Goal: Information Seeking & Learning: Browse casually

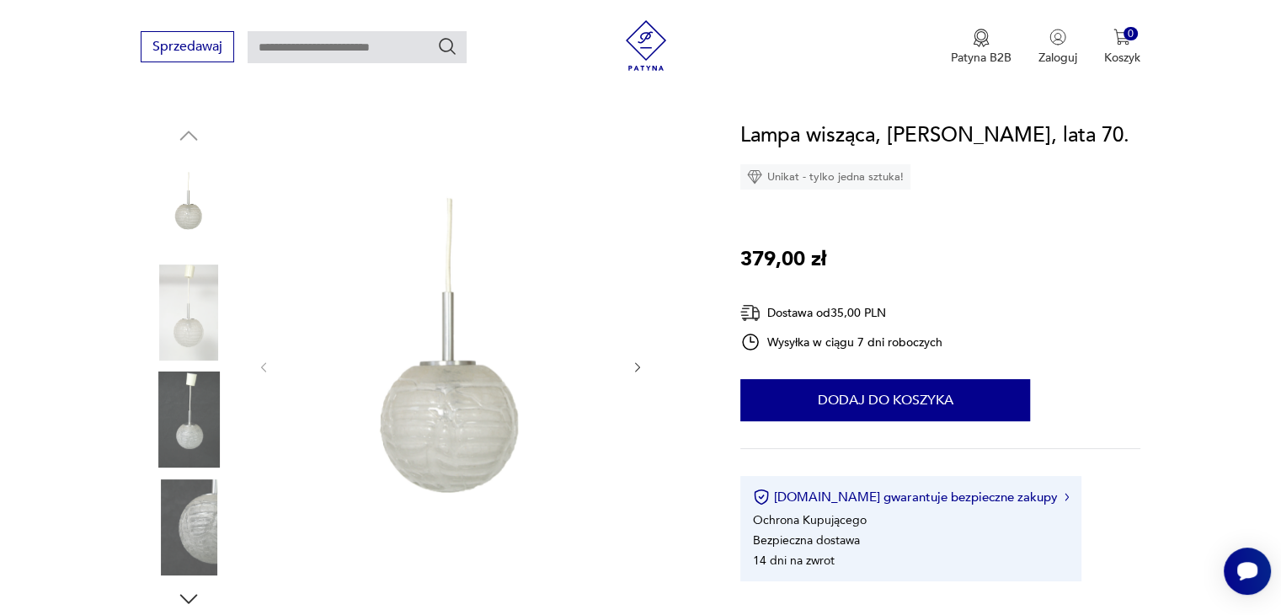
scroll to position [154, 0]
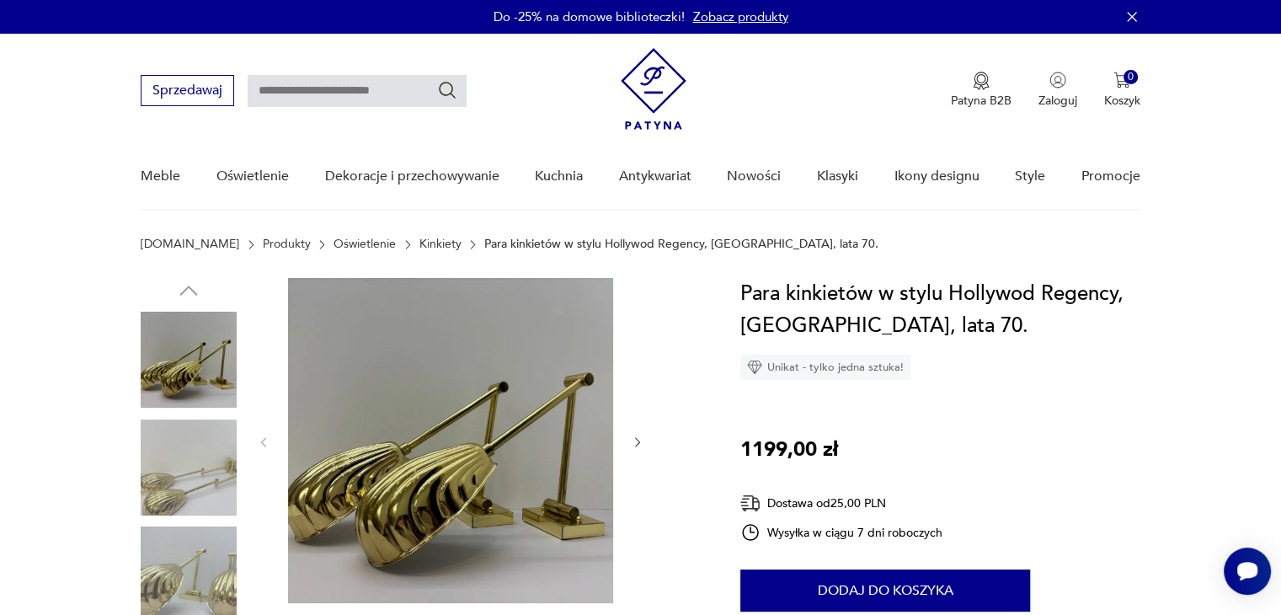
click at [201, 473] on img at bounding box center [189, 467] width 96 height 96
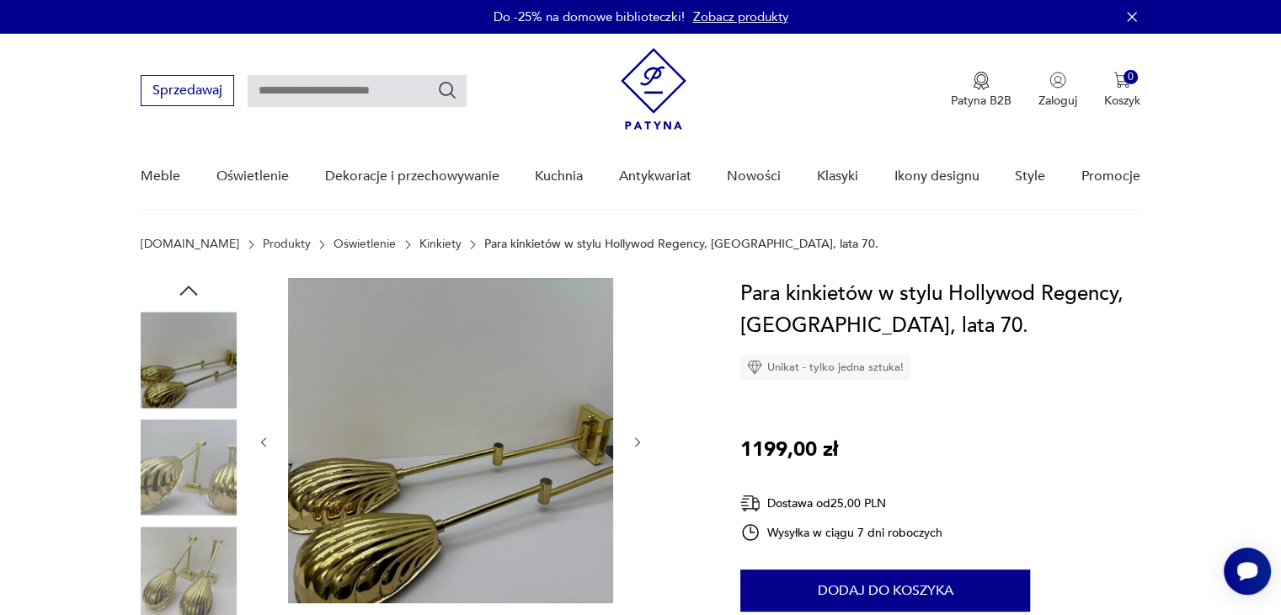
click at [333, 243] on link "Oświetlenie" at bounding box center [364, 243] width 62 height 13
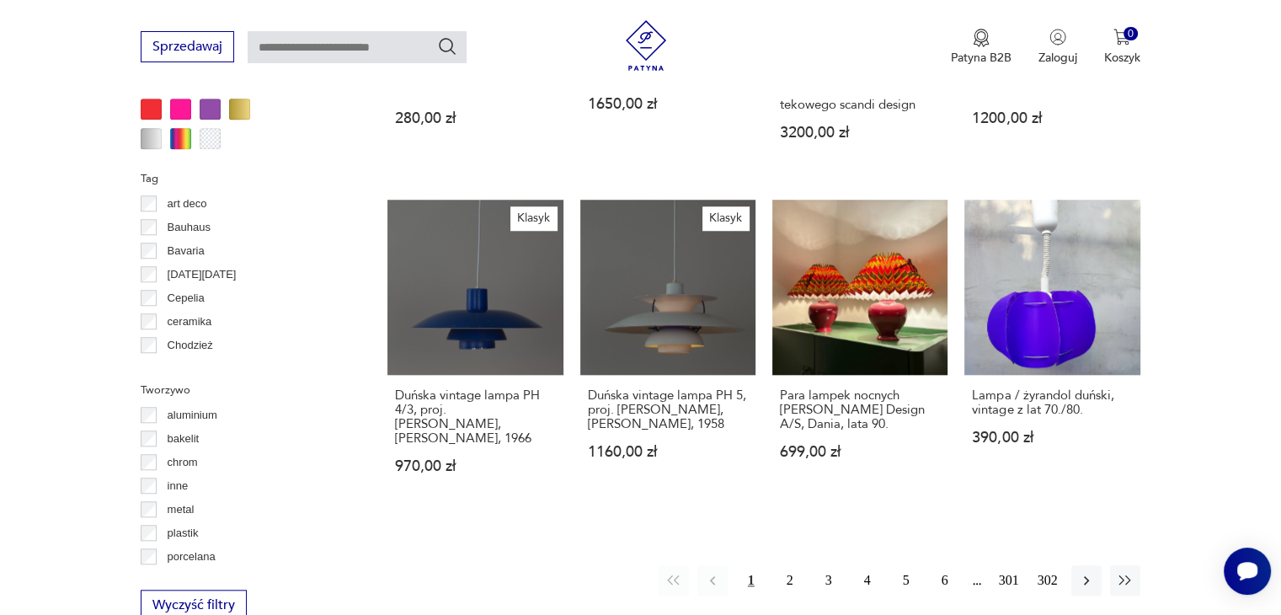
scroll to position [1483, 0]
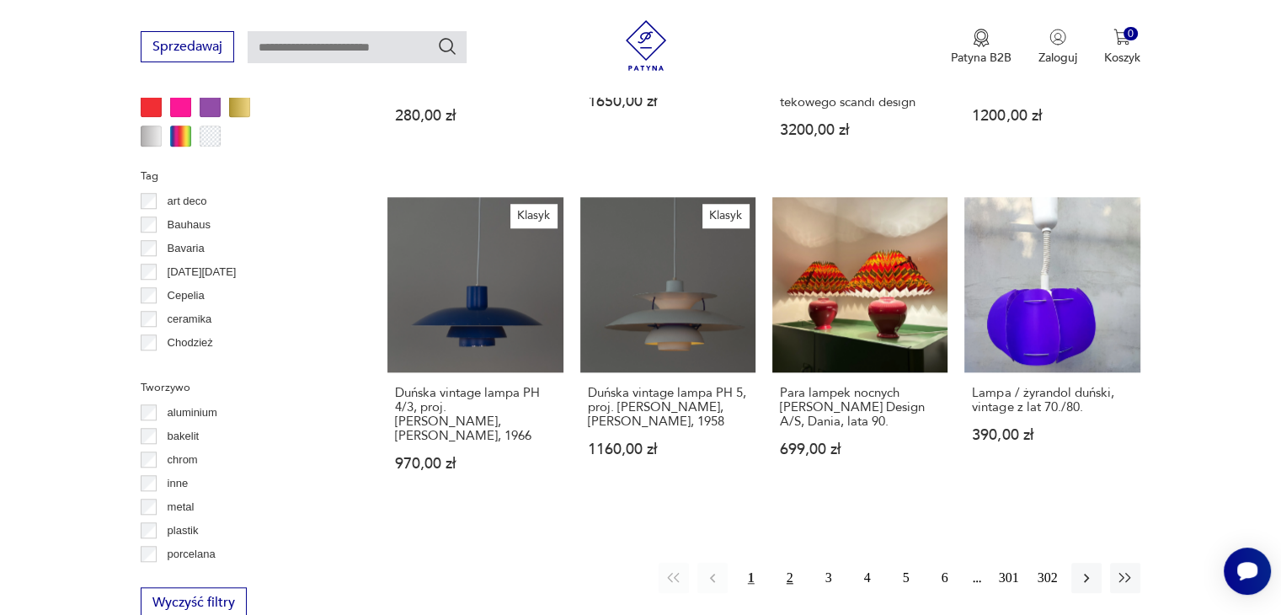
click at [793, 563] on button "2" at bounding box center [790, 578] width 30 height 30
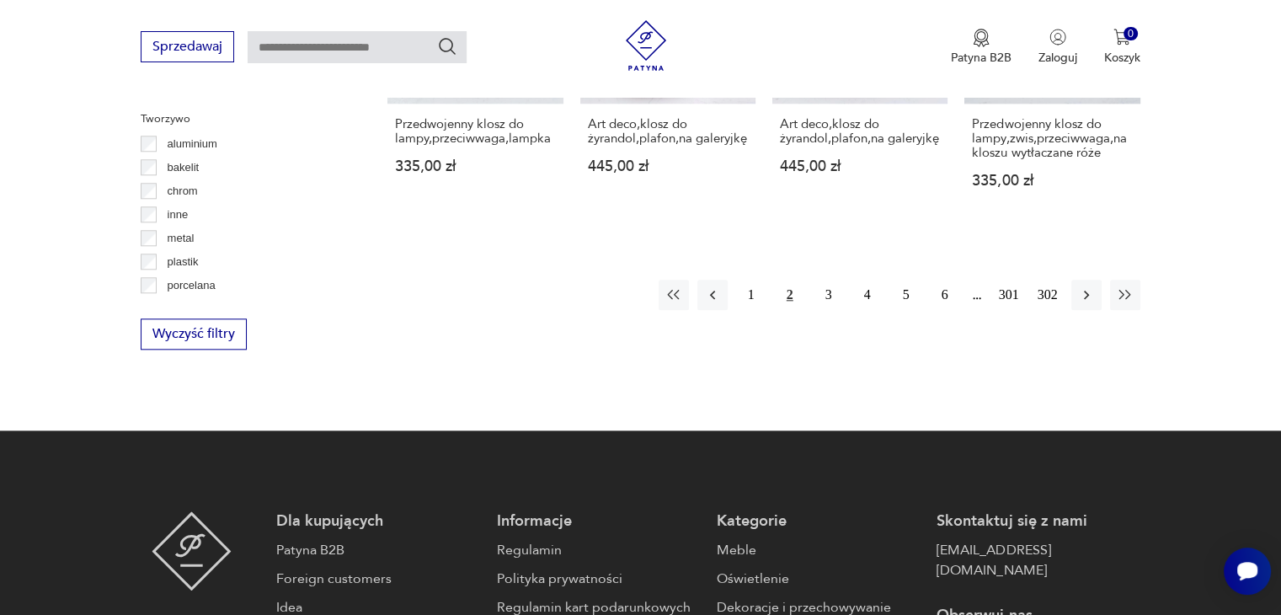
scroll to position [1761, 0]
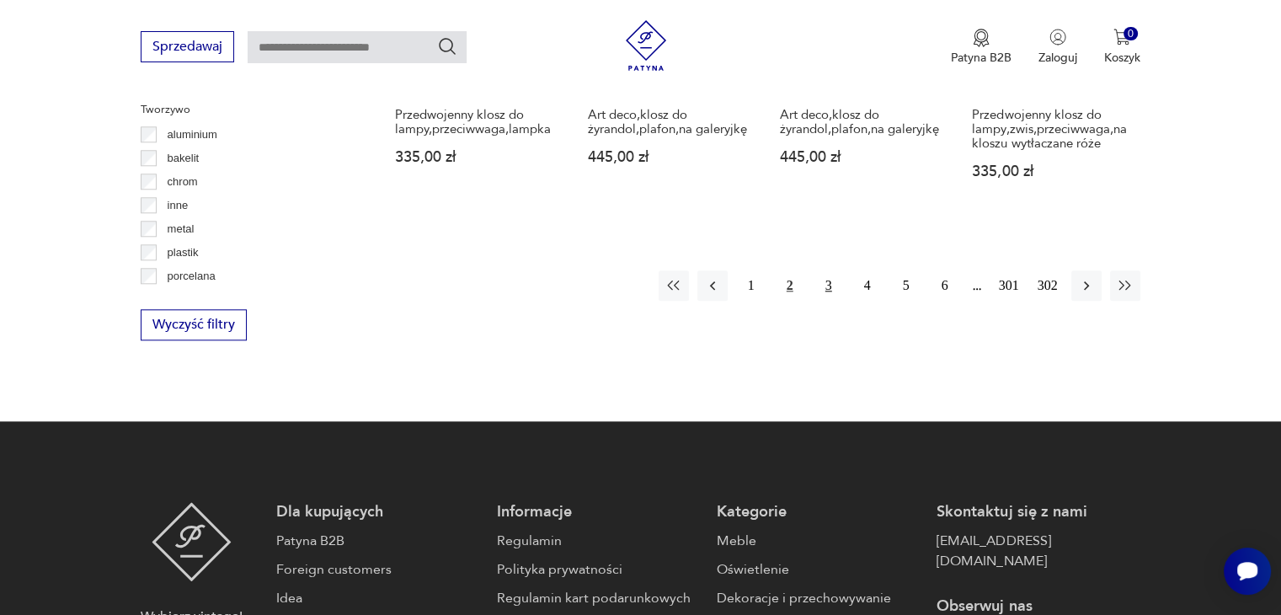
click at [839, 270] on button "3" at bounding box center [828, 285] width 30 height 30
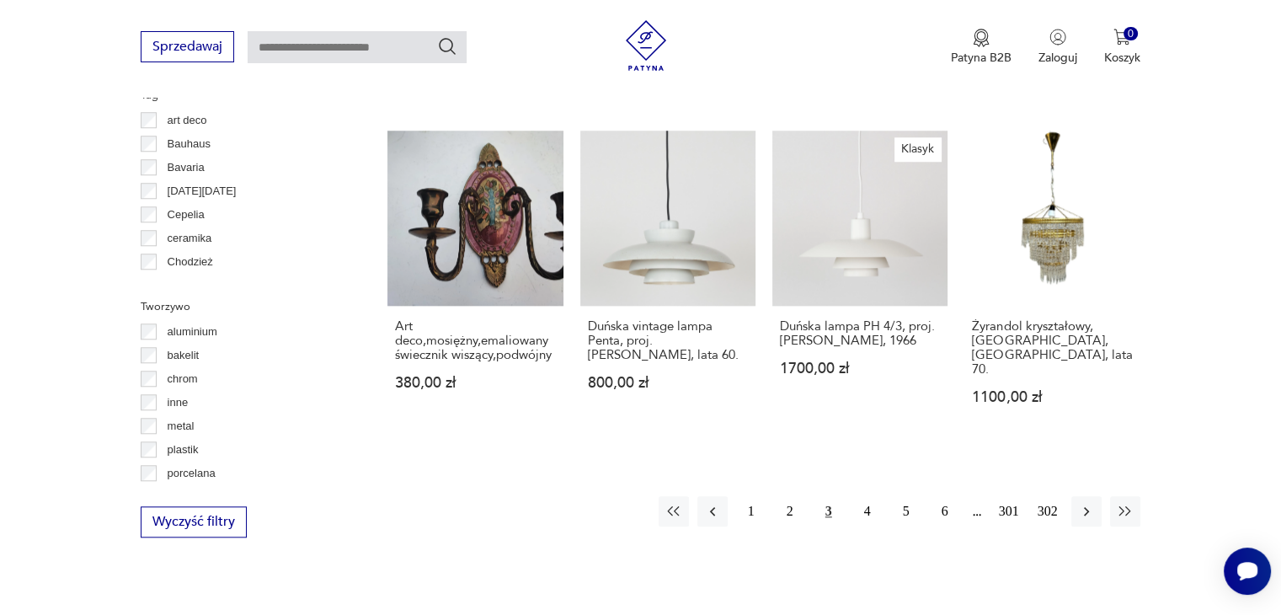
scroll to position [1567, 0]
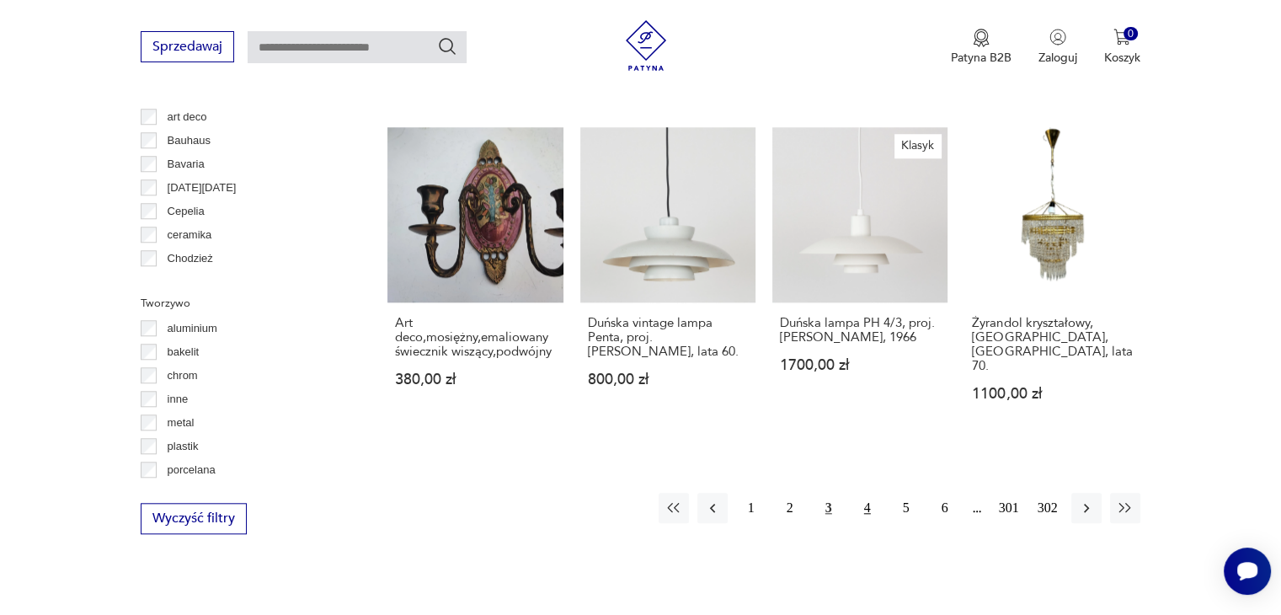
click at [871, 493] on button "4" at bounding box center [867, 508] width 30 height 30
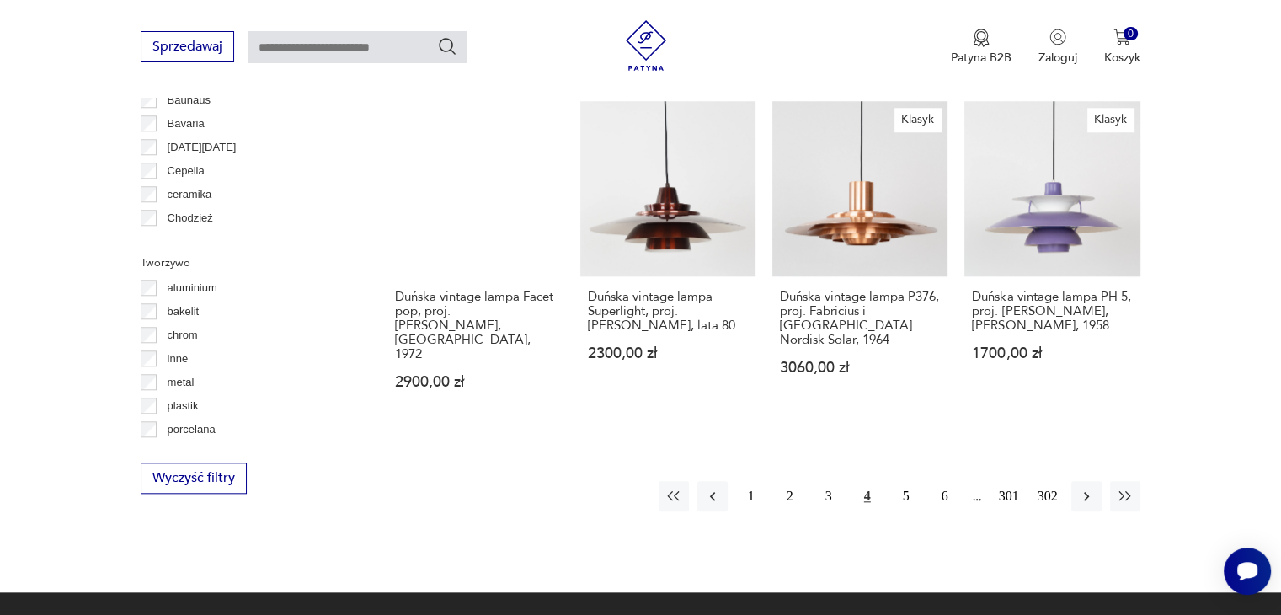
scroll to position [1626, 0]
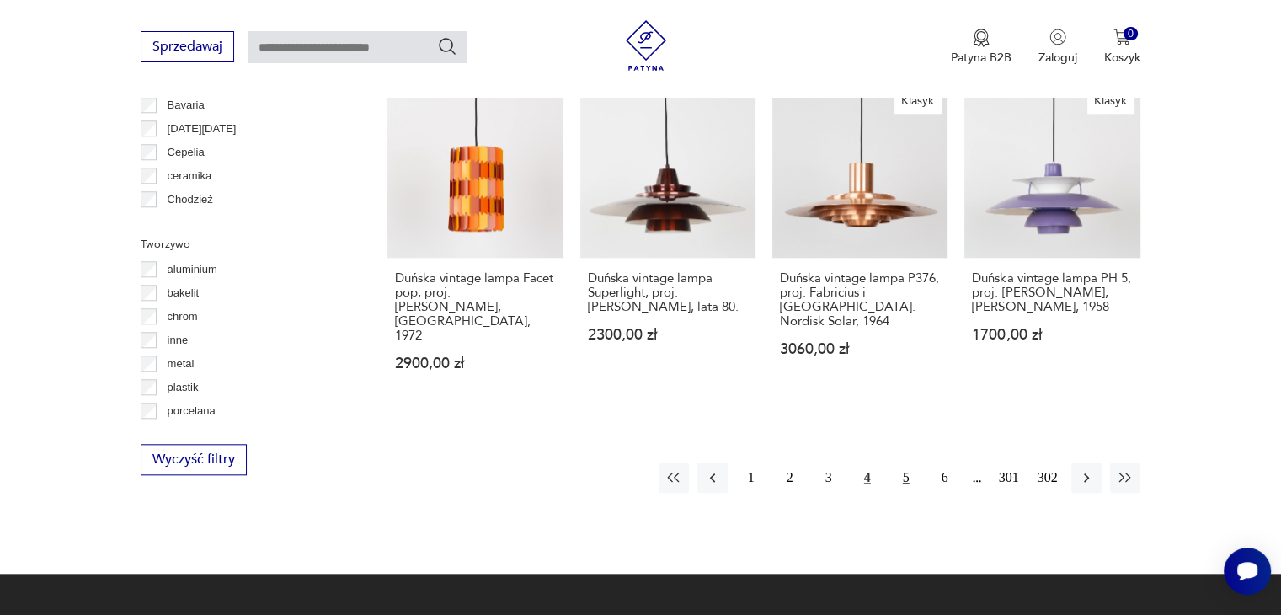
click at [903, 462] on button "5" at bounding box center [906, 477] width 30 height 30
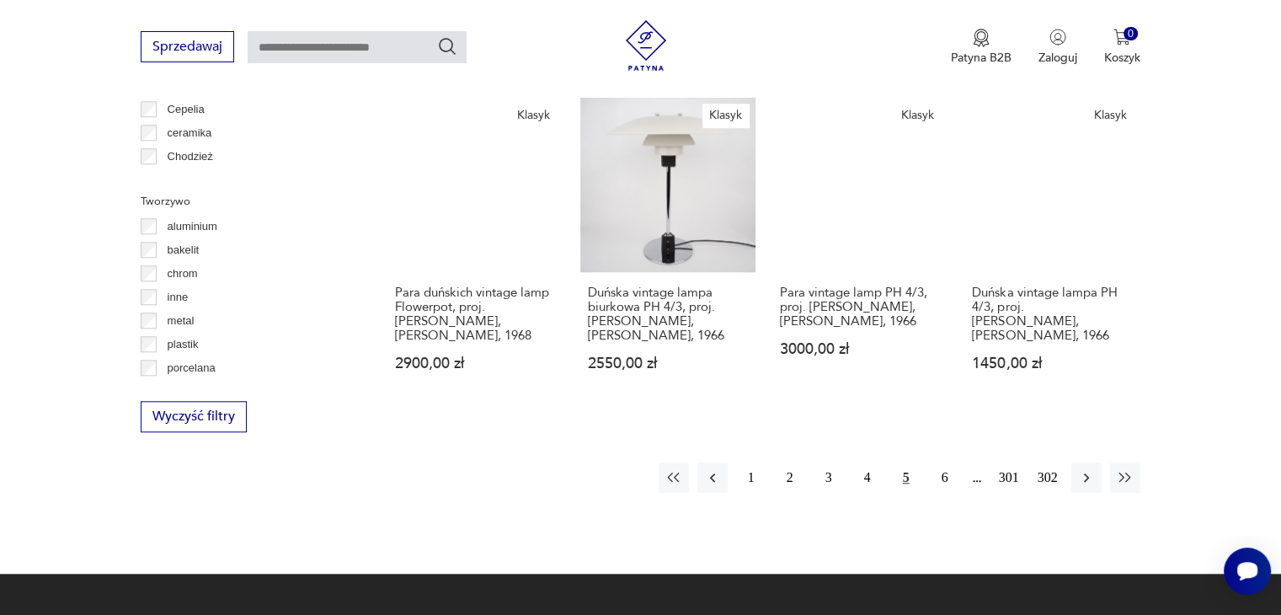
scroll to position [1684, 0]
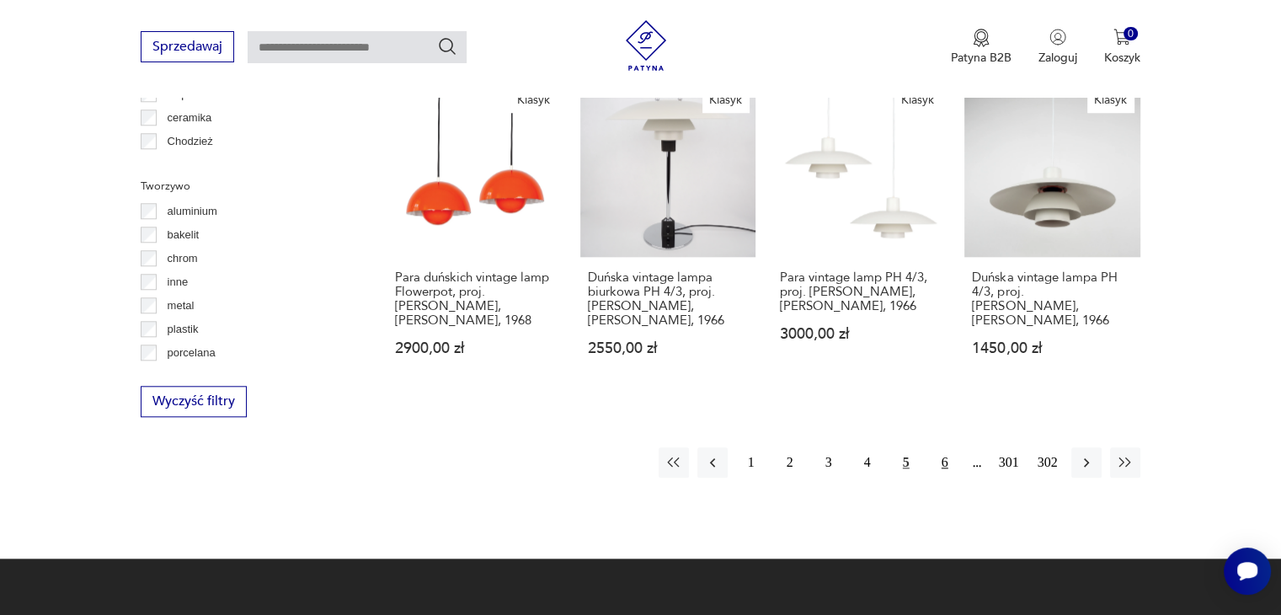
click at [952, 447] on button "6" at bounding box center [945, 462] width 30 height 30
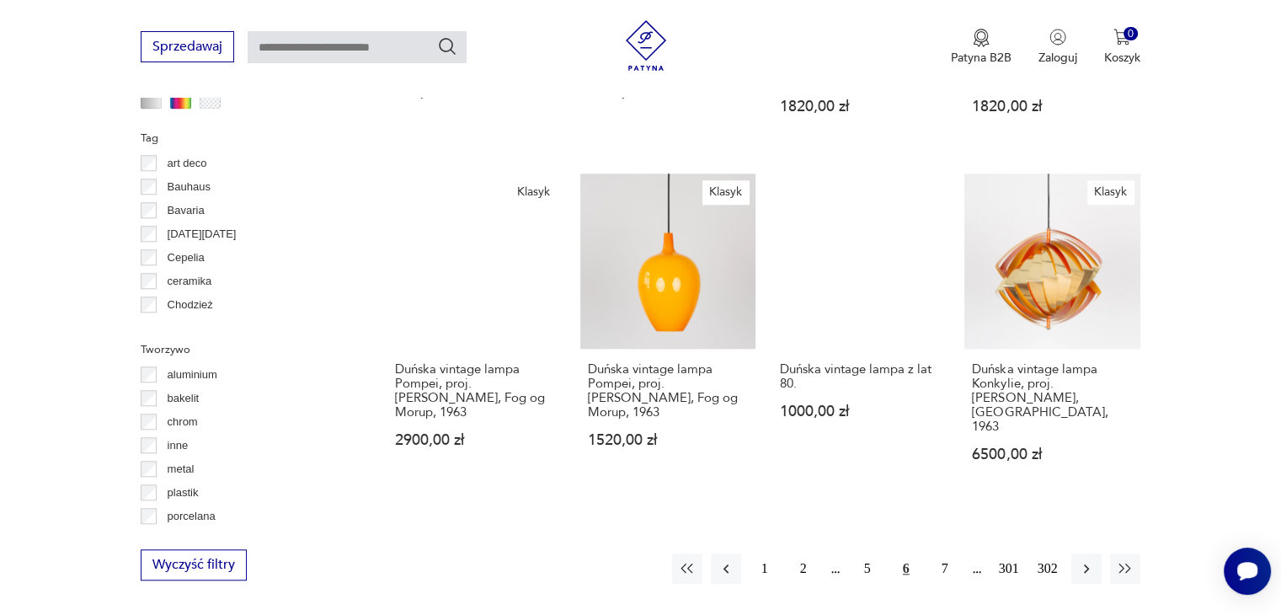
scroll to position [1576, 0]
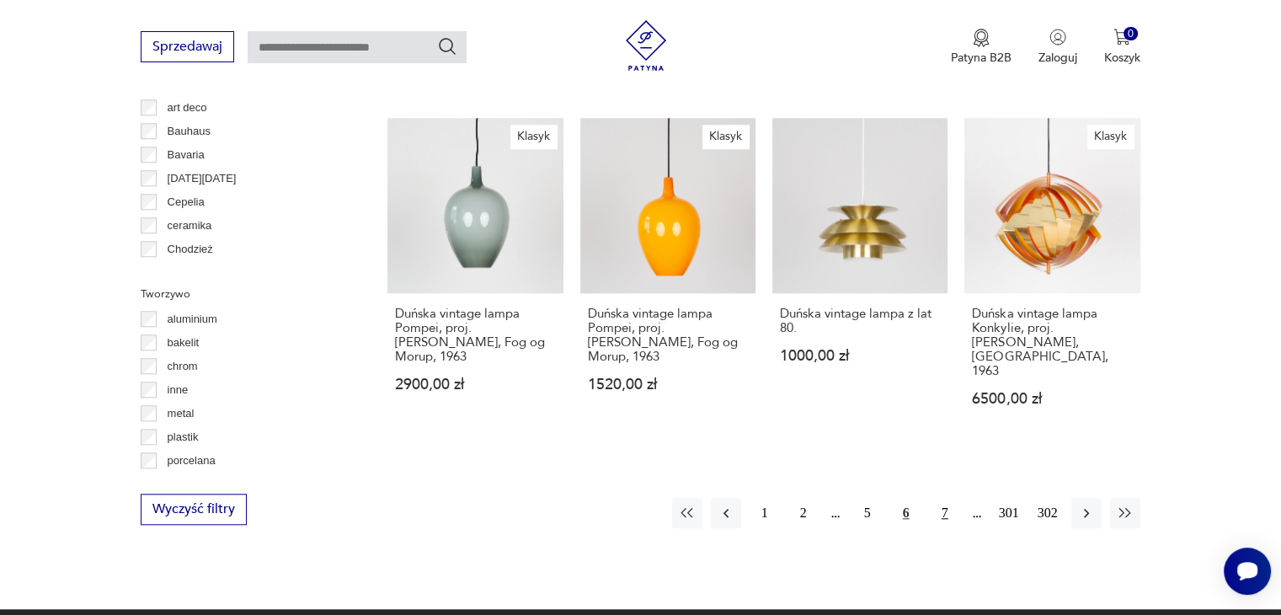
click at [937, 498] on button "7" at bounding box center [945, 513] width 30 height 30
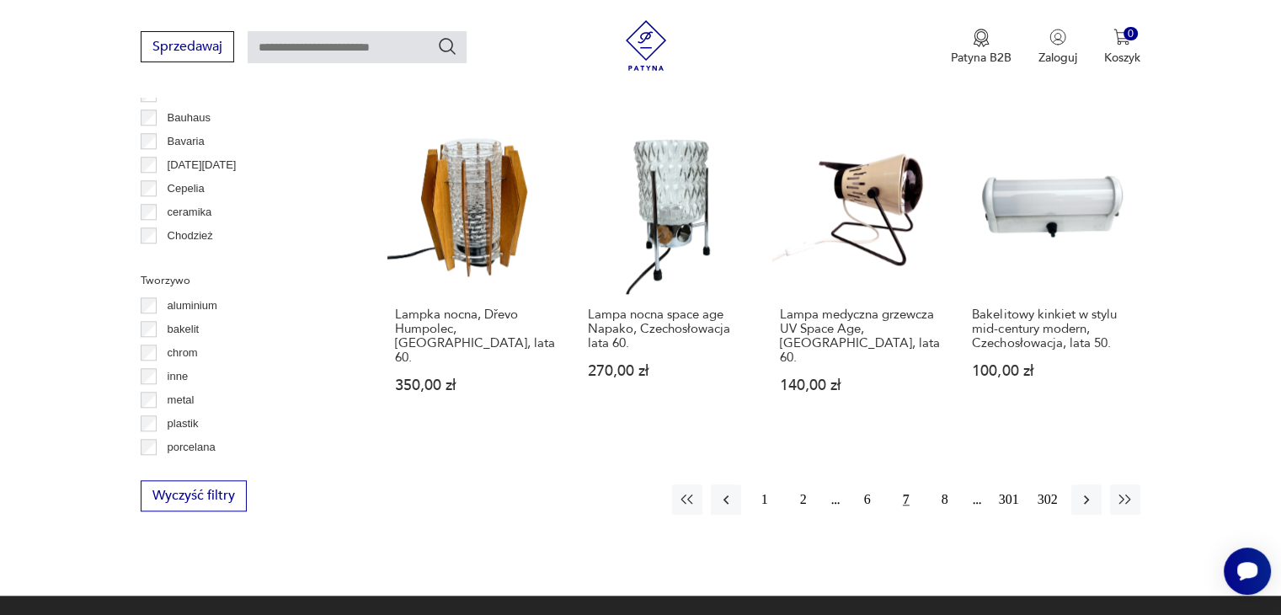
scroll to position [1617, 0]
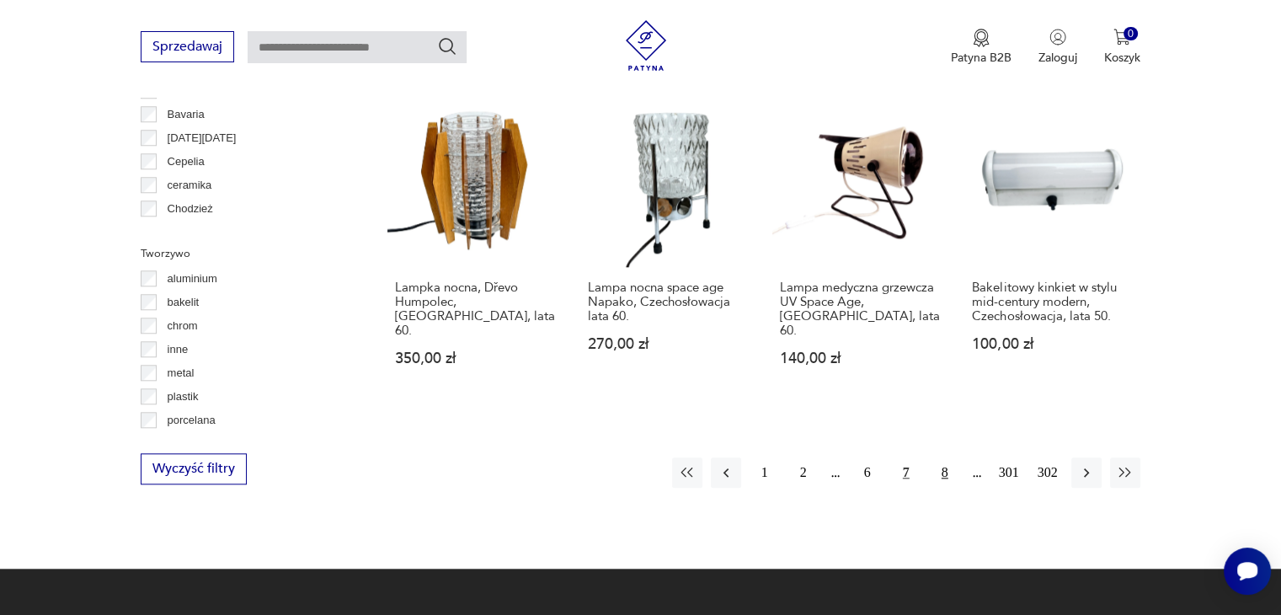
click at [938, 457] on button "8" at bounding box center [945, 472] width 30 height 30
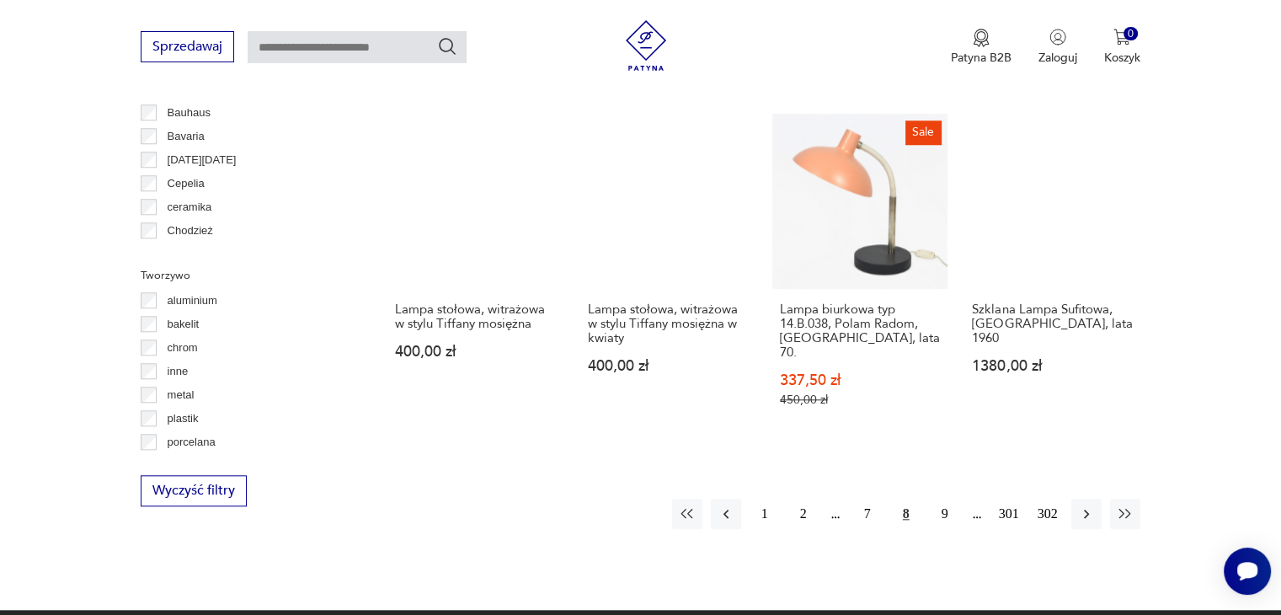
scroll to position [1601, 0]
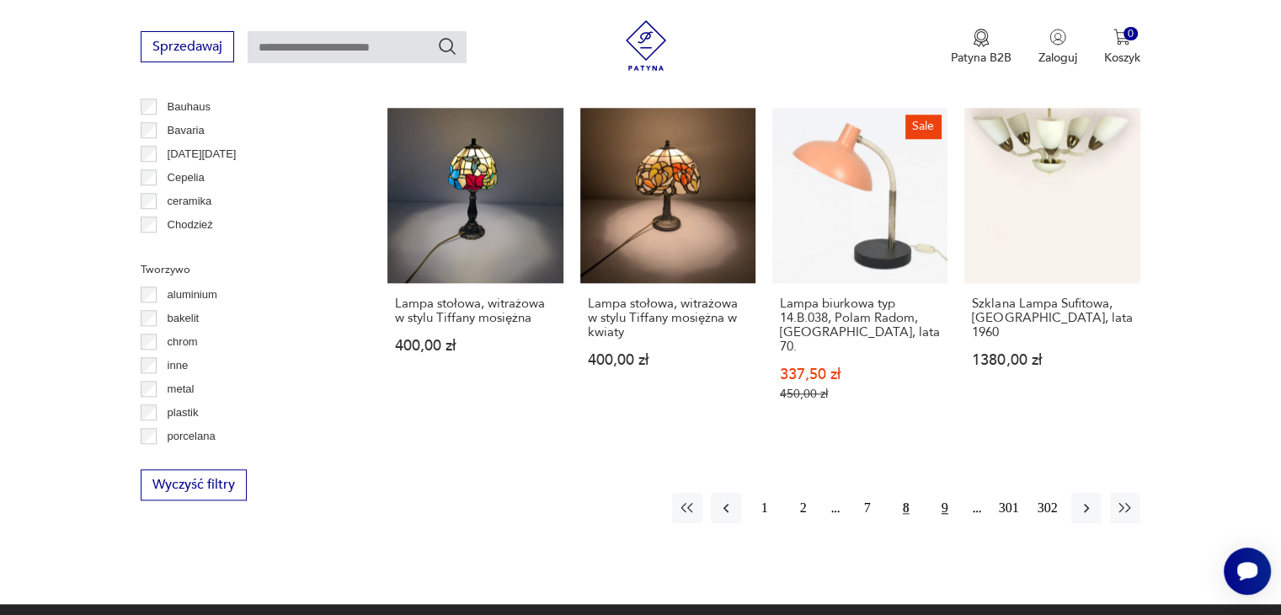
click at [941, 493] on button "9" at bounding box center [945, 508] width 30 height 30
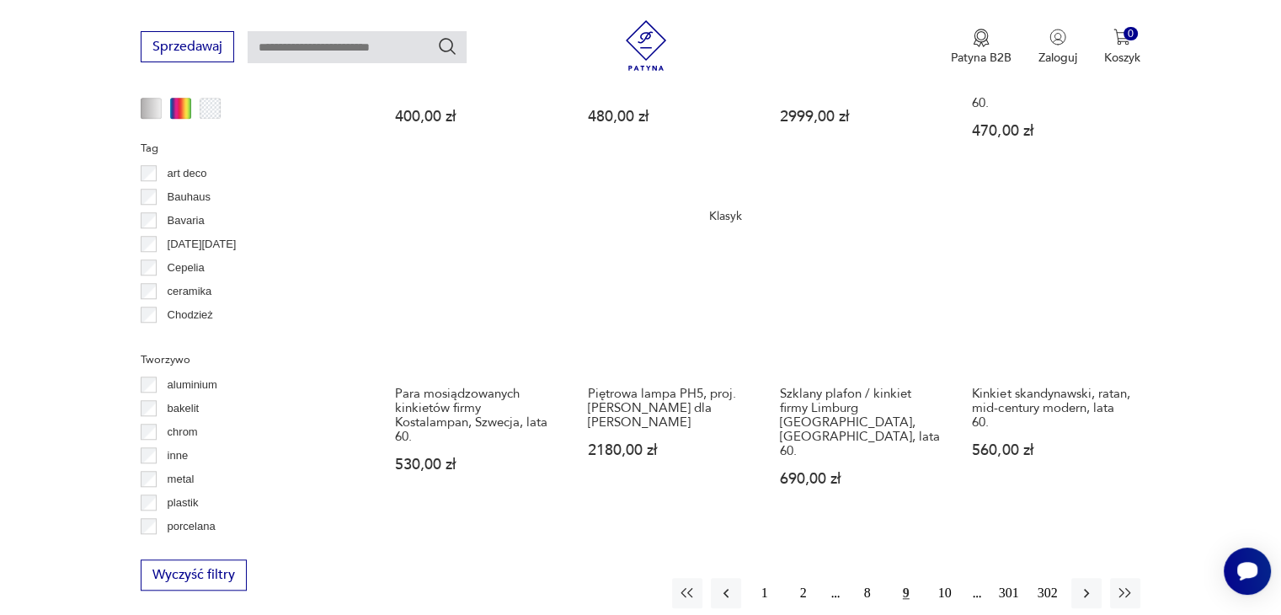
scroll to position [1560, 0]
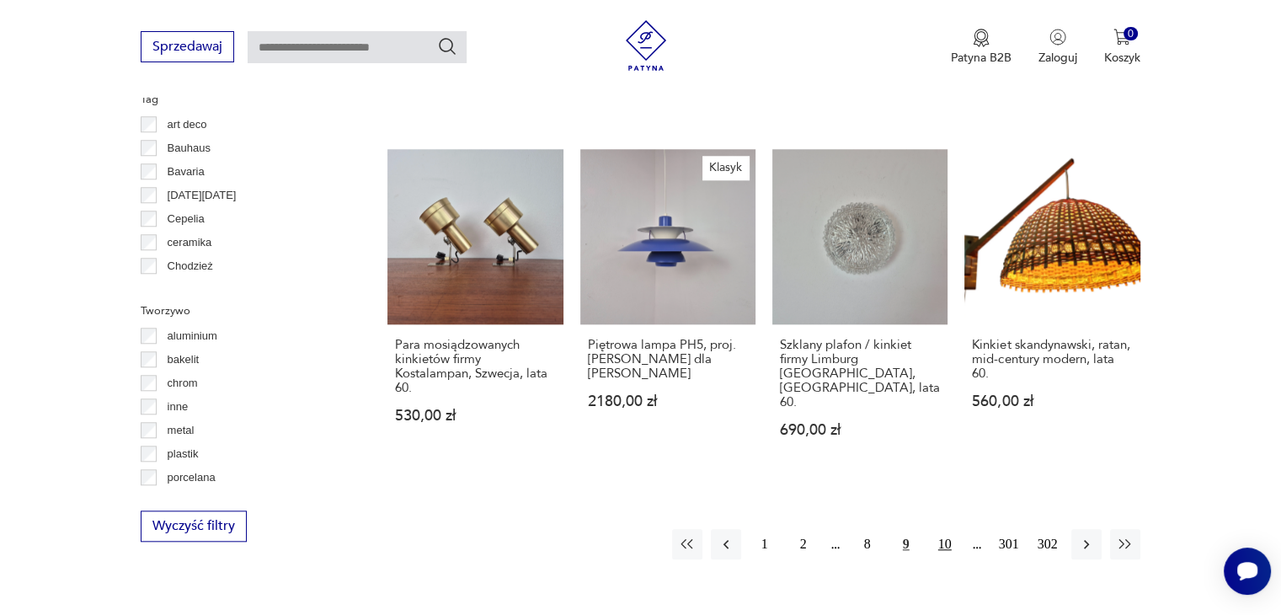
click at [955, 529] on button "10" at bounding box center [945, 544] width 30 height 30
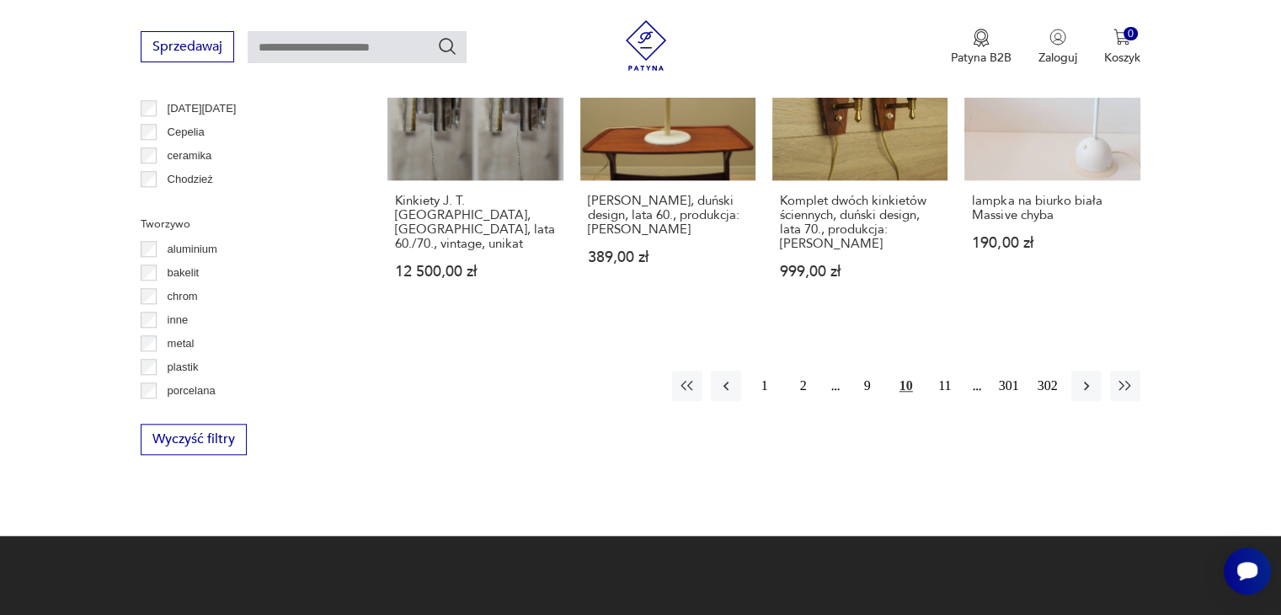
scroll to position [1683, 0]
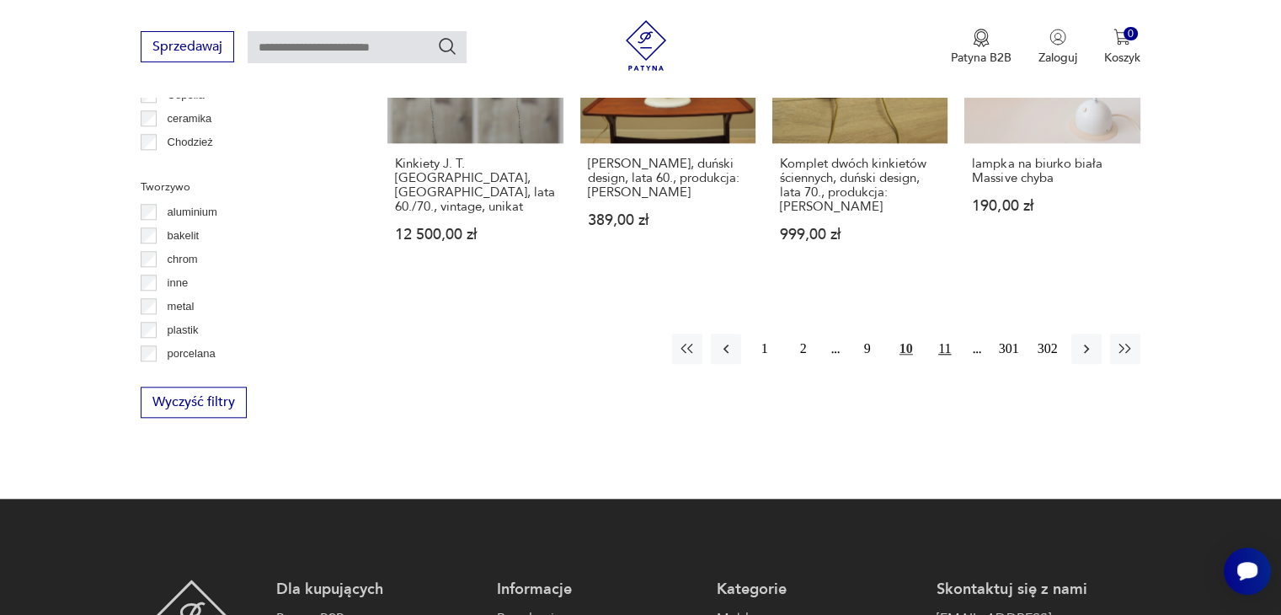
click at [947, 333] on button "11" at bounding box center [945, 348] width 30 height 30
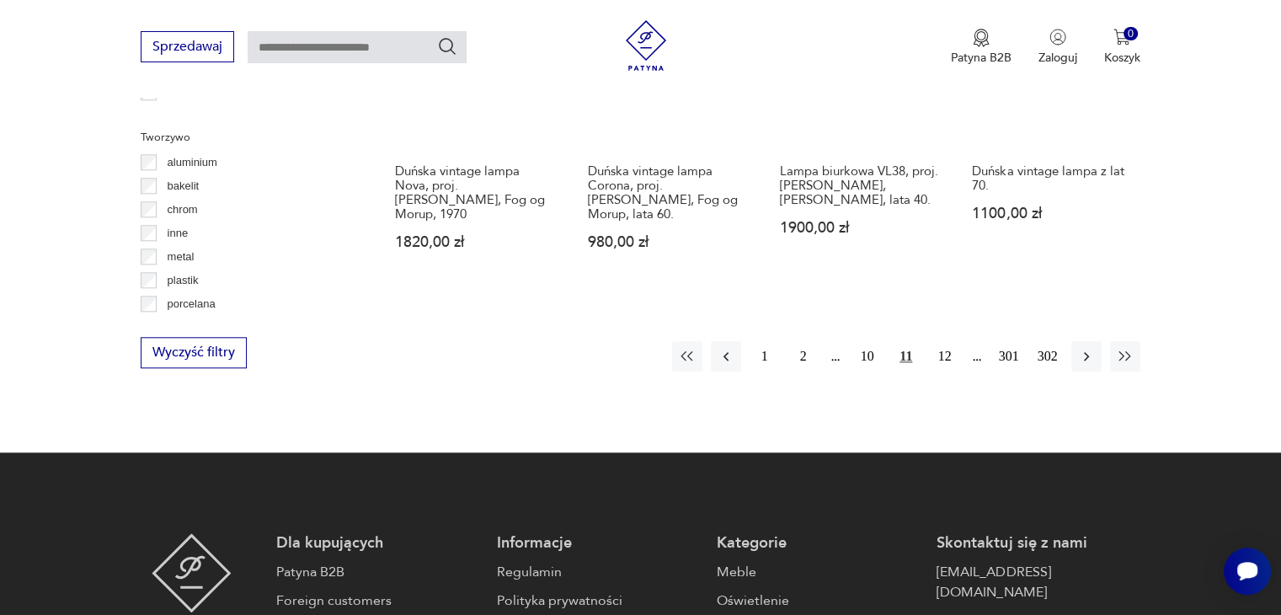
scroll to position [1736, 0]
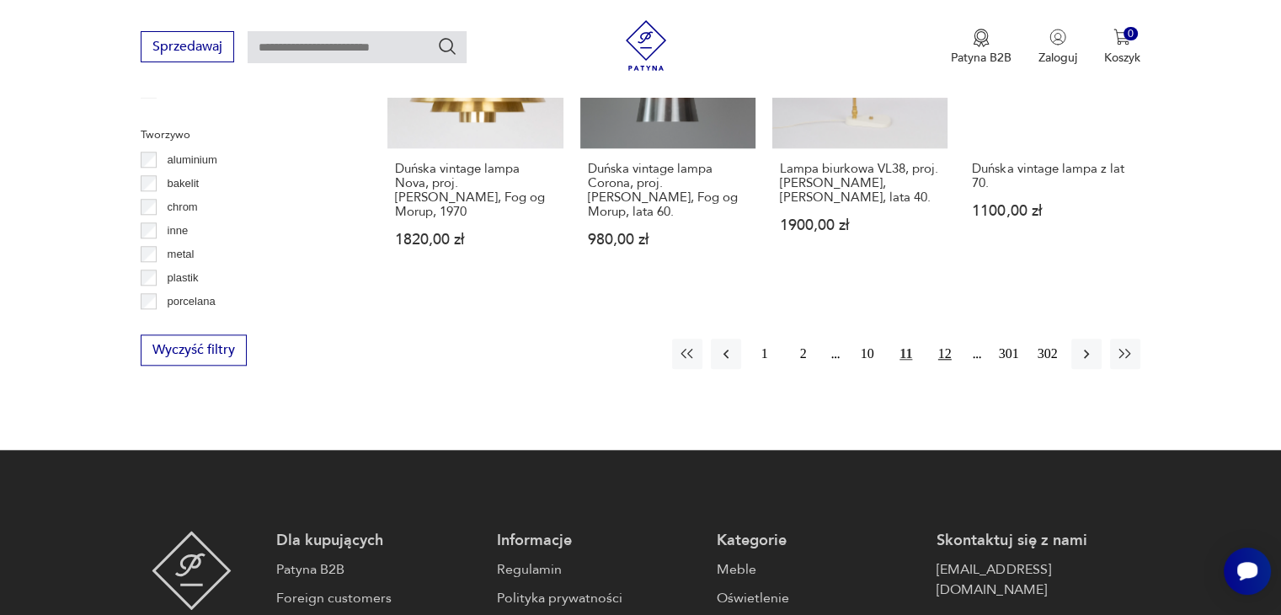
click at [947, 339] on button "12" at bounding box center [945, 354] width 30 height 30
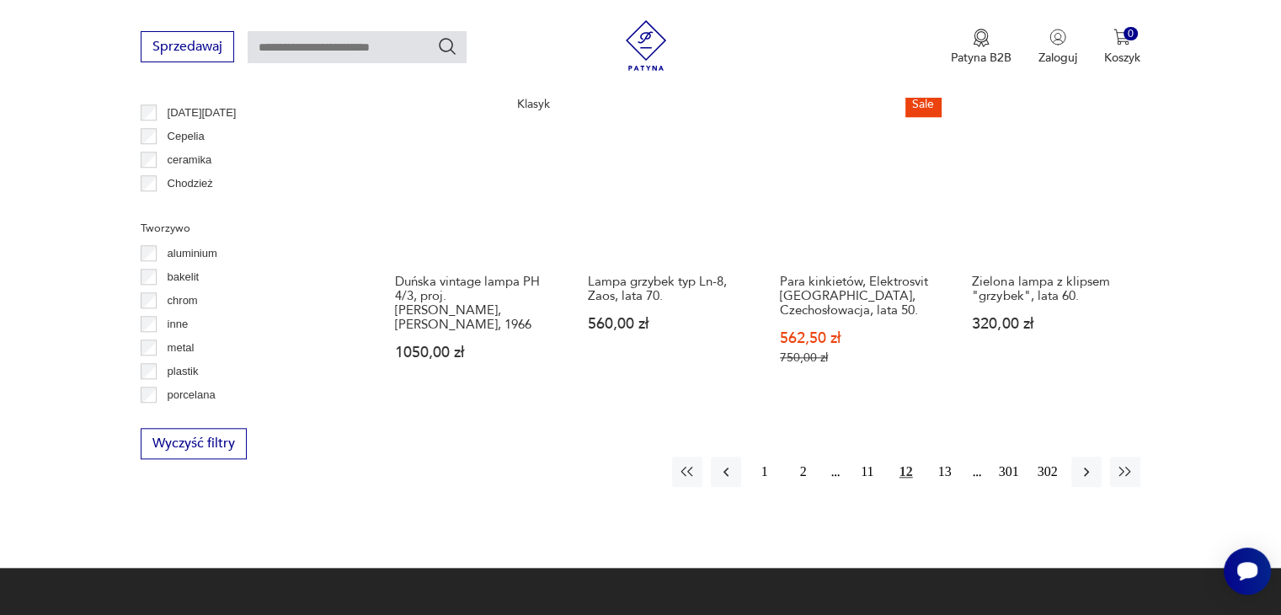
scroll to position [1664, 0]
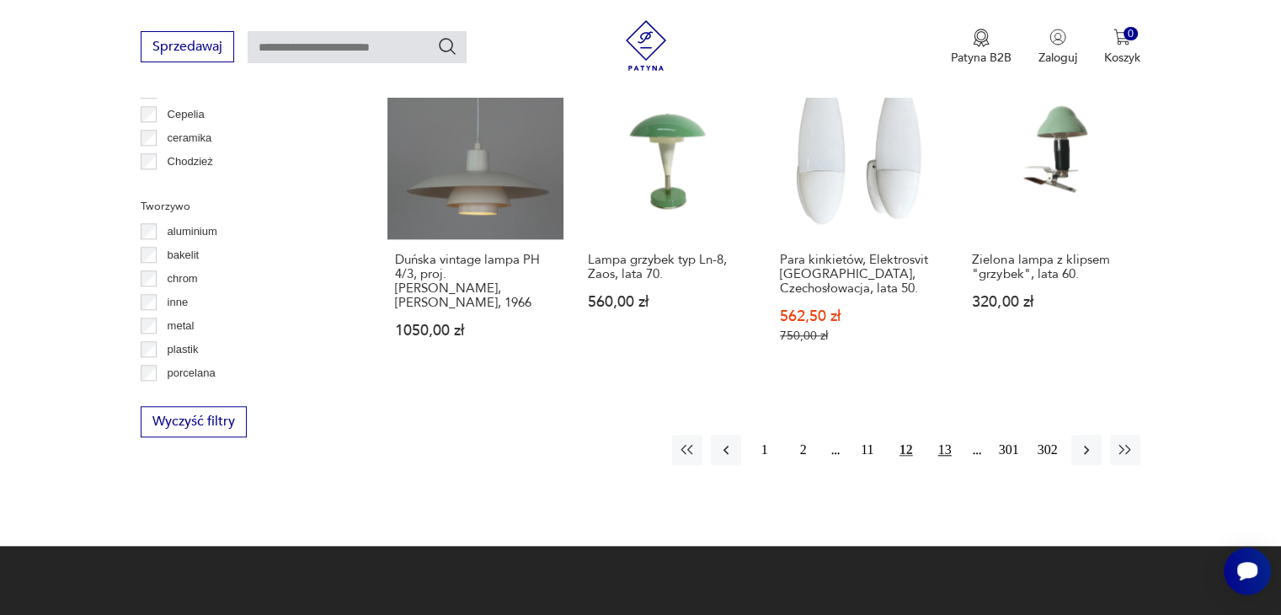
click at [934, 435] on button "13" at bounding box center [945, 450] width 30 height 30
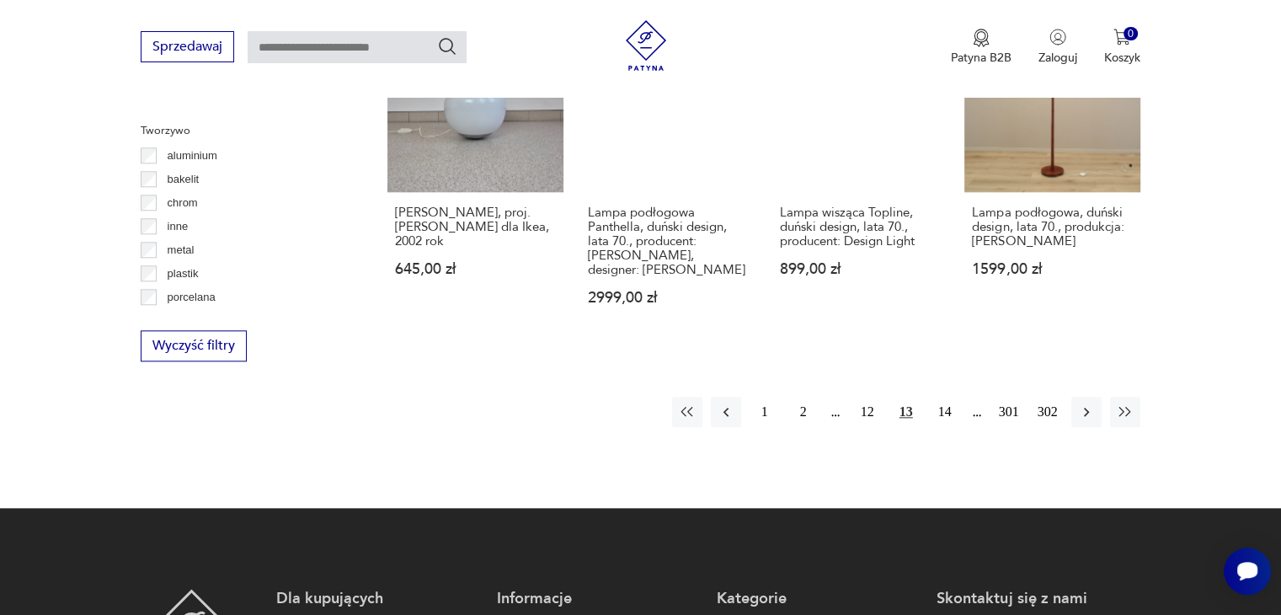
scroll to position [1749, 0]
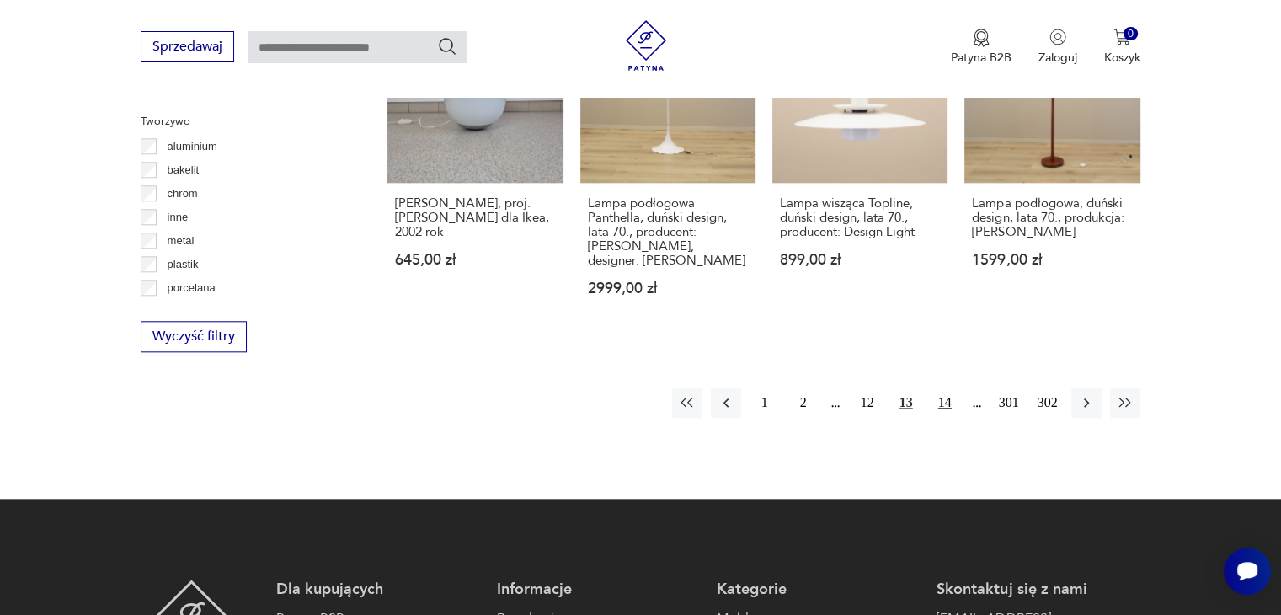
click at [932, 387] on button "14" at bounding box center [945, 402] width 30 height 30
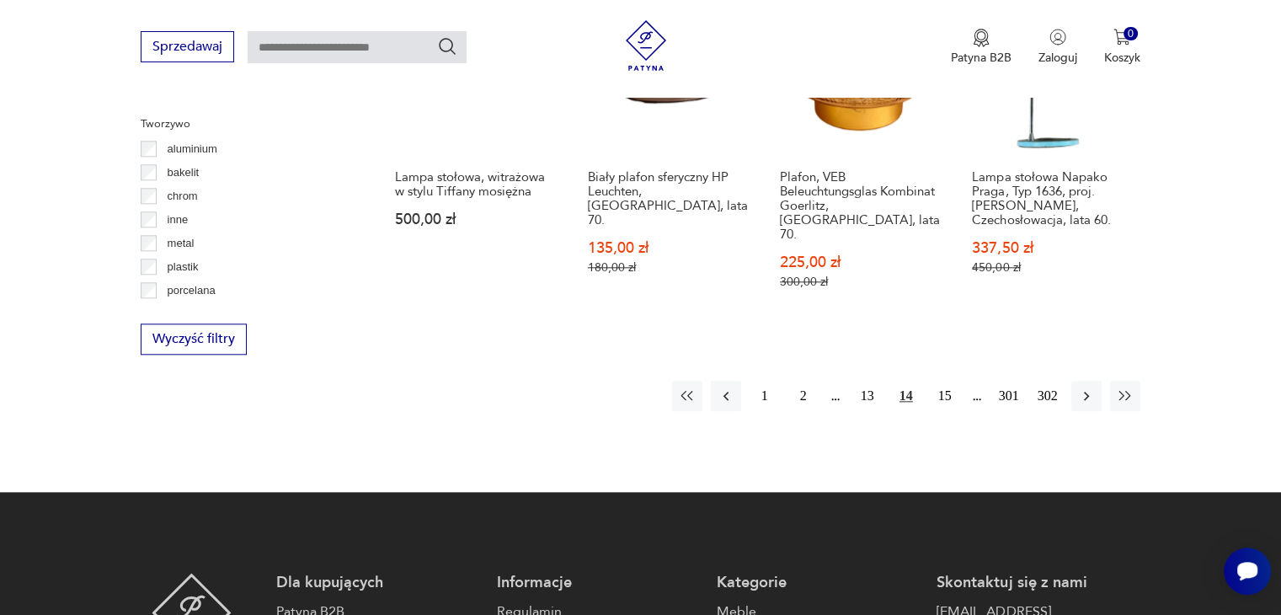
scroll to position [1752, 0]
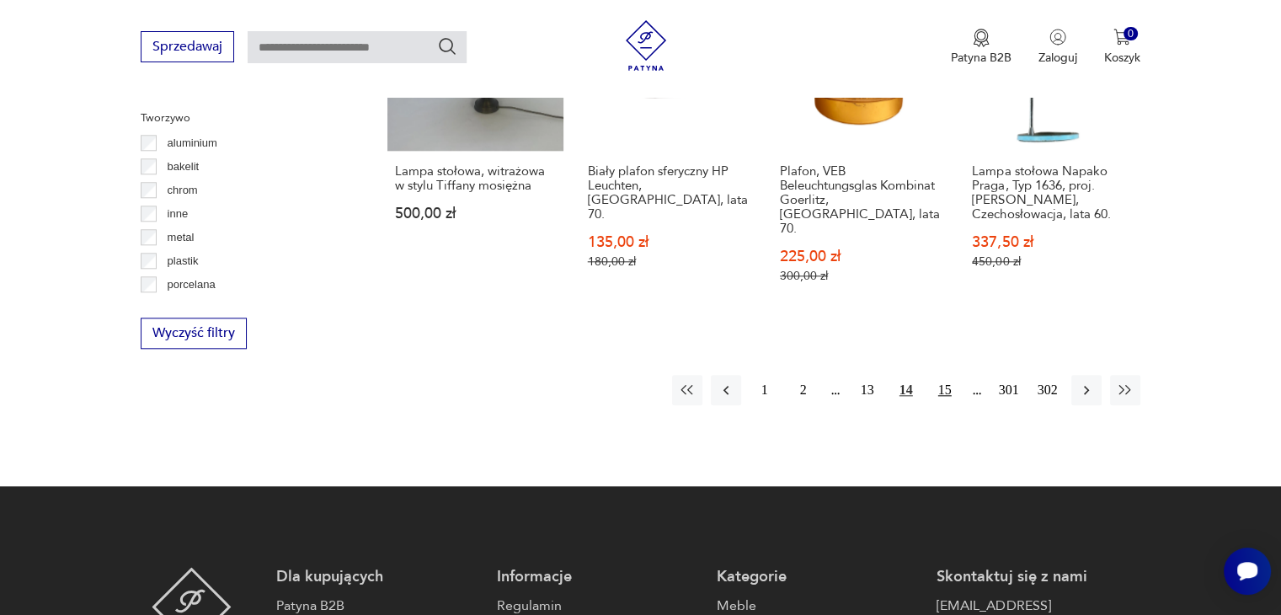
click at [946, 375] on button "15" at bounding box center [945, 390] width 30 height 30
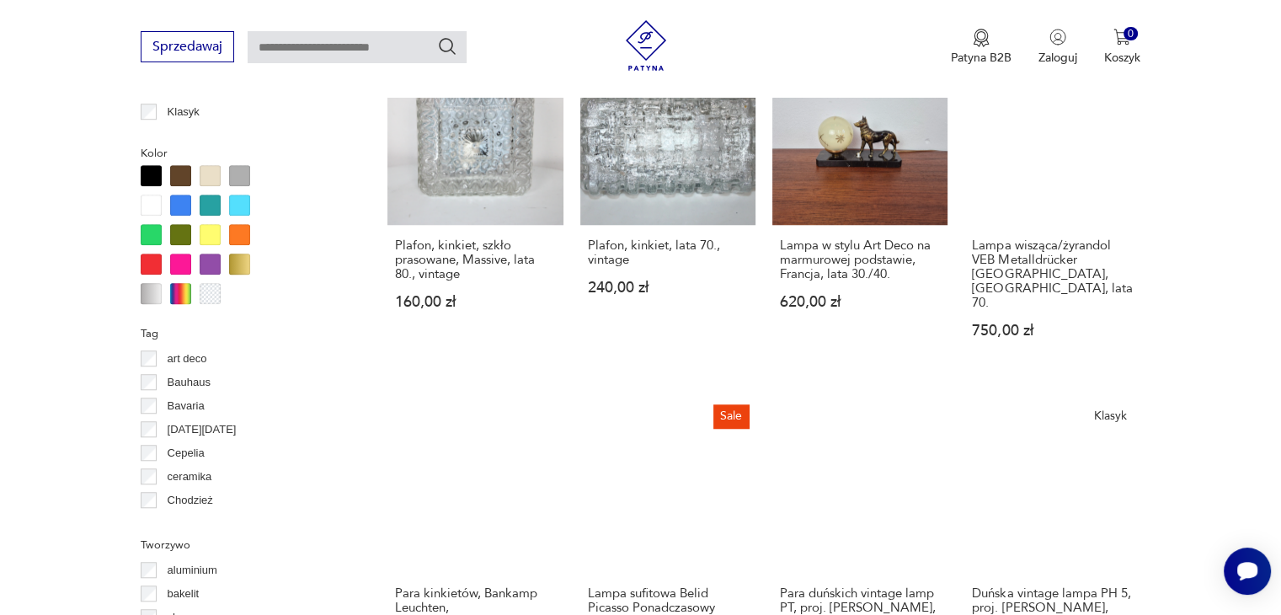
scroll to position [1372, 0]
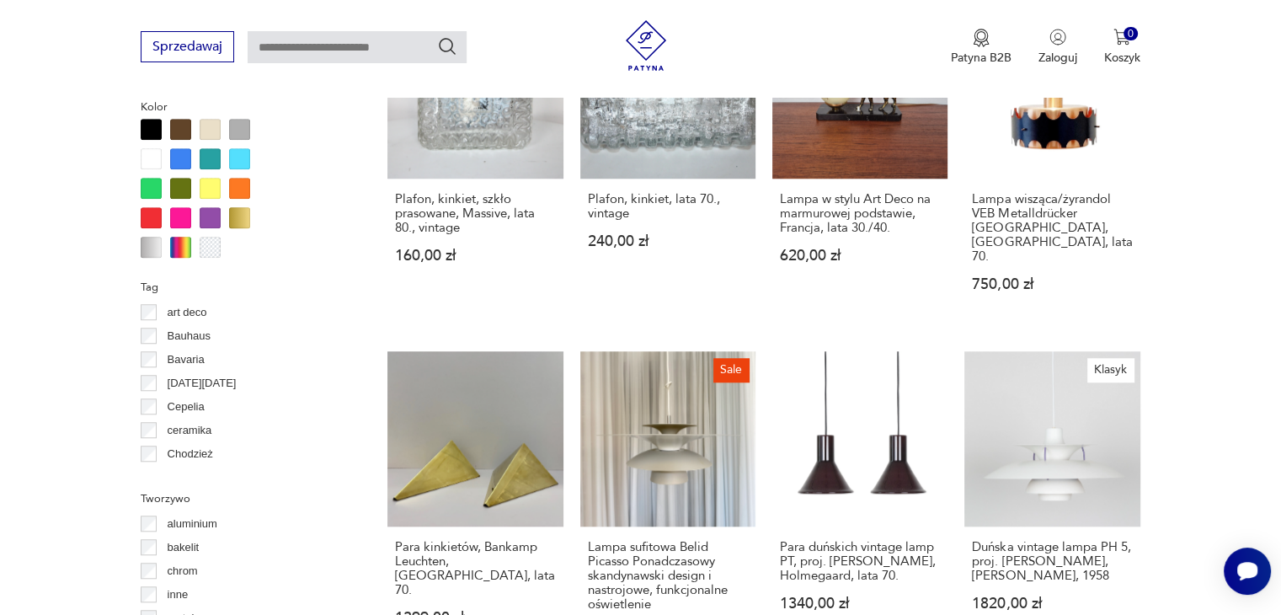
drag, startPoint x: 1277, startPoint y: 358, endPoint x: 1273, endPoint y: 377, distance: 19.7
click at [1273, 377] on section "Filtruj produkty Cena MIN MAX OK Promocja Datowanie OK Kraj pochodzenia [GEOGRA…" at bounding box center [640, 69] width 1281 height 1583
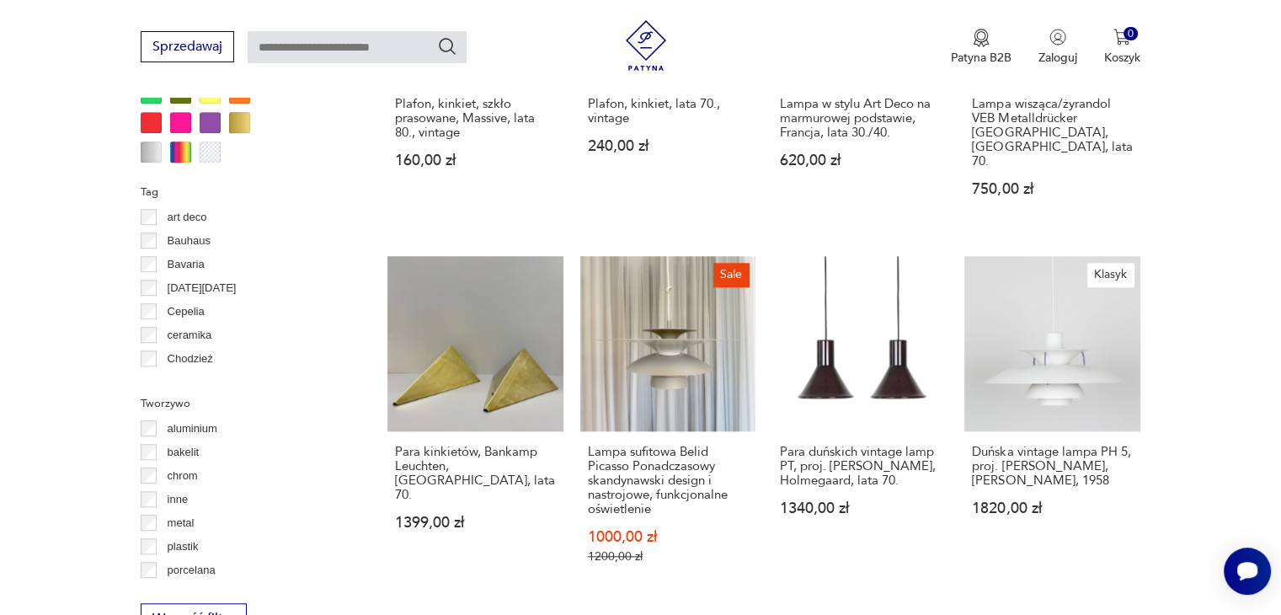
scroll to position [1584, 0]
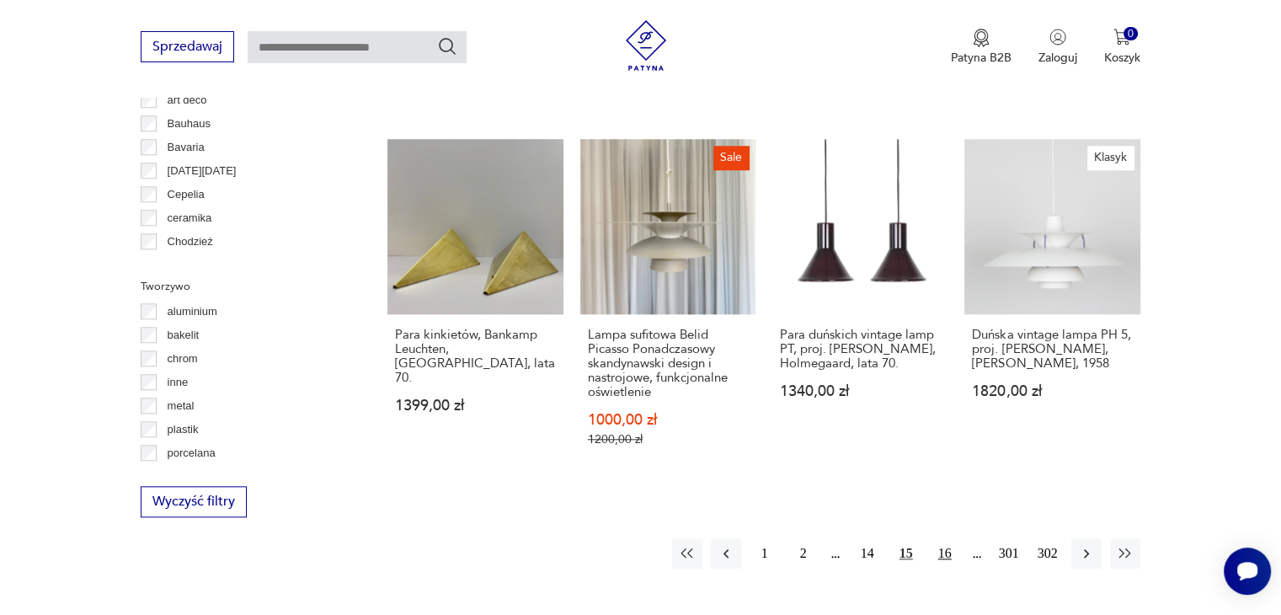
click at [952, 538] on button "16" at bounding box center [945, 553] width 30 height 30
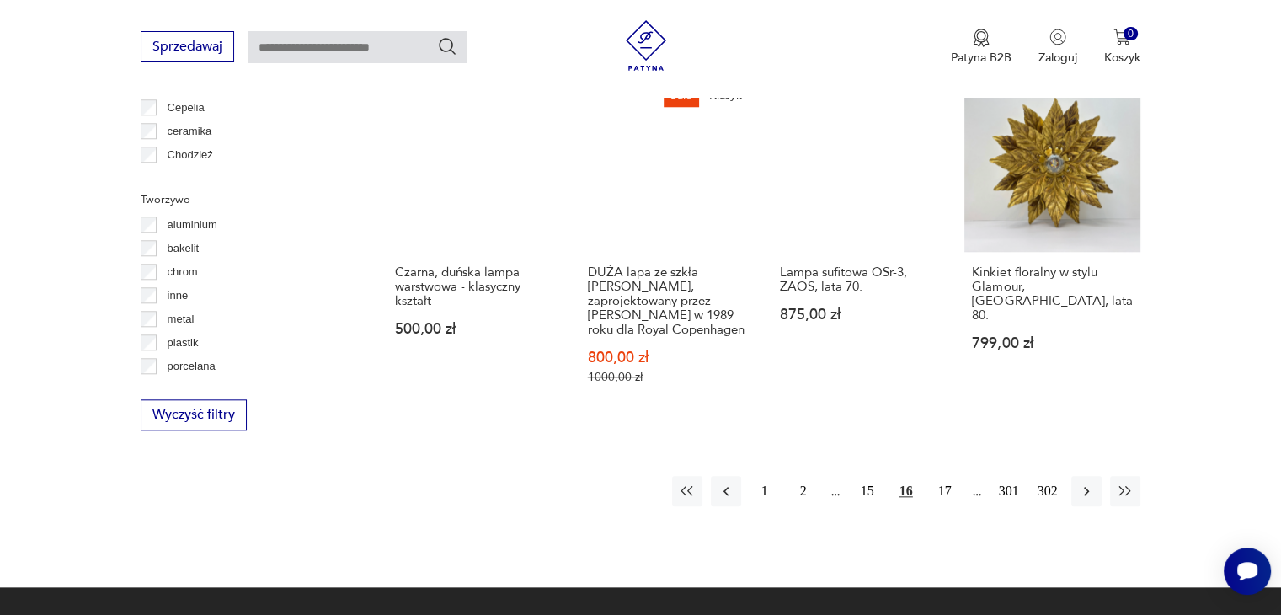
scroll to position [1674, 0]
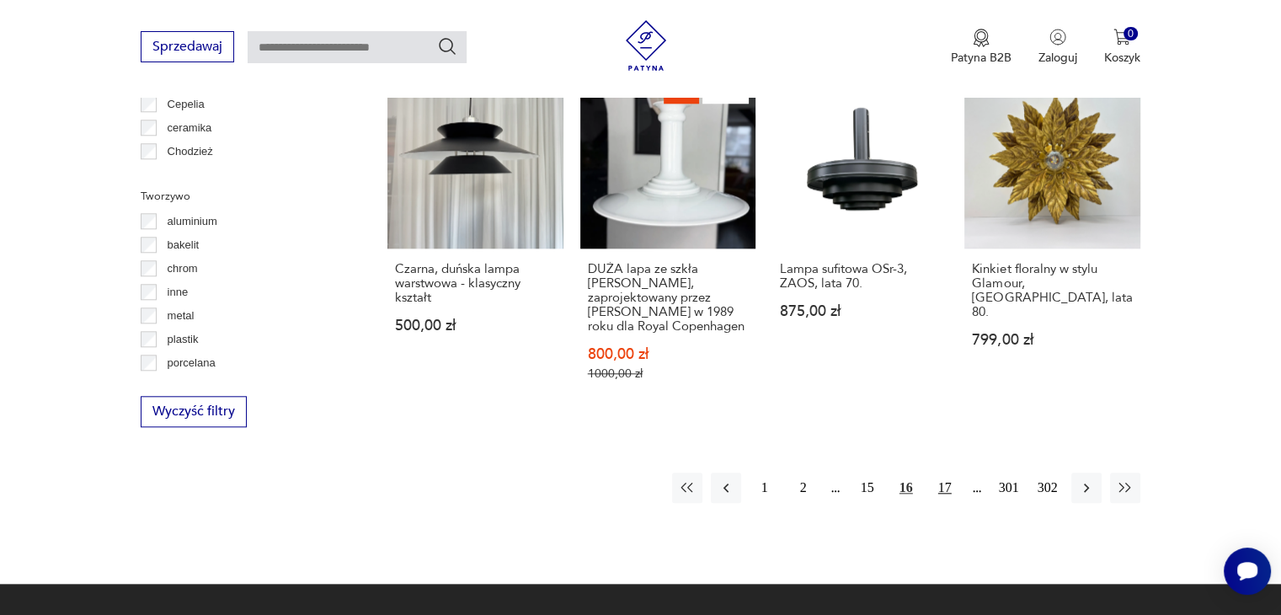
click at [946, 477] on button "17" at bounding box center [945, 487] width 30 height 30
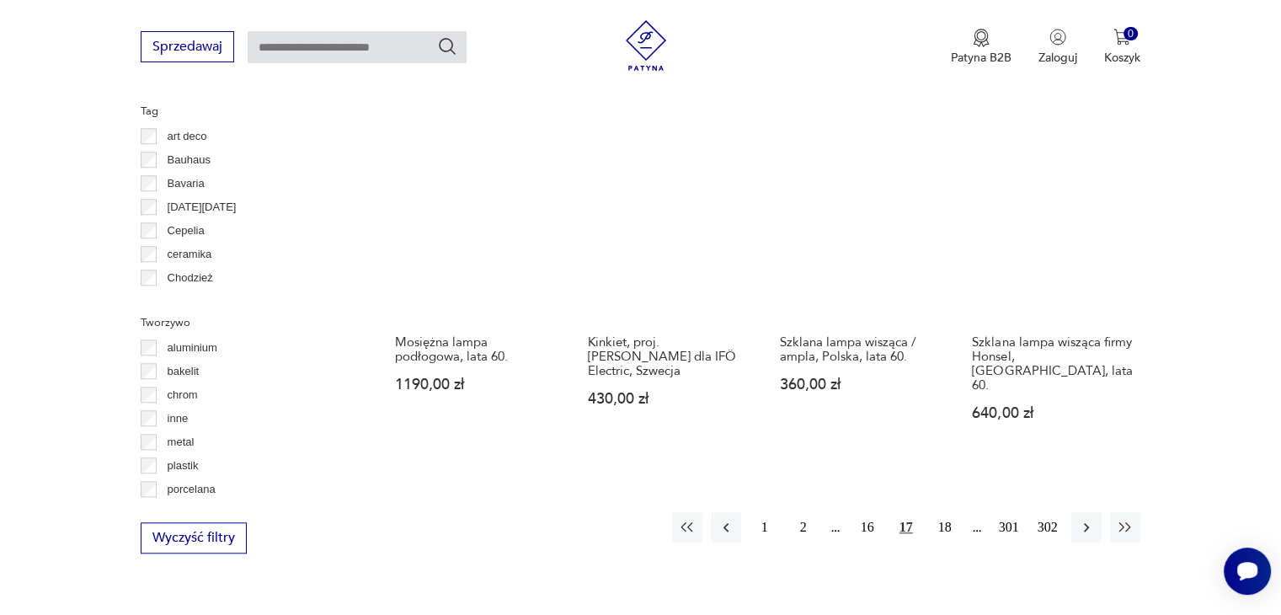
scroll to position [1573, 0]
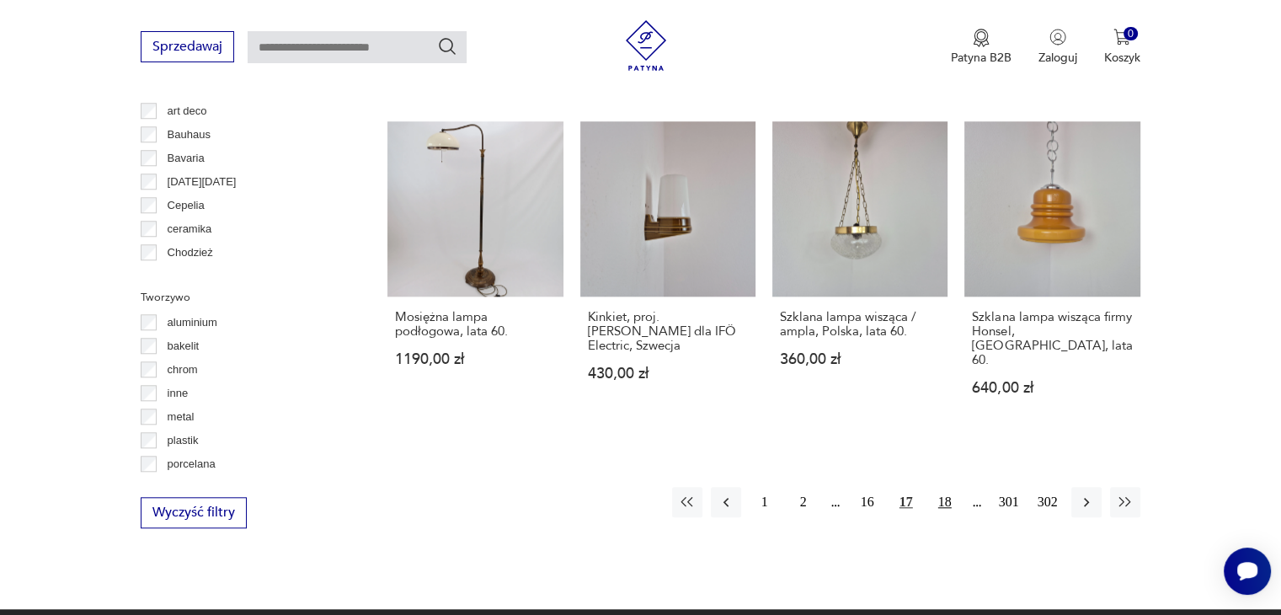
click at [944, 487] on button "18" at bounding box center [945, 502] width 30 height 30
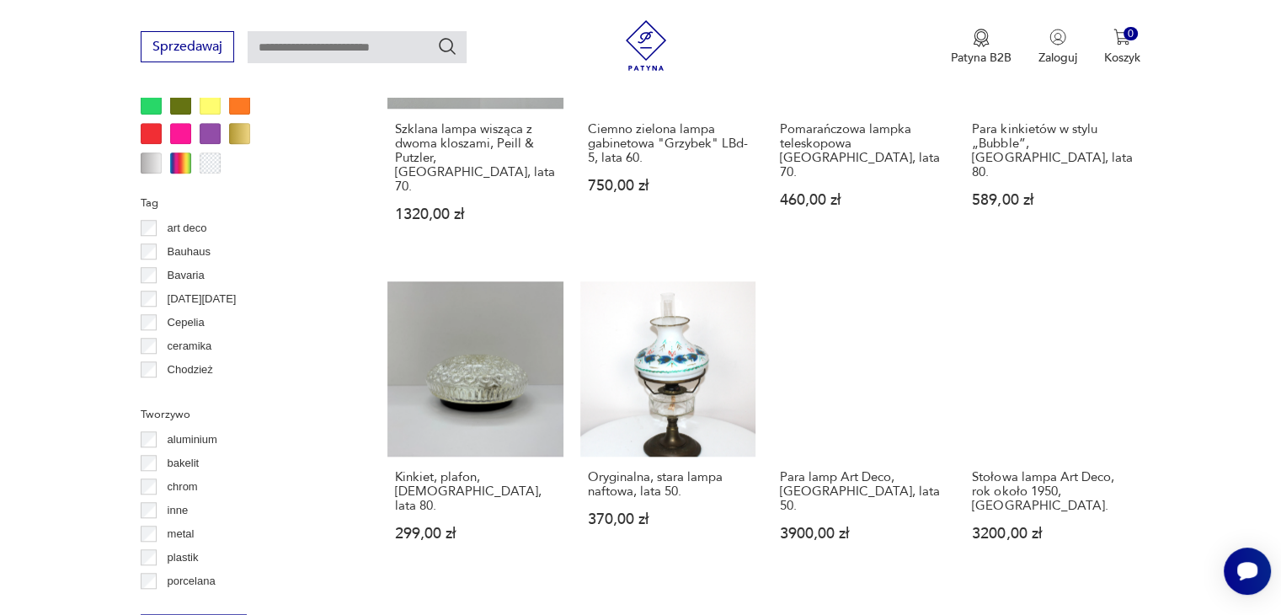
scroll to position [1539, 0]
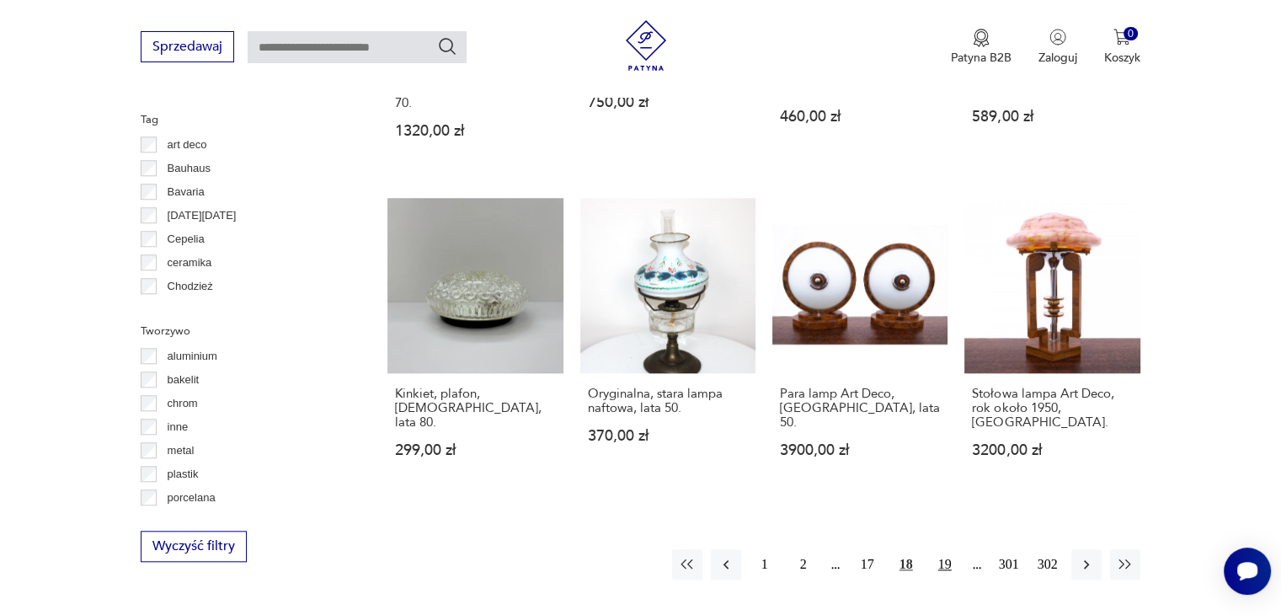
click at [953, 549] on button "19" at bounding box center [945, 564] width 30 height 30
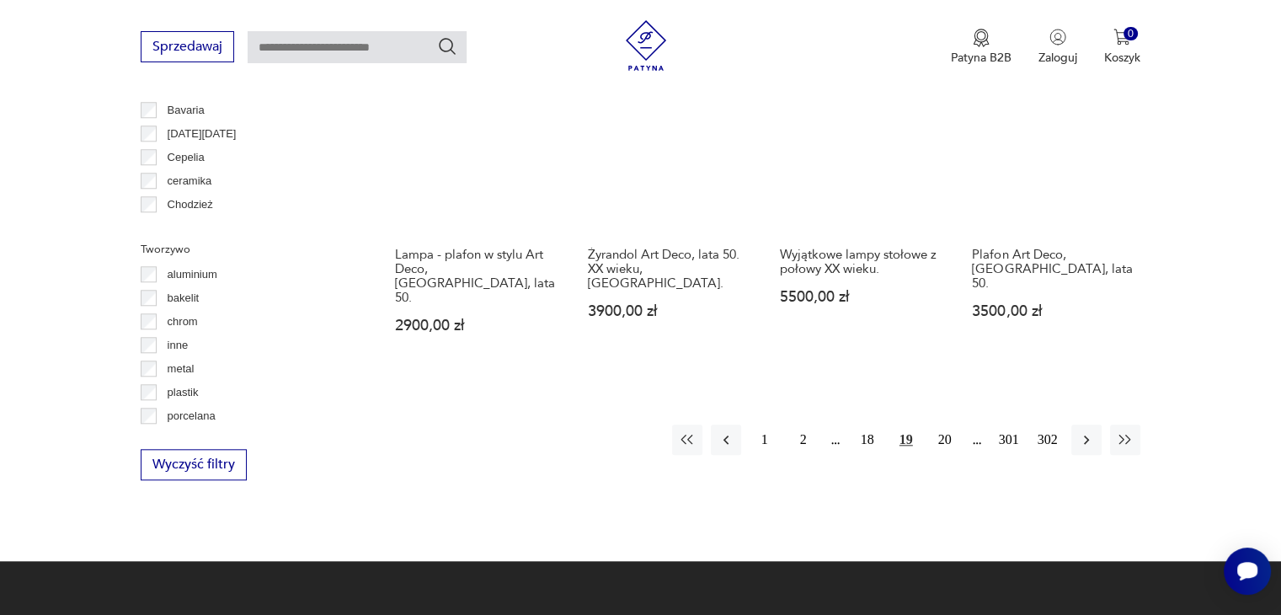
scroll to position [1624, 0]
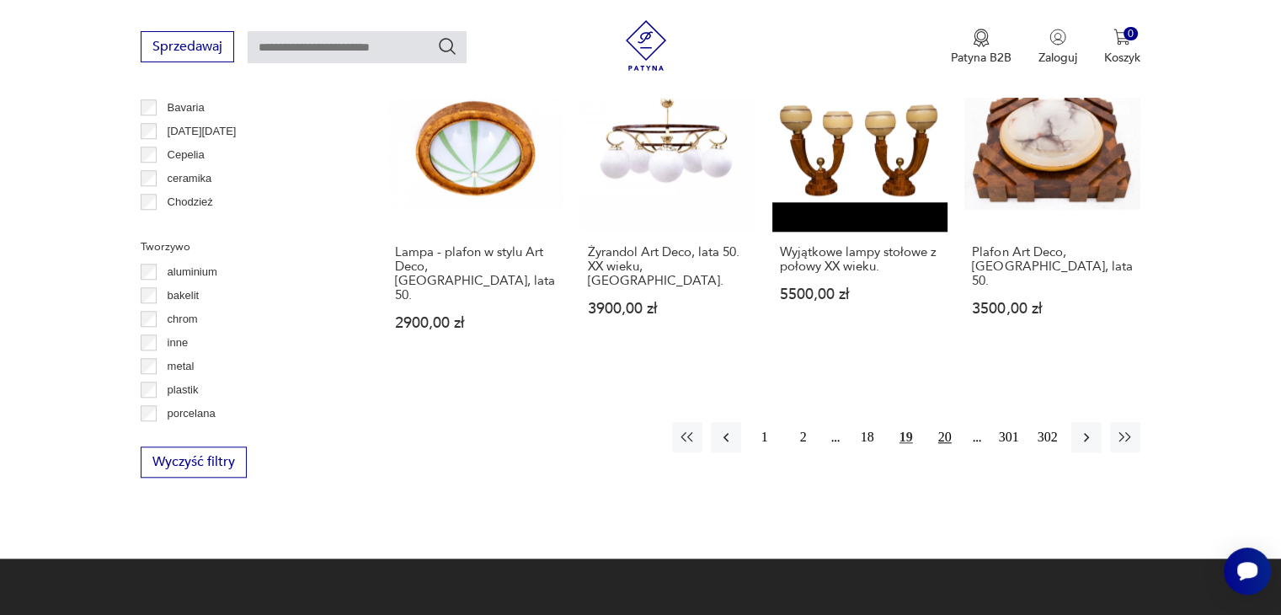
click at [936, 422] on button "20" at bounding box center [945, 437] width 30 height 30
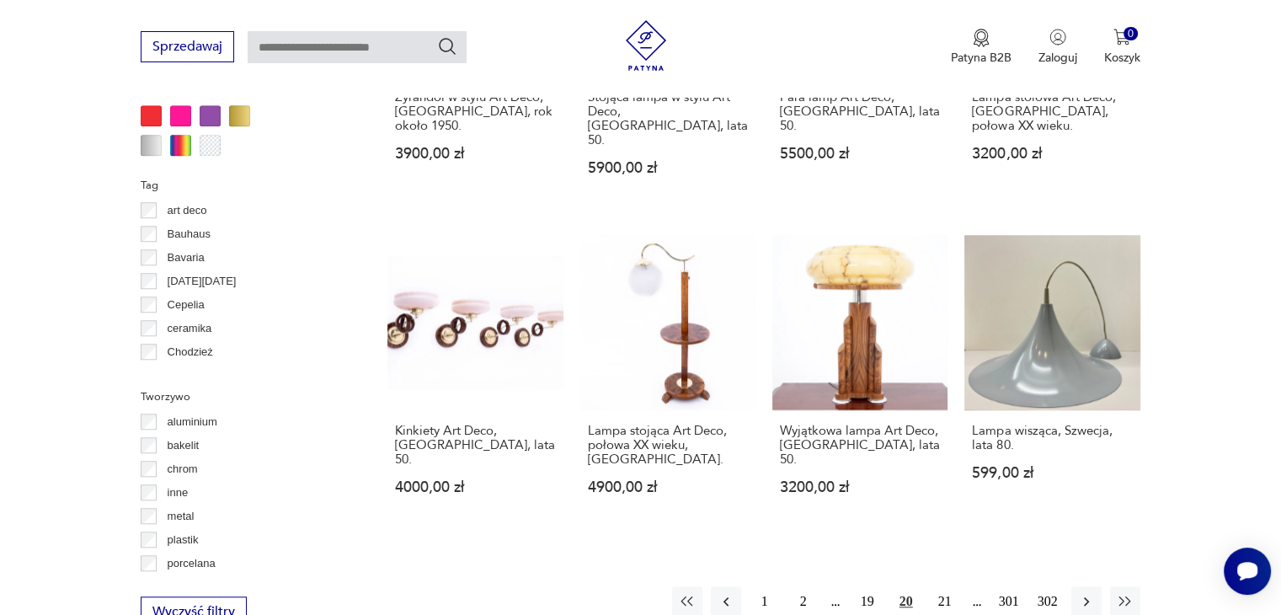
scroll to position [1505, 0]
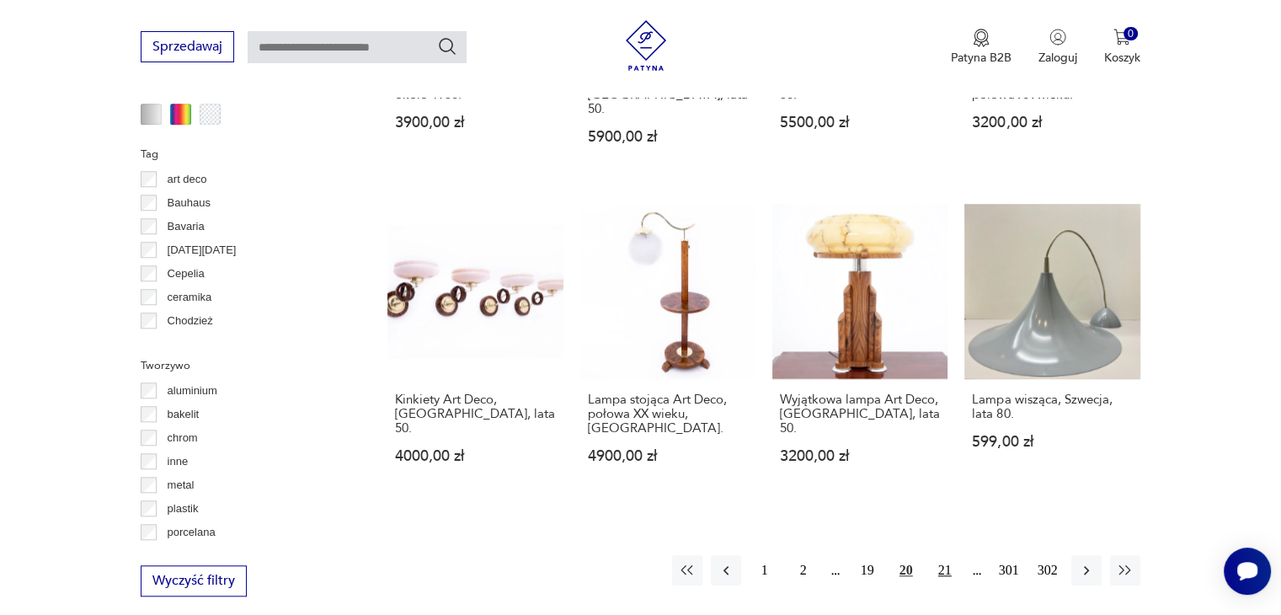
click at [942, 555] on button "21" at bounding box center [945, 570] width 30 height 30
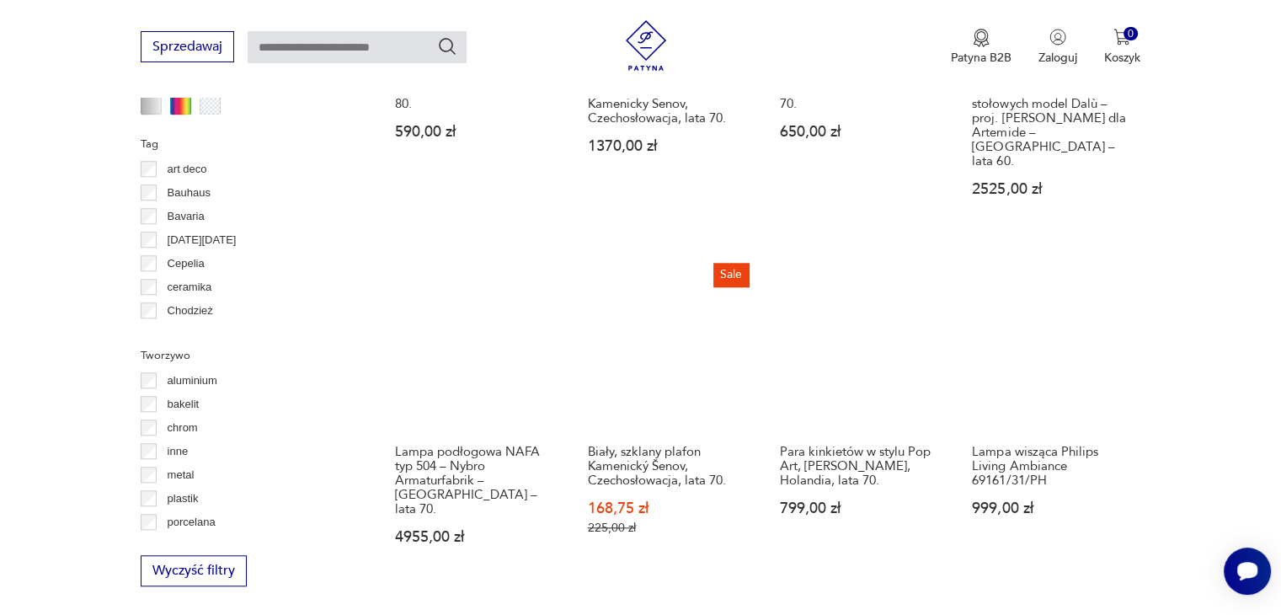
scroll to position [1561, 0]
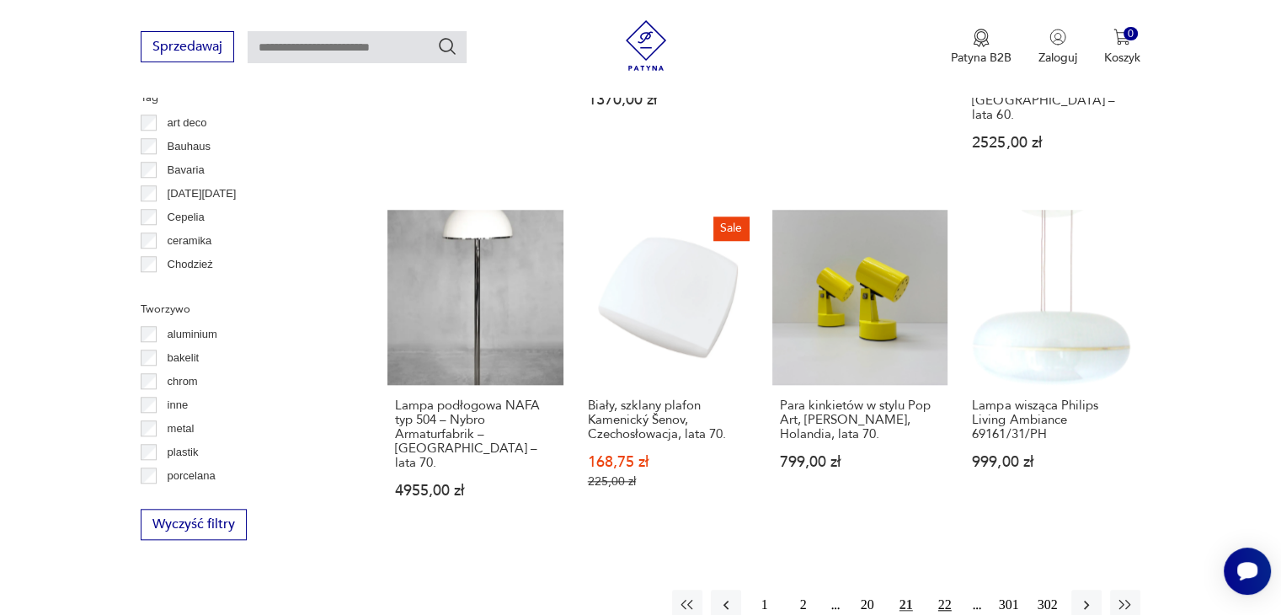
click at [947, 589] on button "22" at bounding box center [945, 604] width 30 height 30
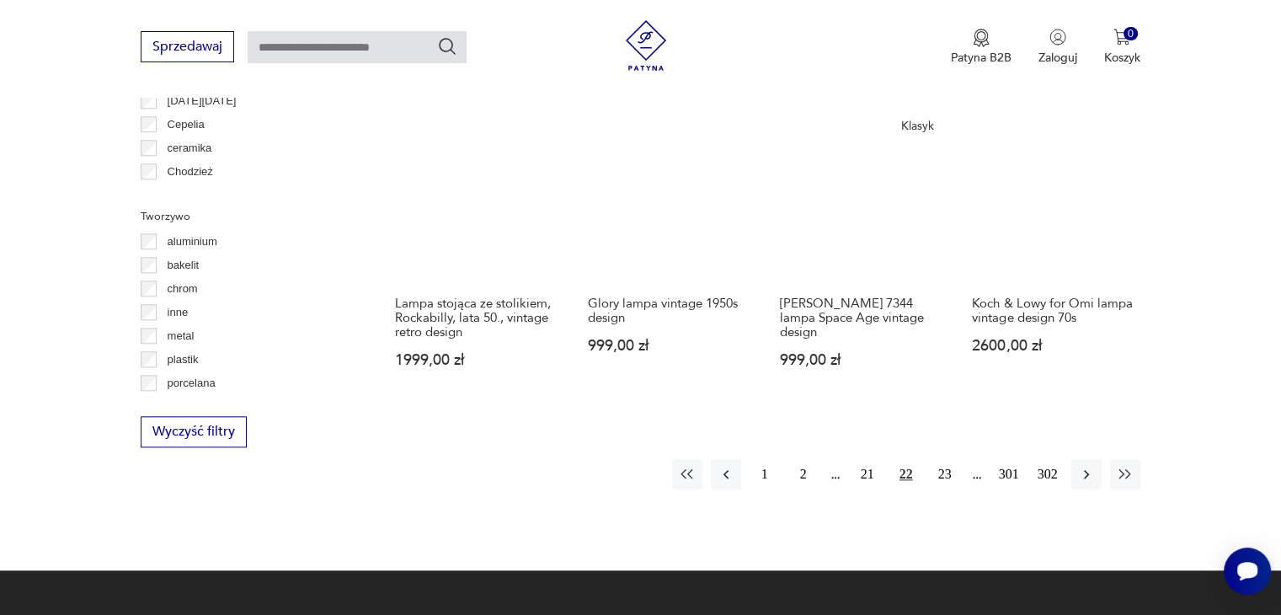
scroll to position [1657, 0]
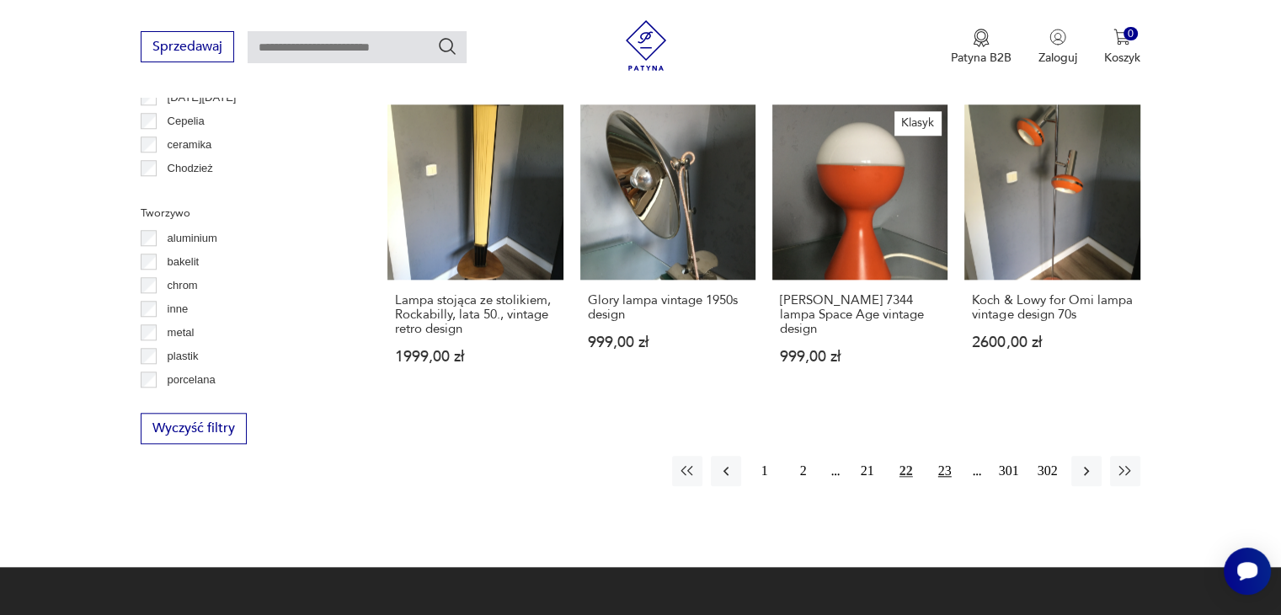
click at [949, 456] on button "23" at bounding box center [945, 471] width 30 height 30
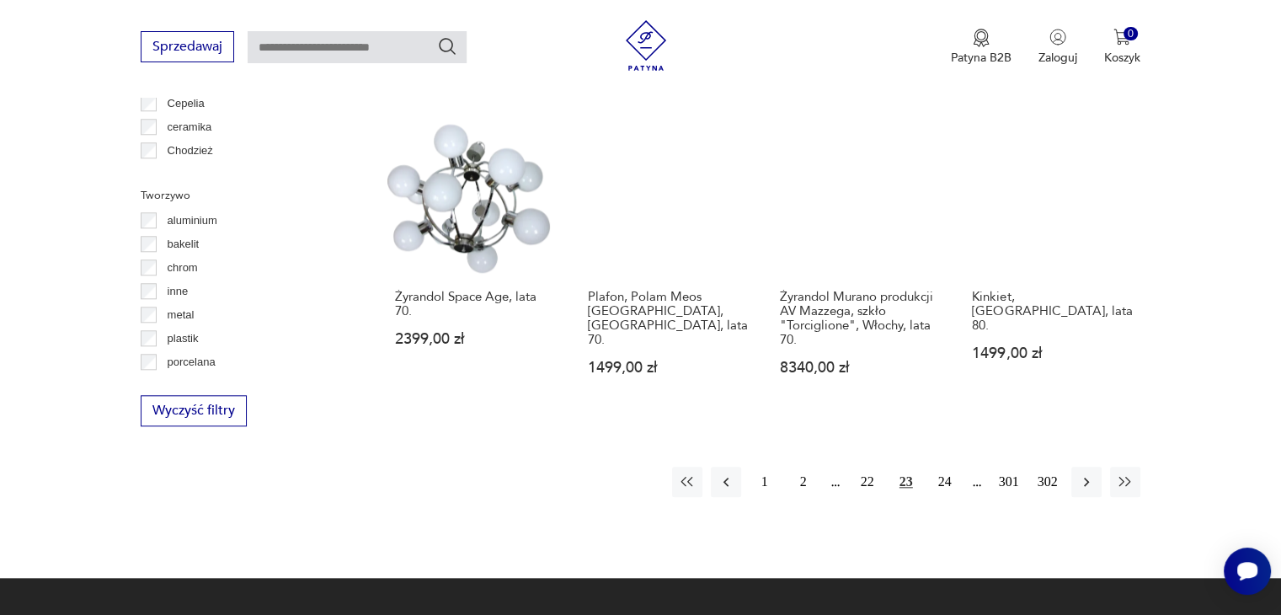
scroll to position [1704, 0]
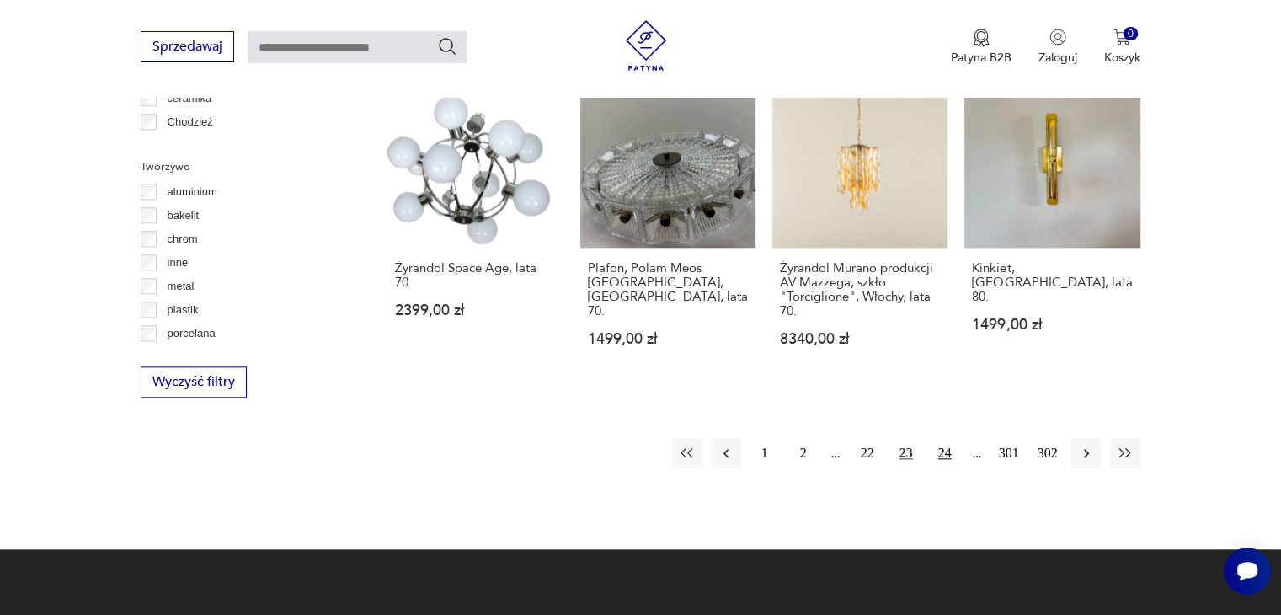
click at [941, 438] on button "24" at bounding box center [945, 453] width 30 height 30
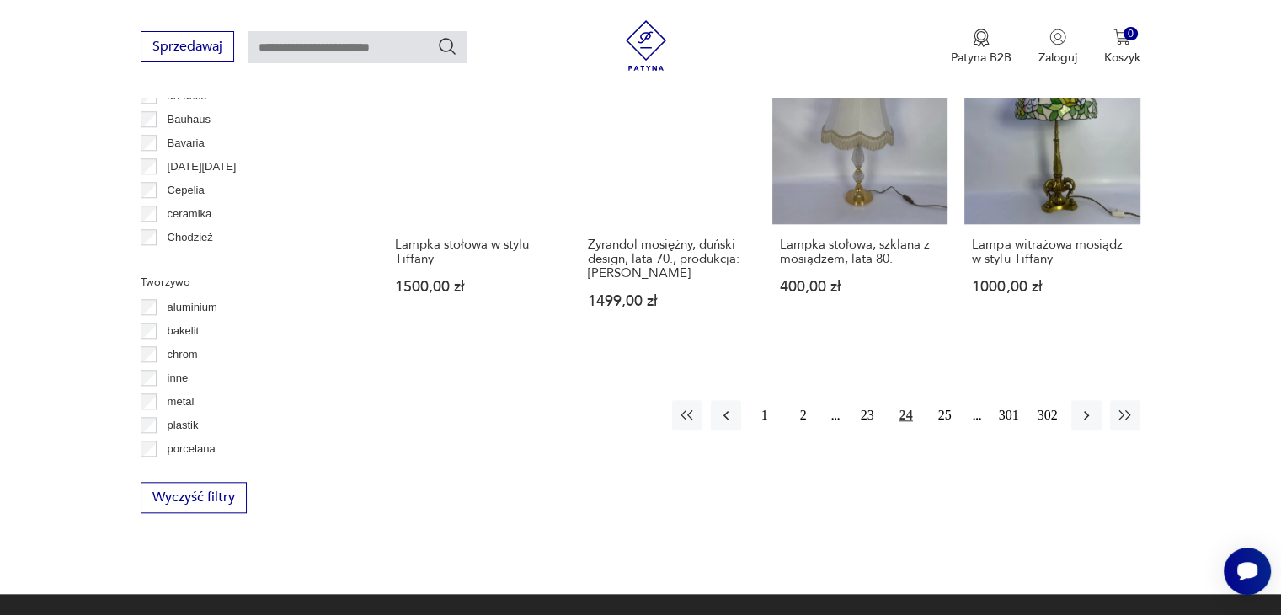
scroll to position [1607, 0]
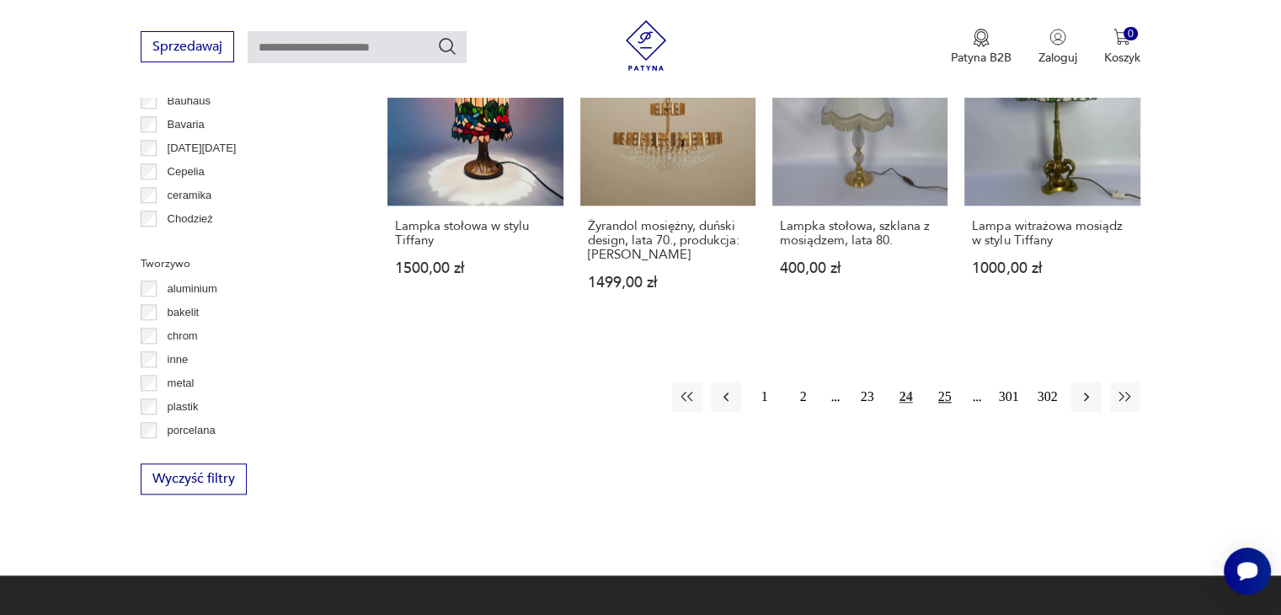
click at [947, 402] on button "25" at bounding box center [945, 396] width 30 height 30
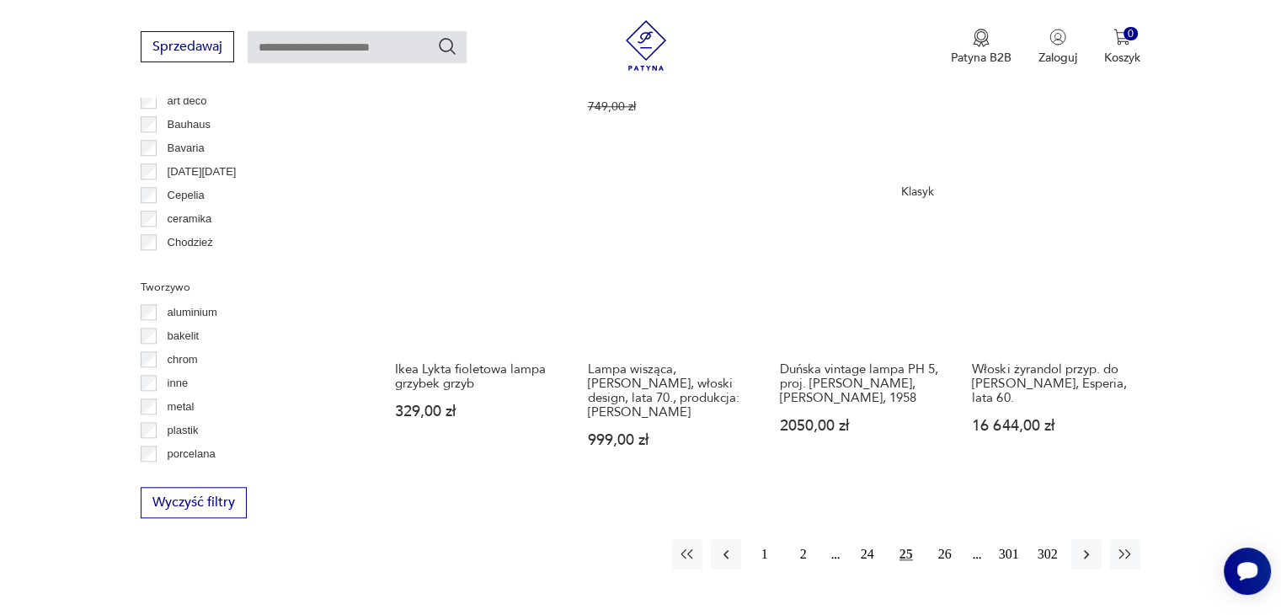
scroll to position [1589, 0]
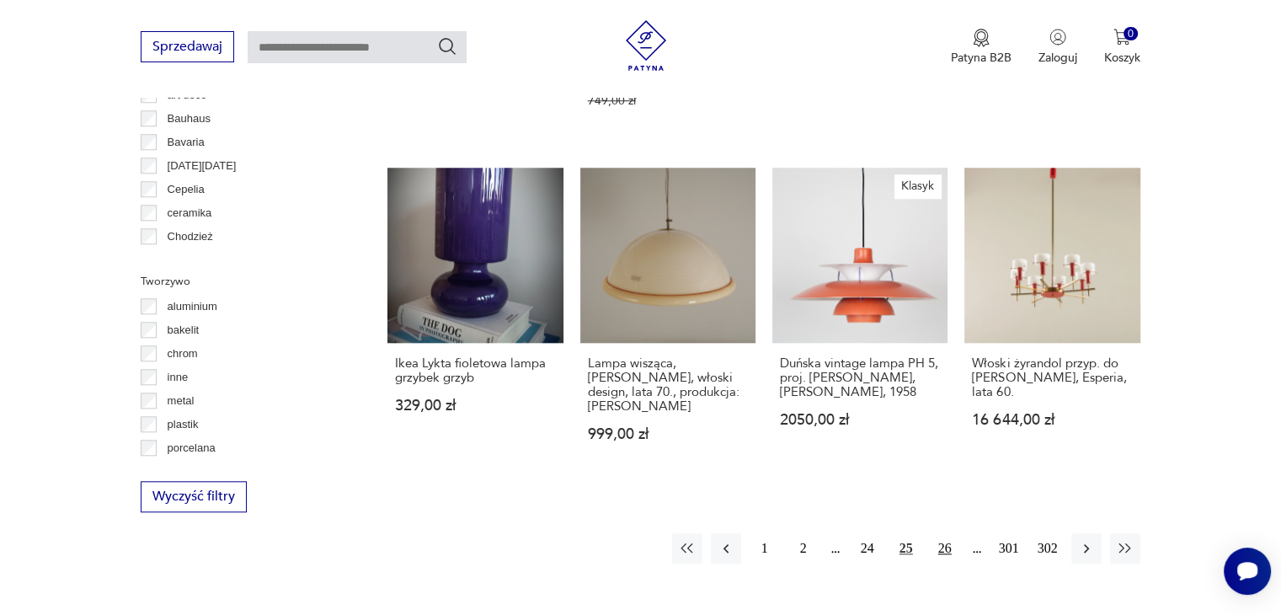
click at [942, 533] on button "26" at bounding box center [945, 548] width 30 height 30
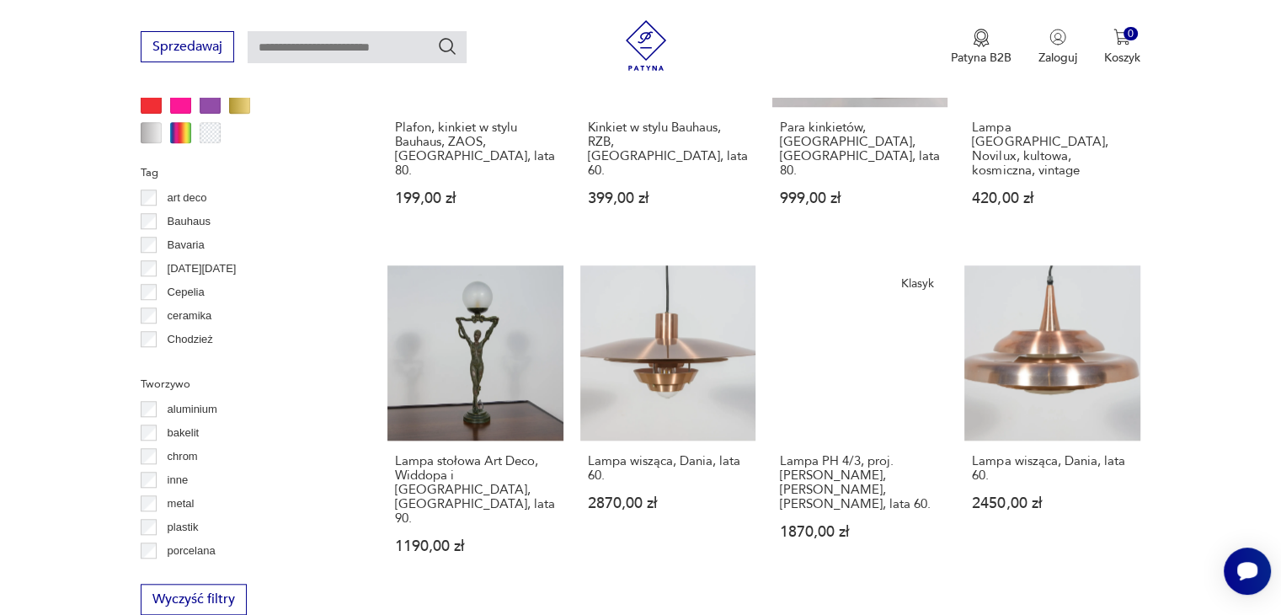
scroll to position [1520, 0]
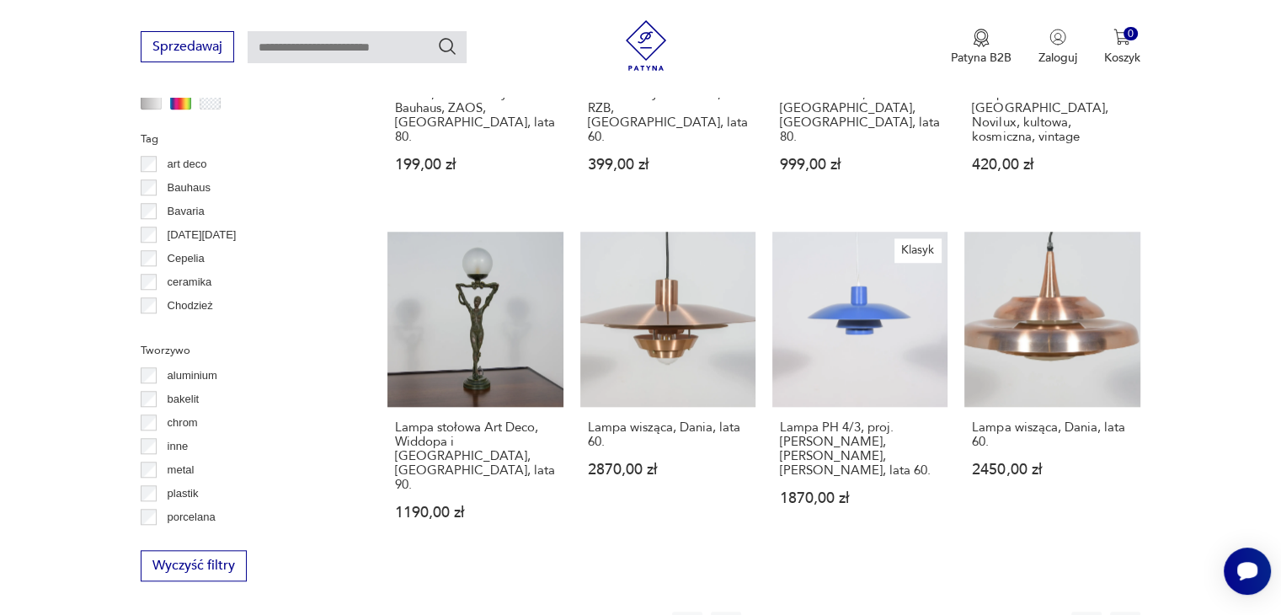
click at [953, 611] on button "27" at bounding box center [945, 626] width 30 height 30
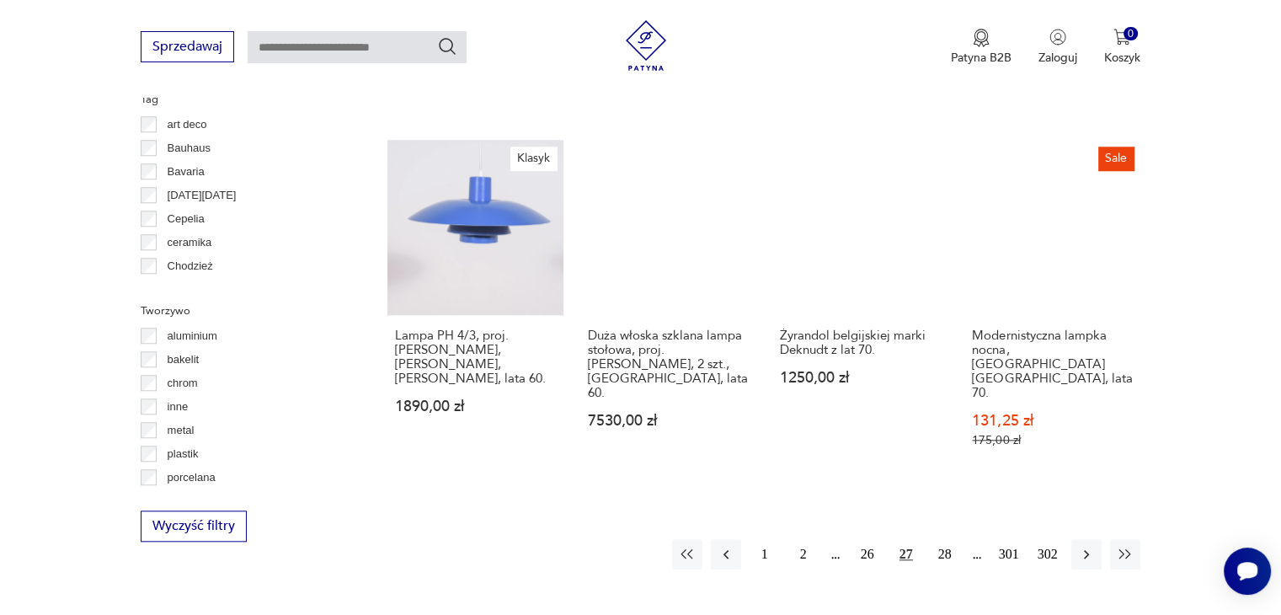
scroll to position [1566, 0]
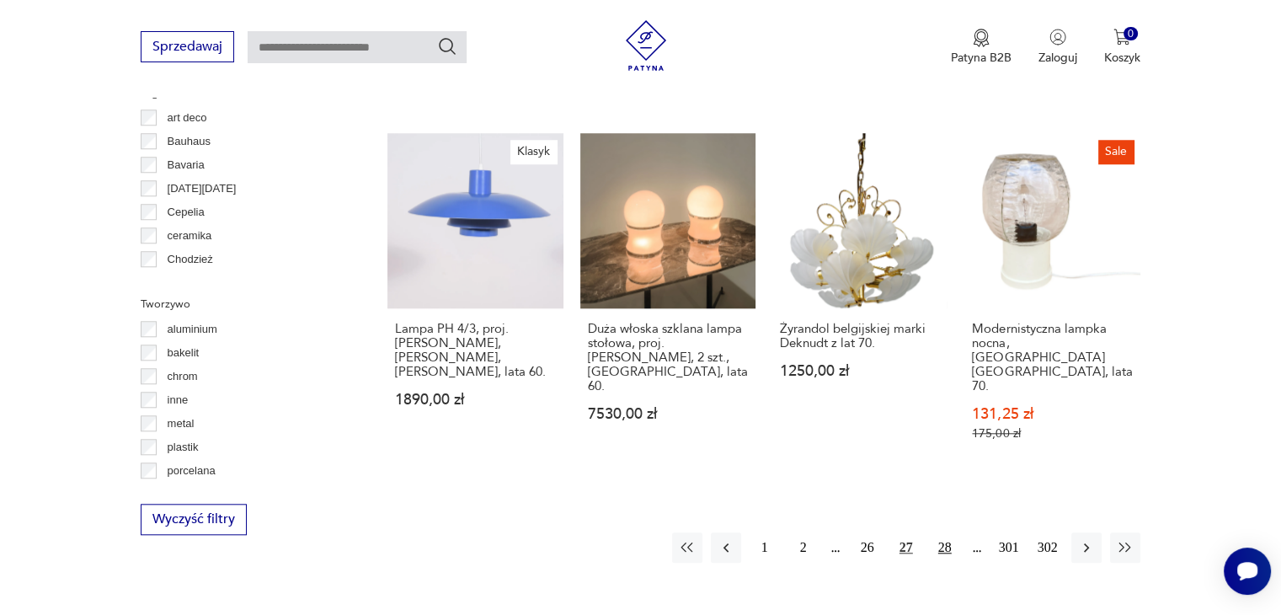
click at [947, 532] on button "28" at bounding box center [945, 547] width 30 height 30
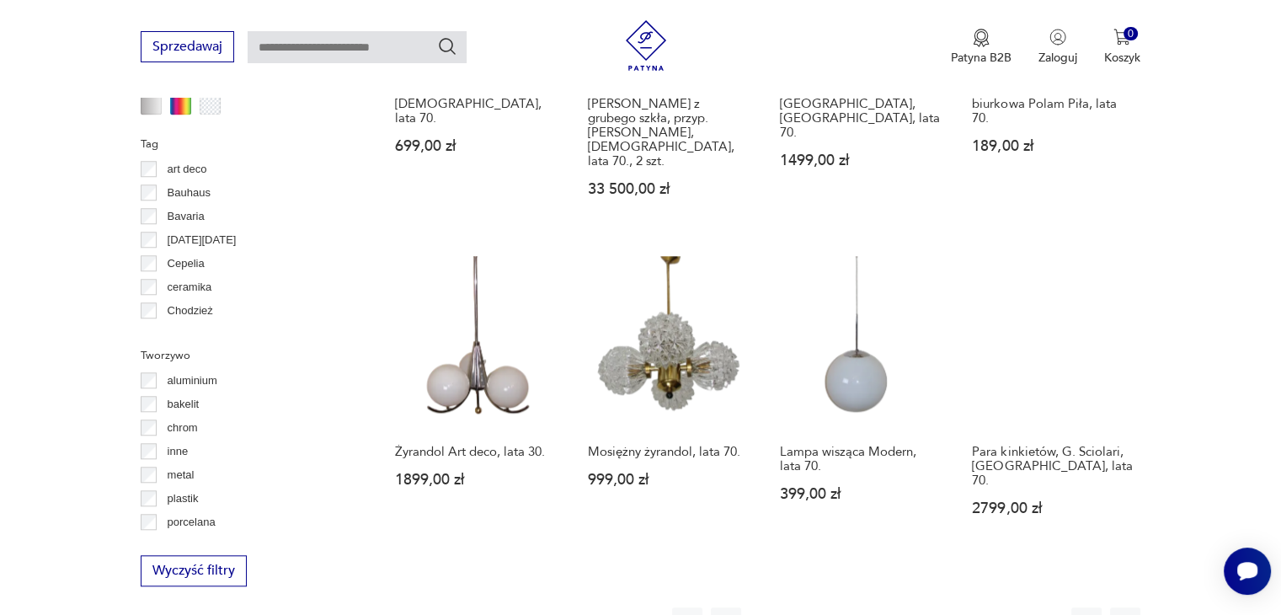
scroll to position [1539, 0]
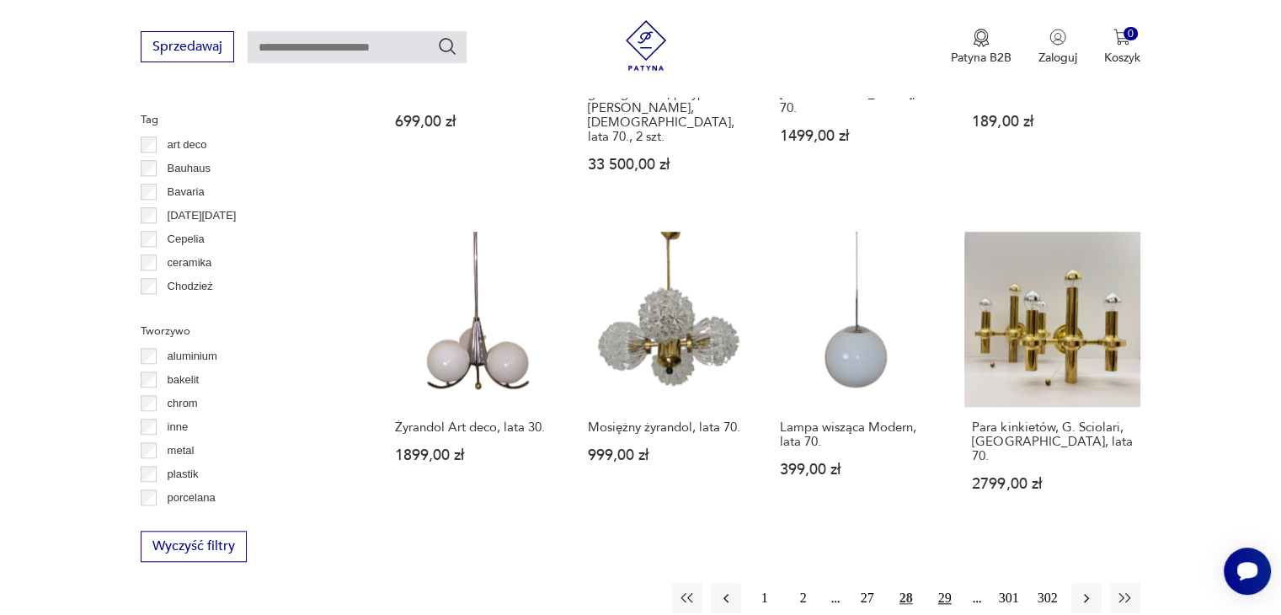
click at [946, 583] on button "29" at bounding box center [945, 598] width 30 height 30
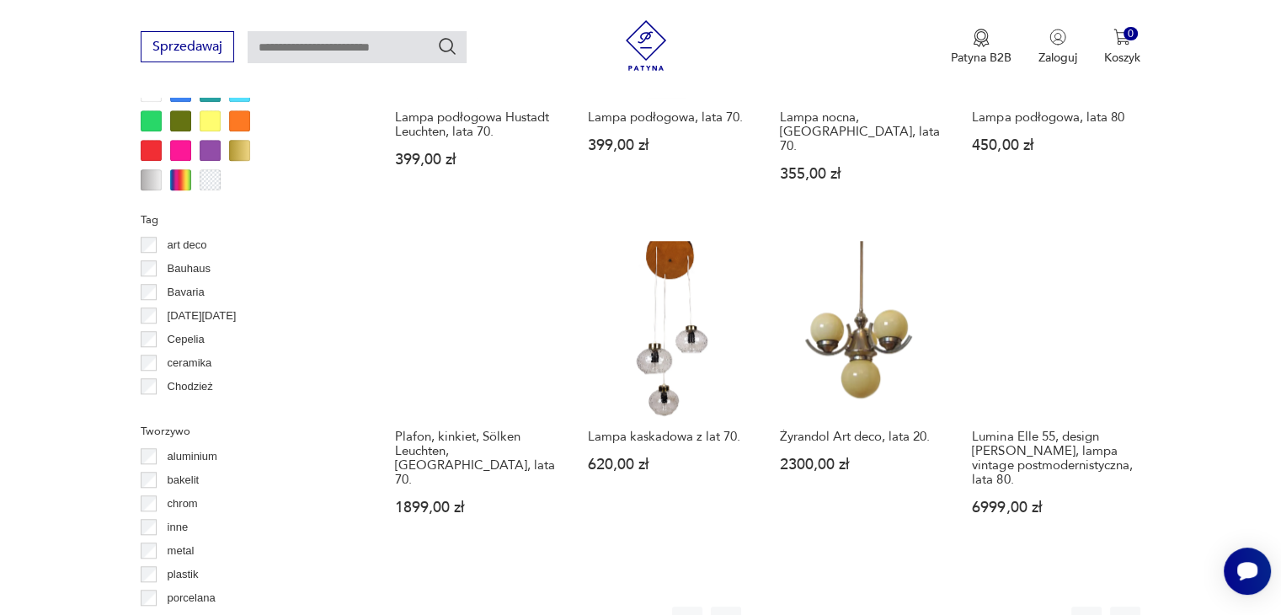
scroll to position [1452, 0]
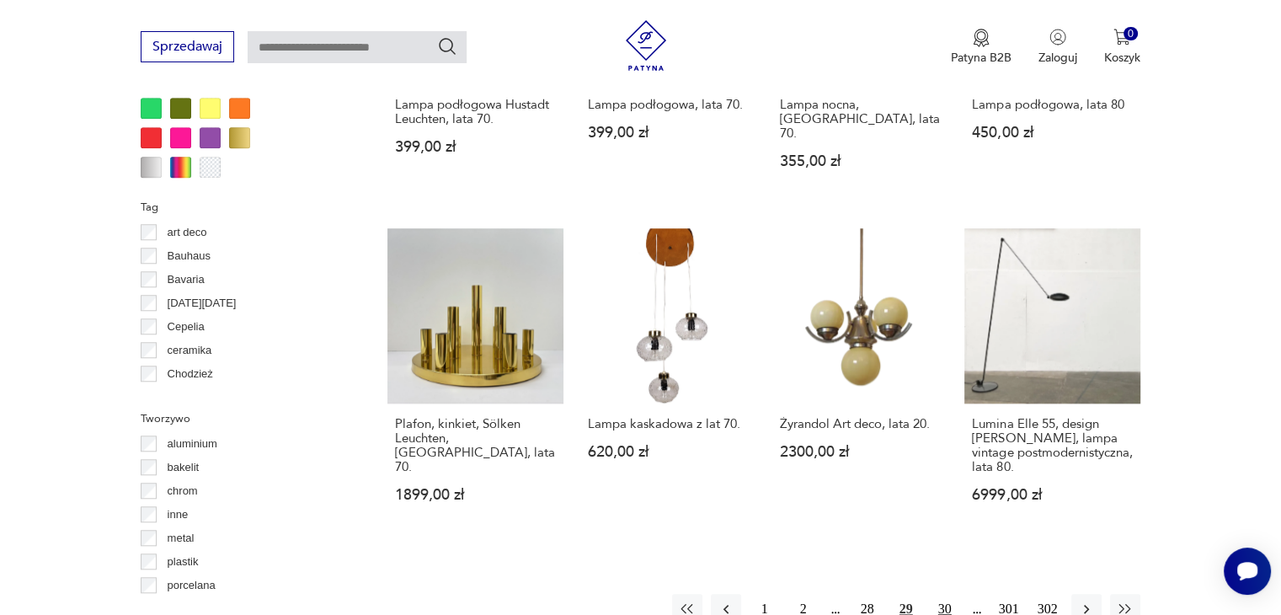
click at [937, 594] on button "30" at bounding box center [945, 609] width 30 height 30
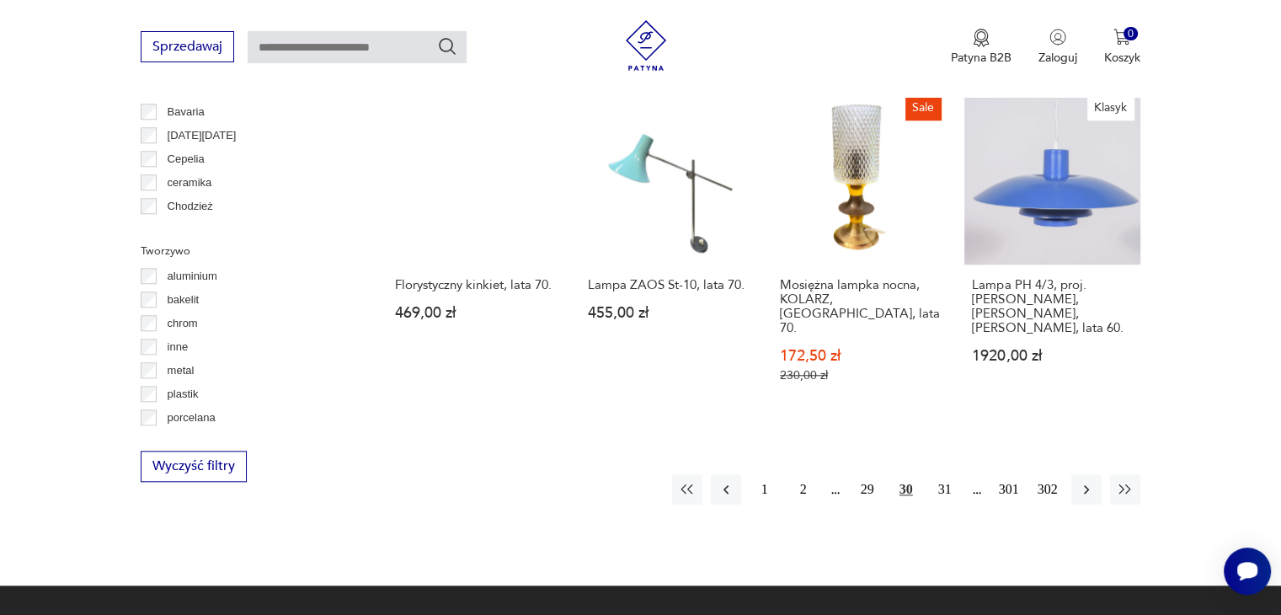
scroll to position [1663, 0]
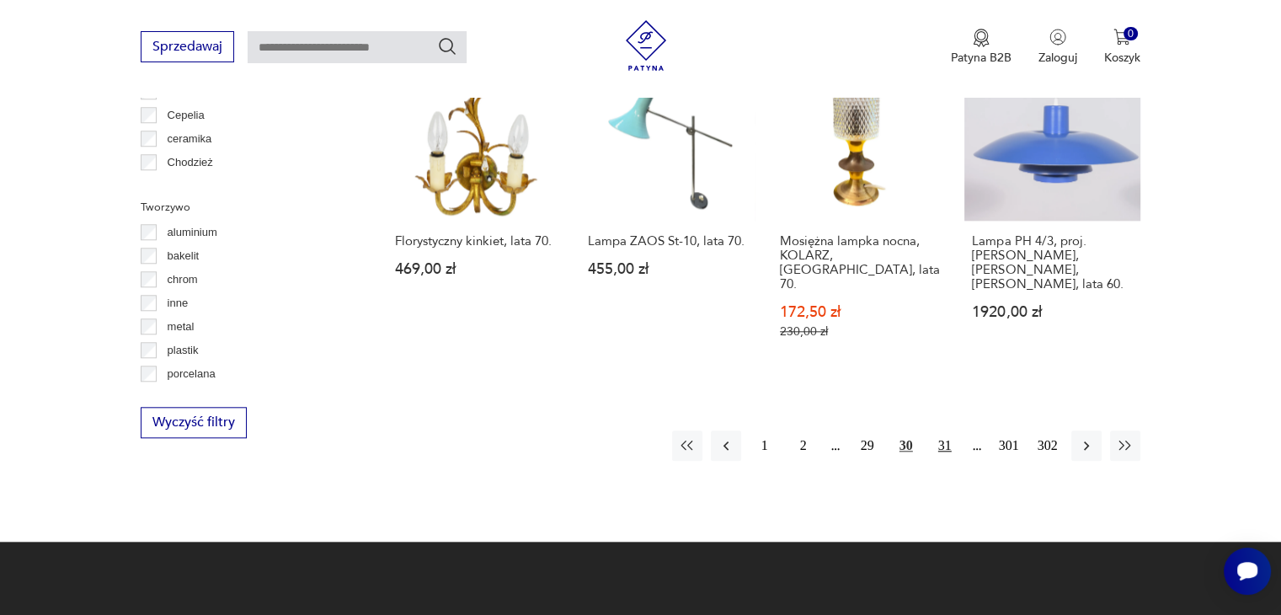
click at [947, 430] on button "31" at bounding box center [945, 445] width 30 height 30
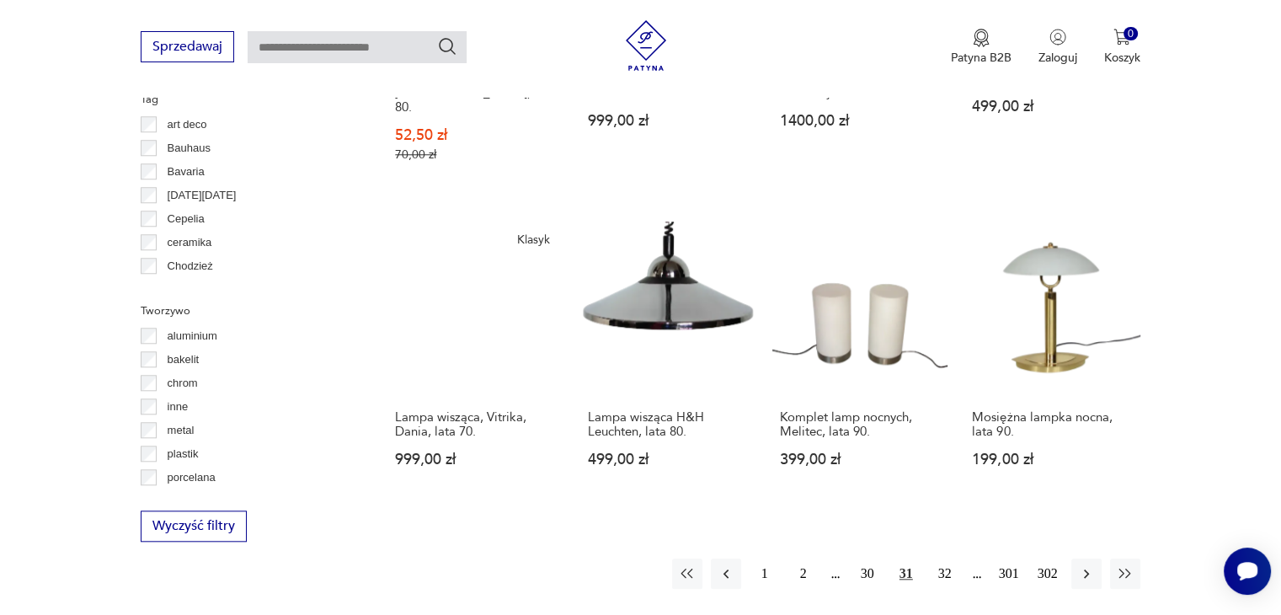
scroll to position [1572, 0]
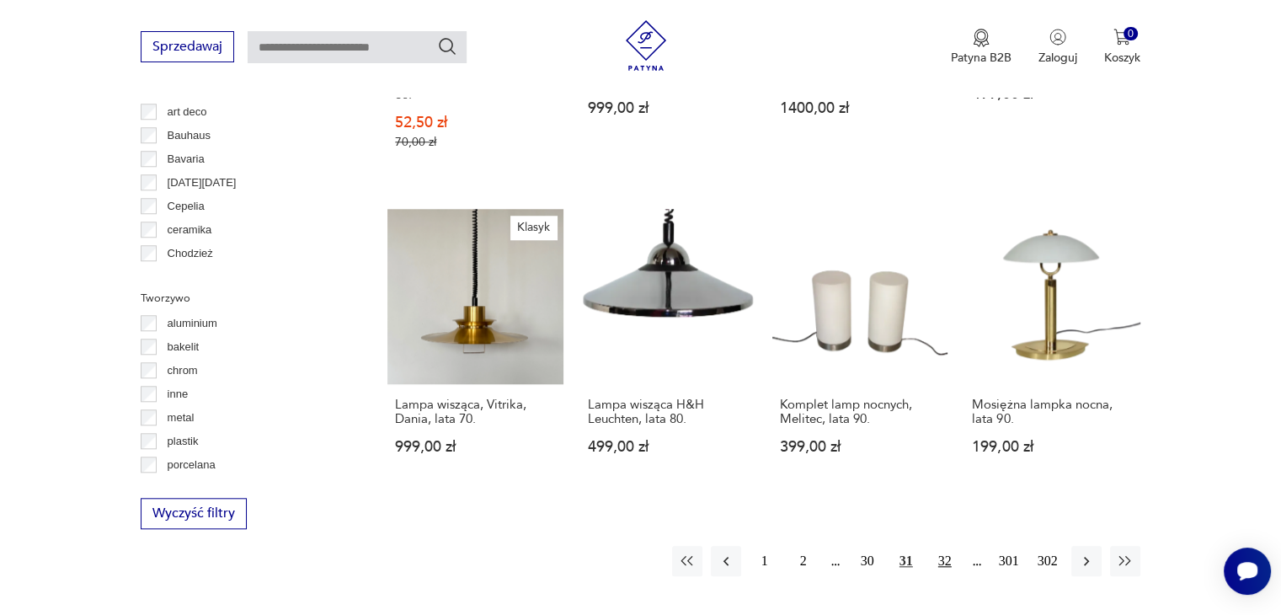
click at [942, 546] on button "32" at bounding box center [945, 561] width 30 height 30
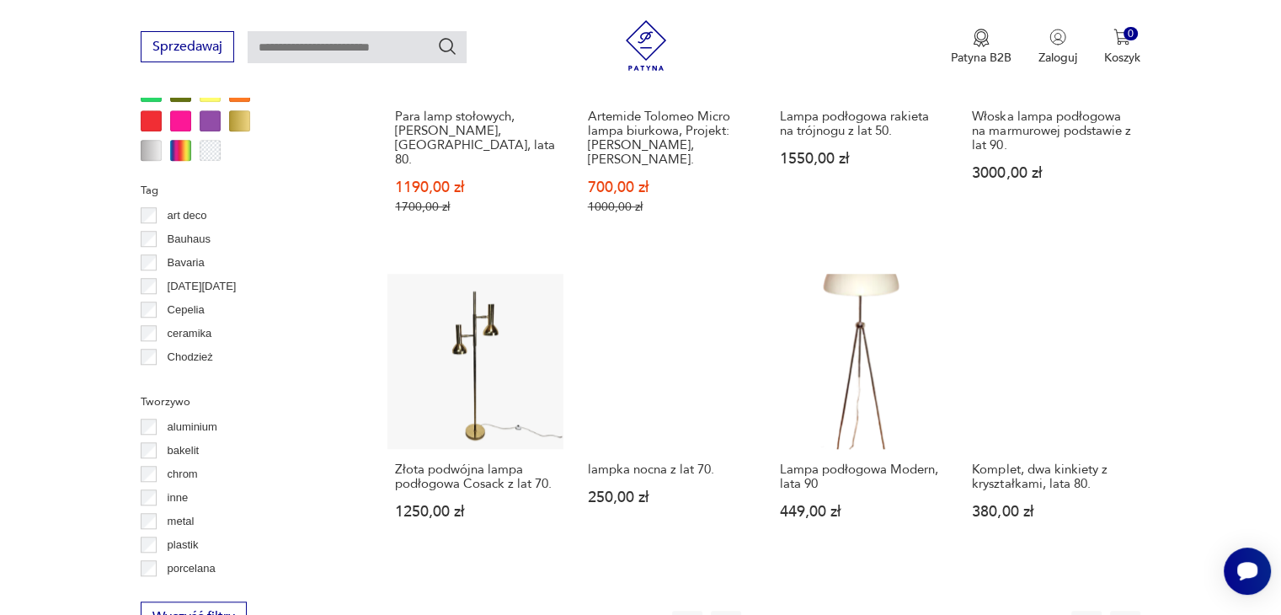
scroll to position [1549, 0]
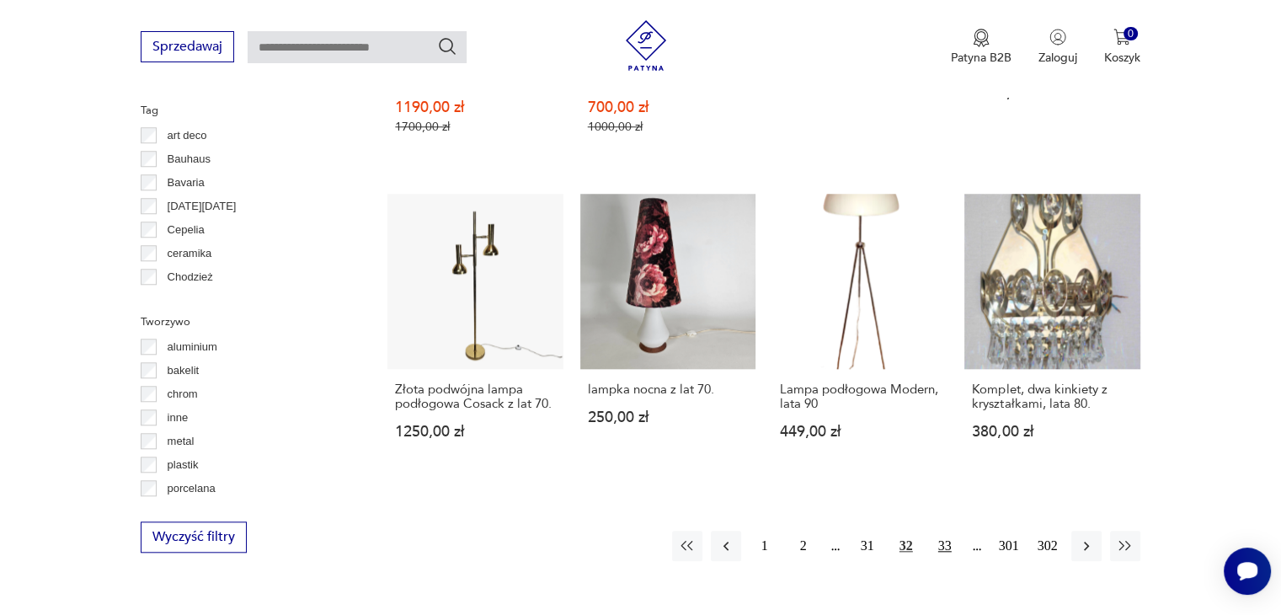
click at [943, 531] on button "33" at bounding box center [945, 546] width 30 height 30
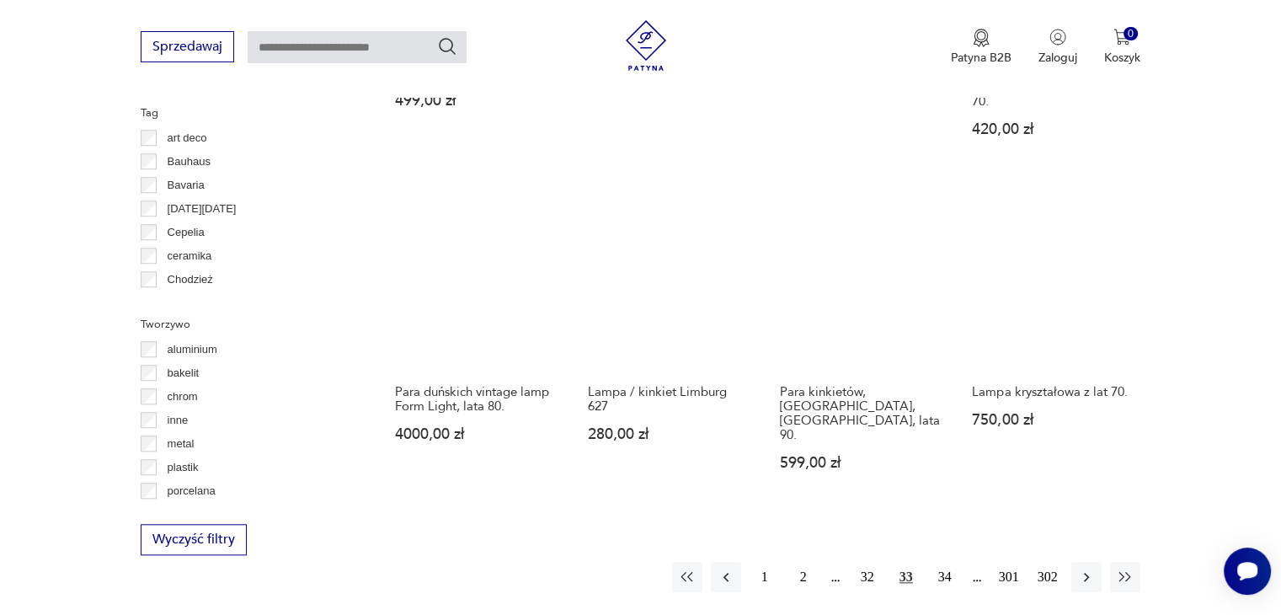
scroll to position [1570, 0]
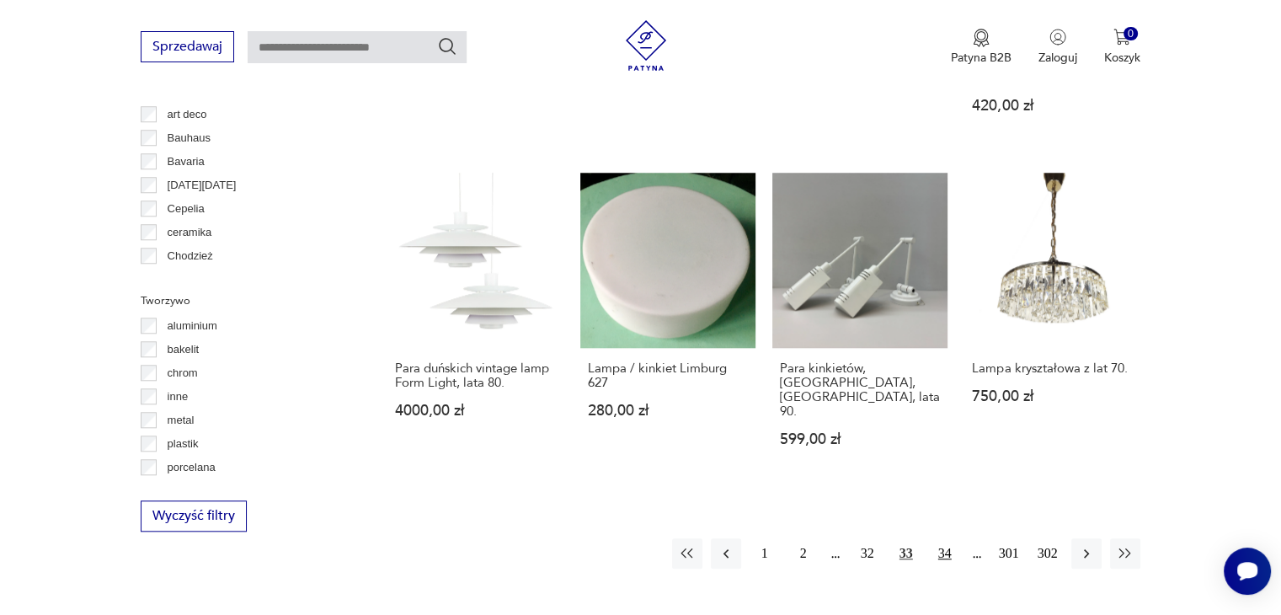
click at [943, 538] on button "34" at bounding box center [945, 553] width 30 height 30
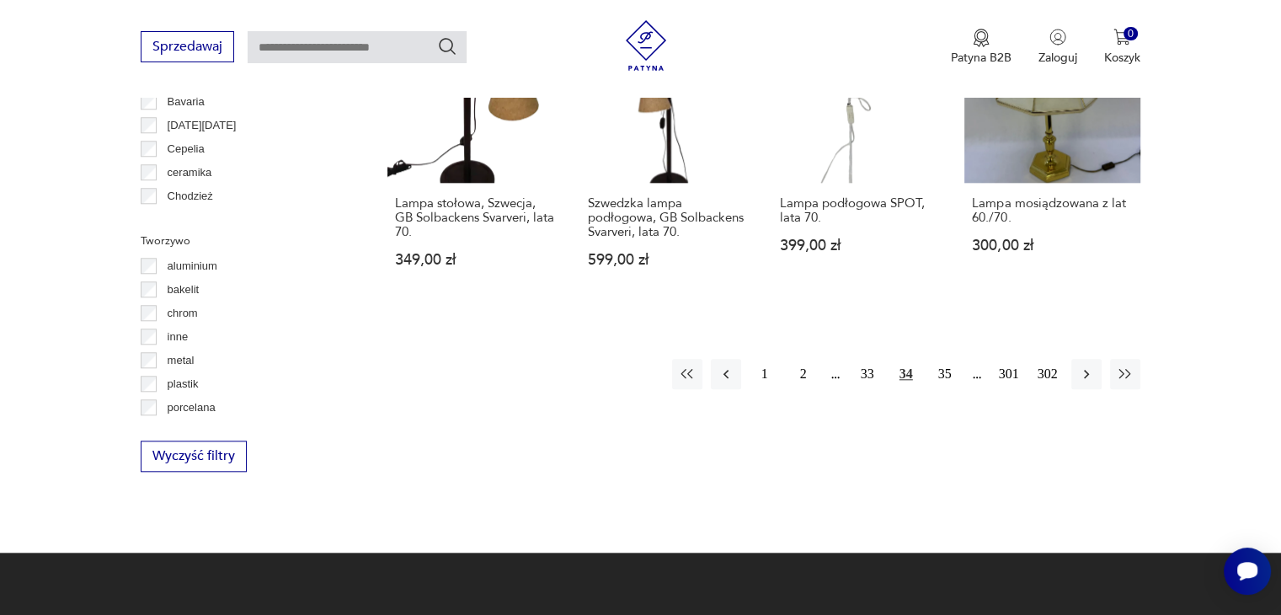
scroll to position [1635, 0]
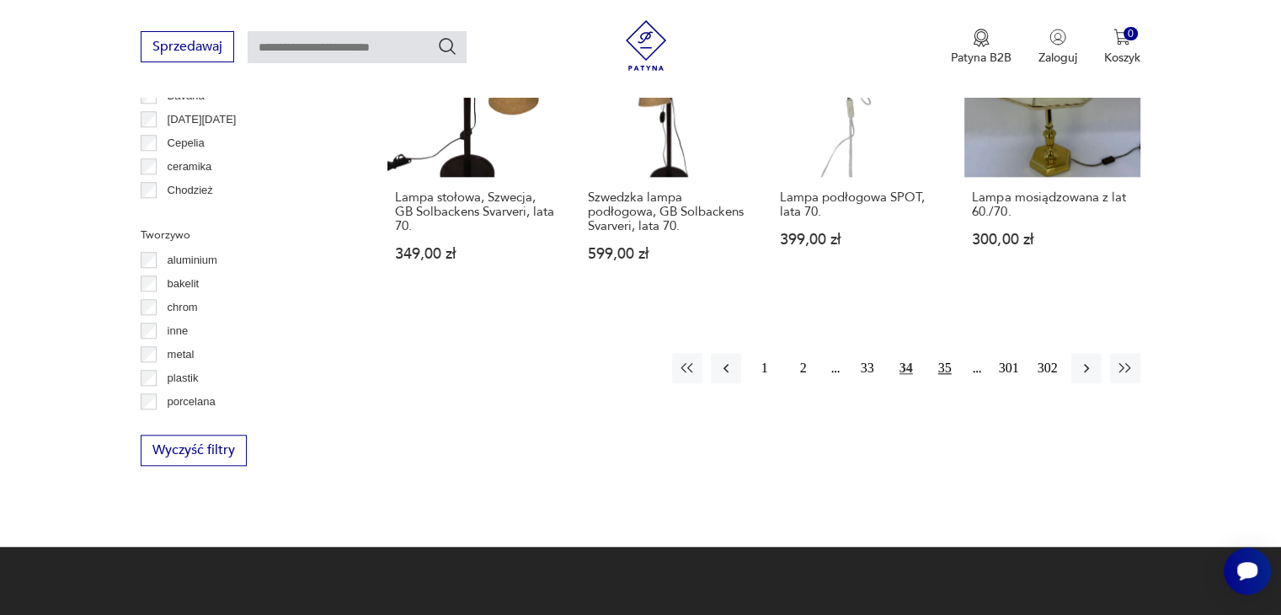
click at [957, 375] on button "35" at bounding box center [945, 368] width 30 height 30
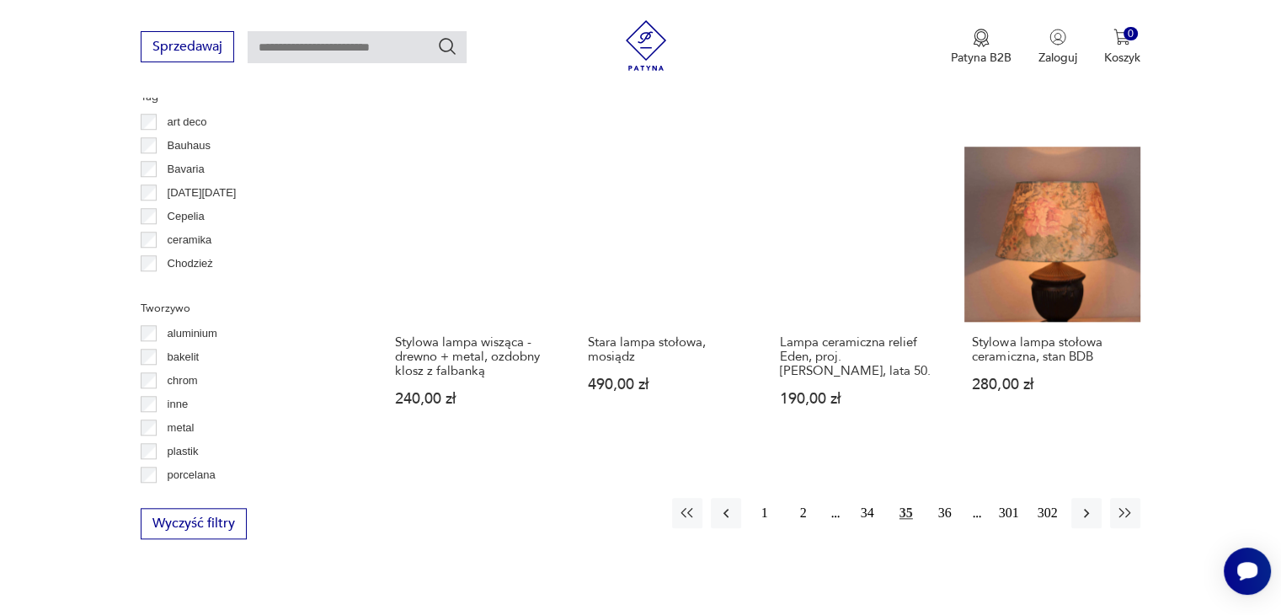
scroll to position [1565, 0]
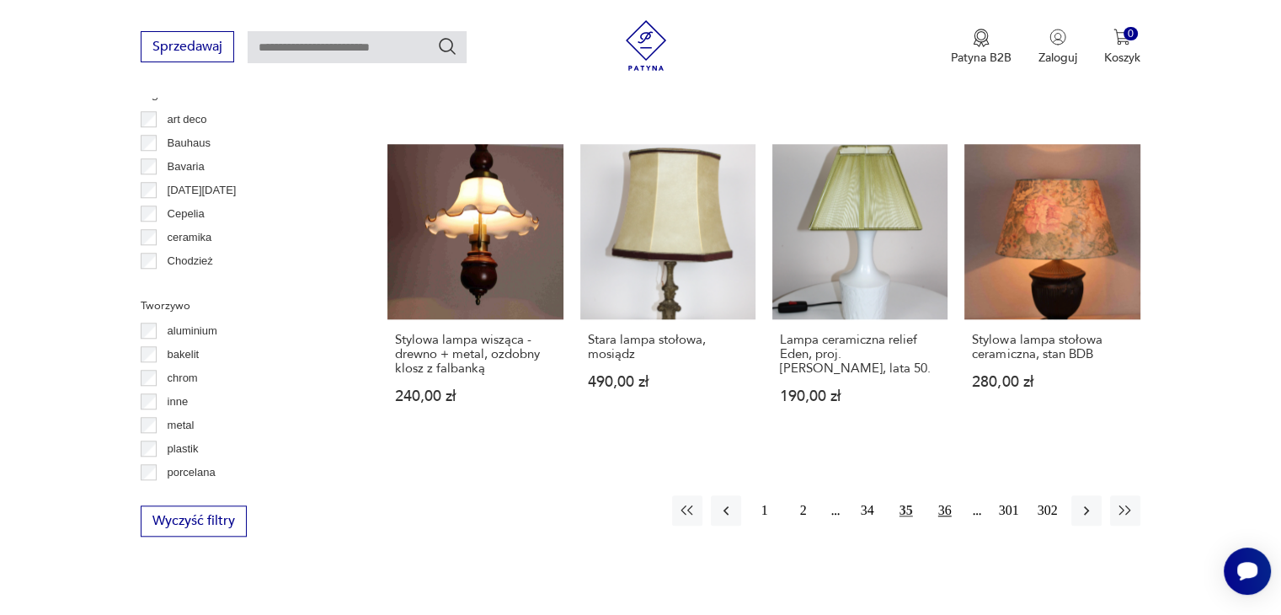
click at [947, 495] on button "36" at bounding box center [945, 510] width 30 height 30
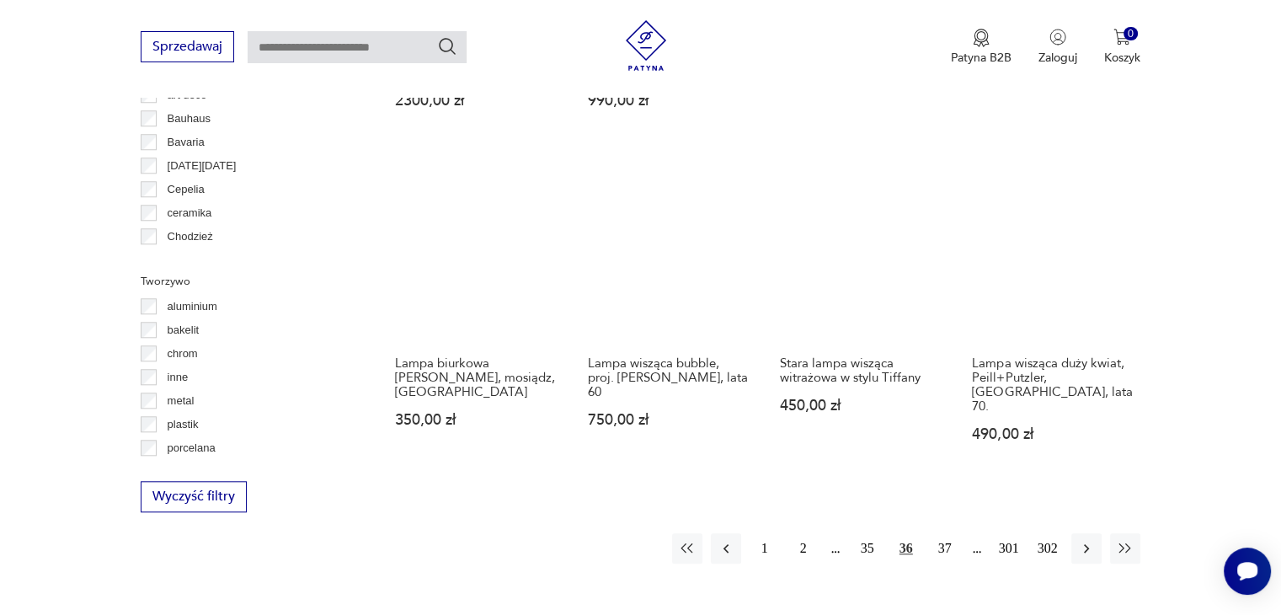
scroll to position [1598, 0]
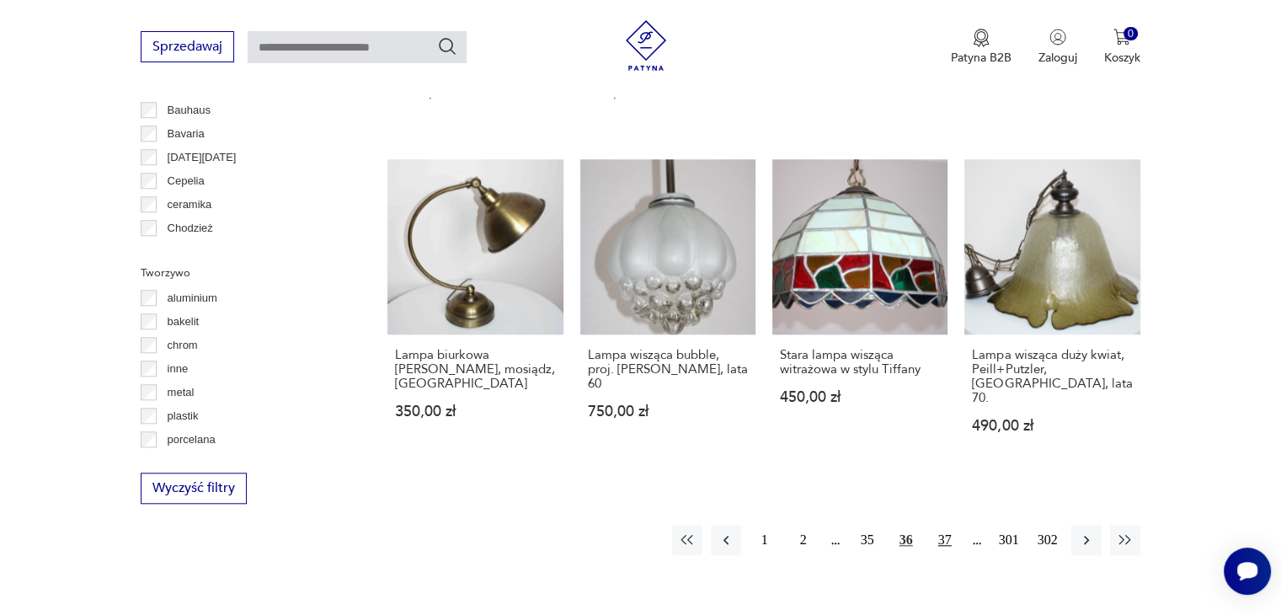
click at [950, 525] on button "37" at bounding box center [945, 540] width 30 height 30
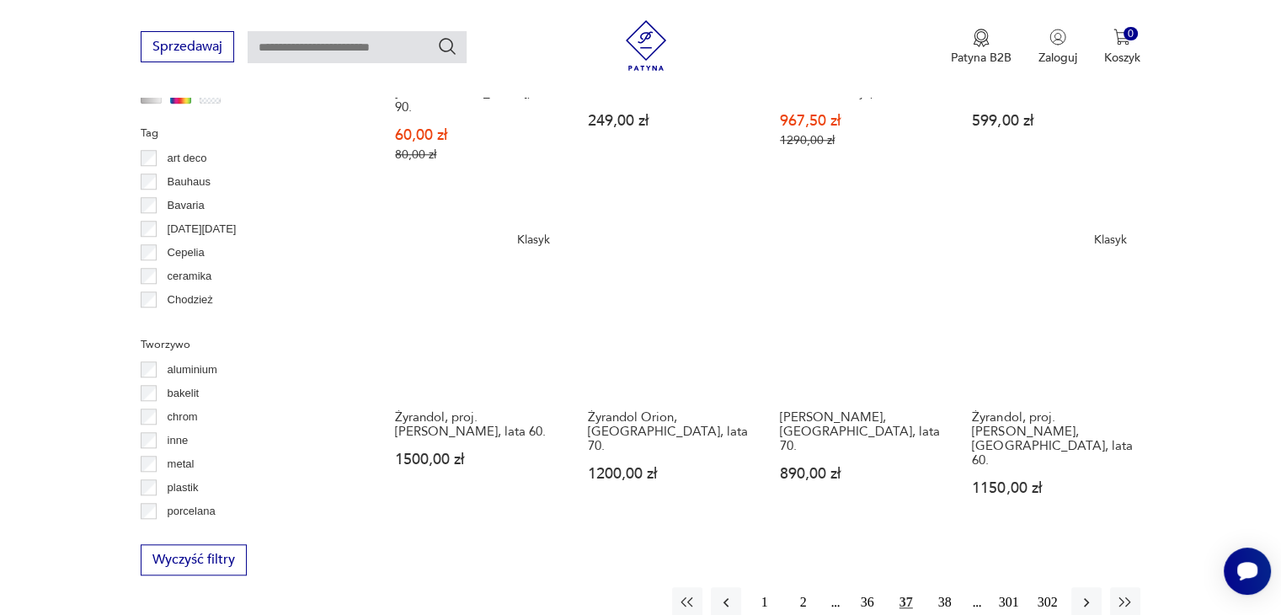
scroll to position [1556, 0]
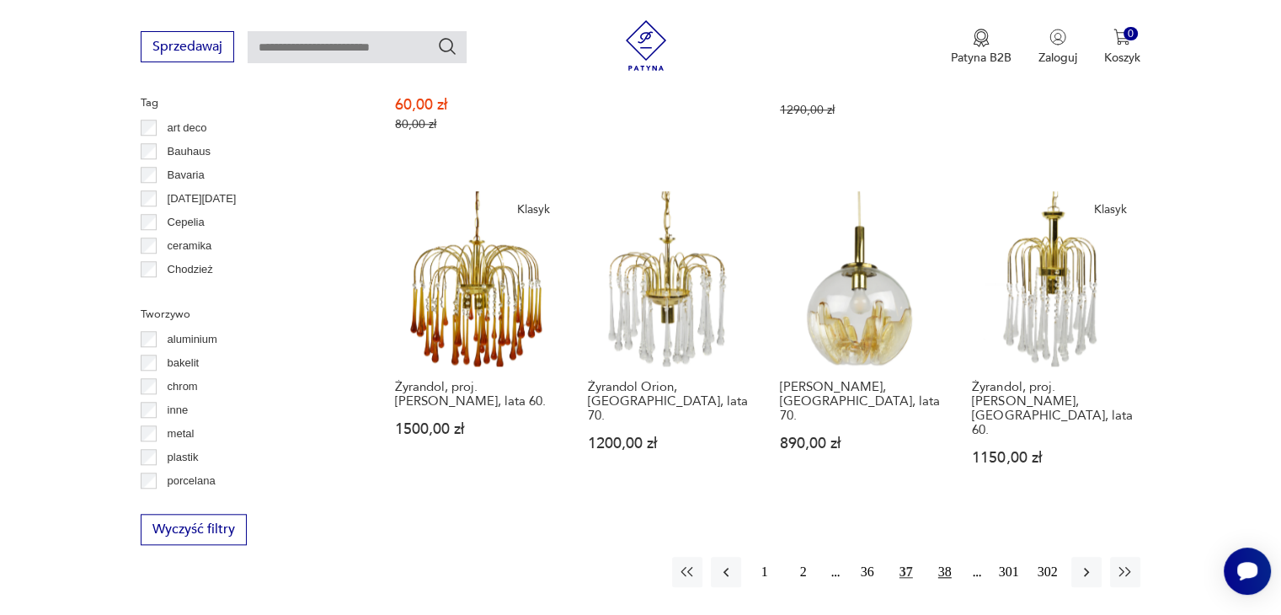
click at [945, 557] on button "38" at bounding box center [945, 572] width 30 height 30
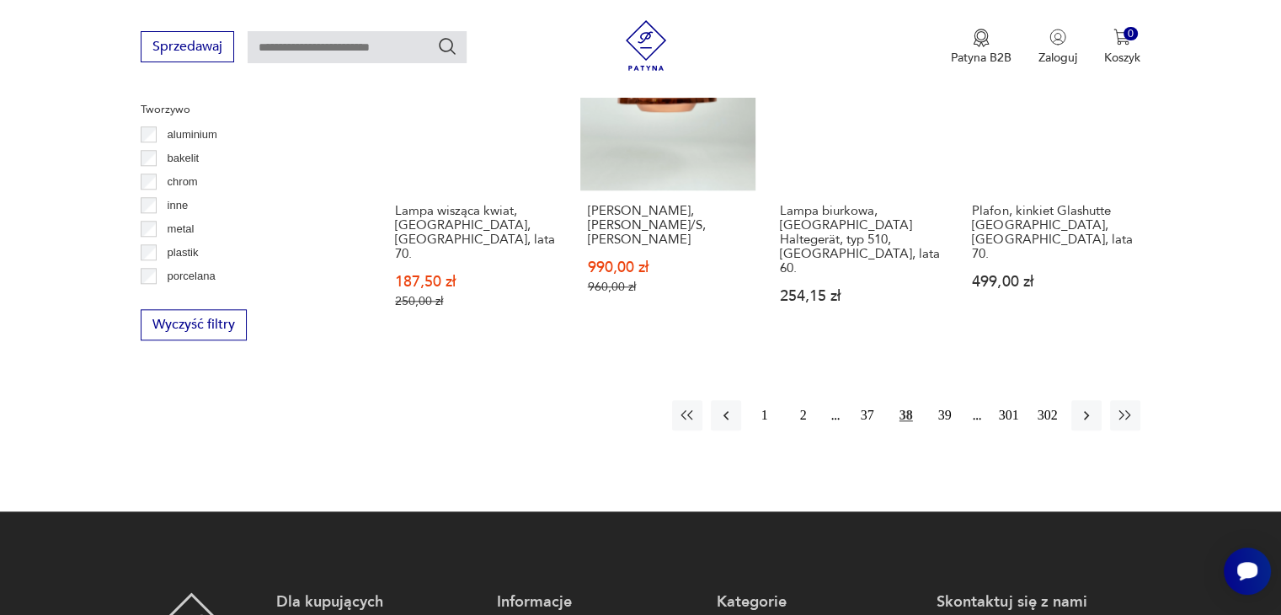
scroll to position [1764, 0]
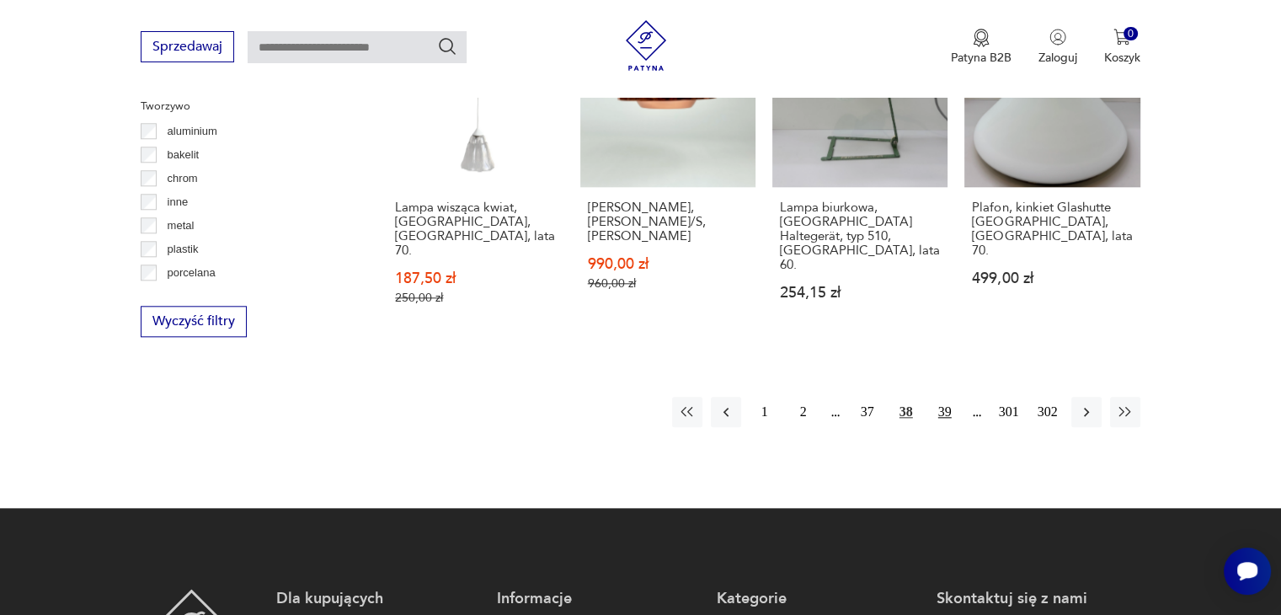
click at [941, 397] on button "39" at bounding box center [945, 412] width 30 height 30
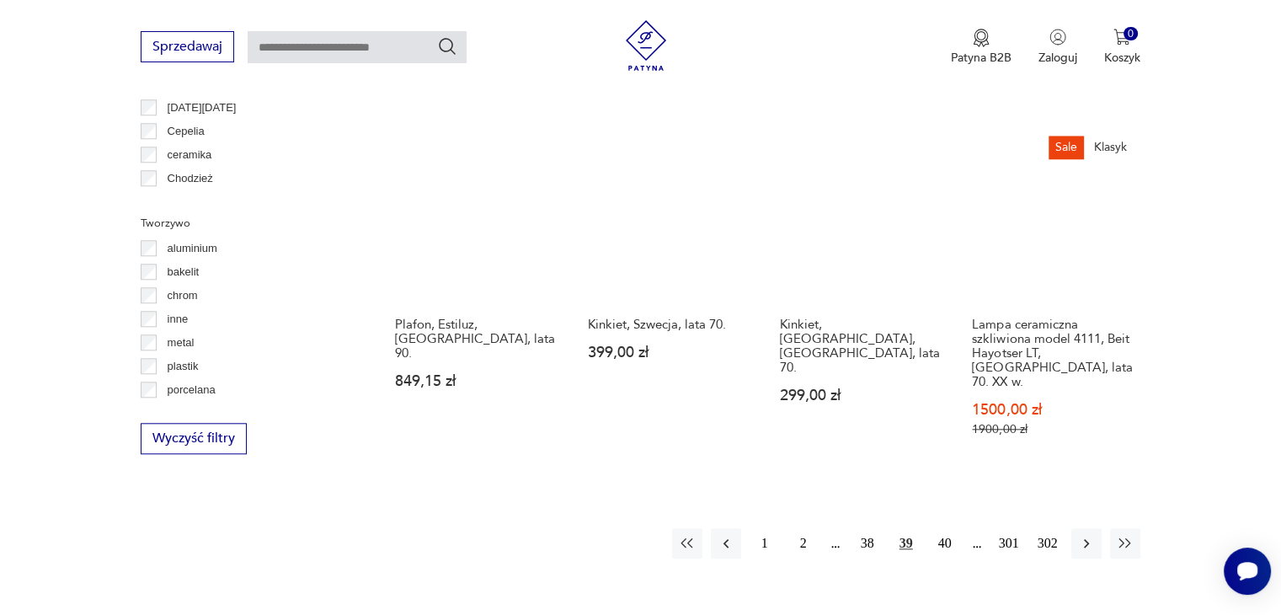
scroll to position [1661, 0]
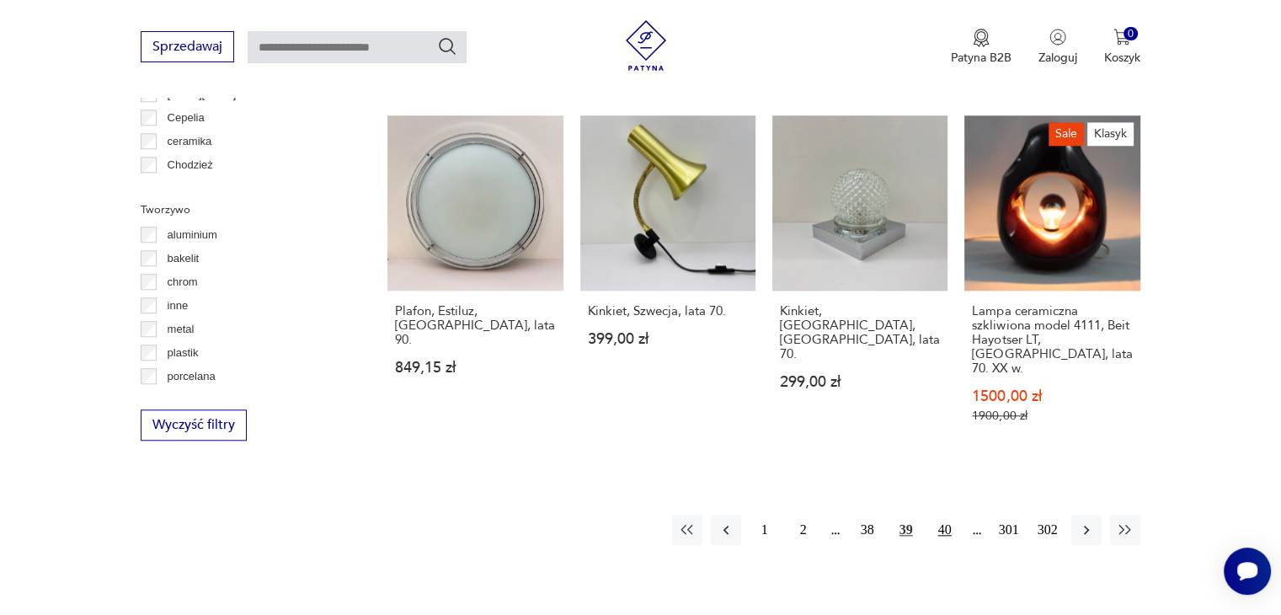
click at [954, 515] on button "40" at bounding box center [945, 530] width 30 height 30
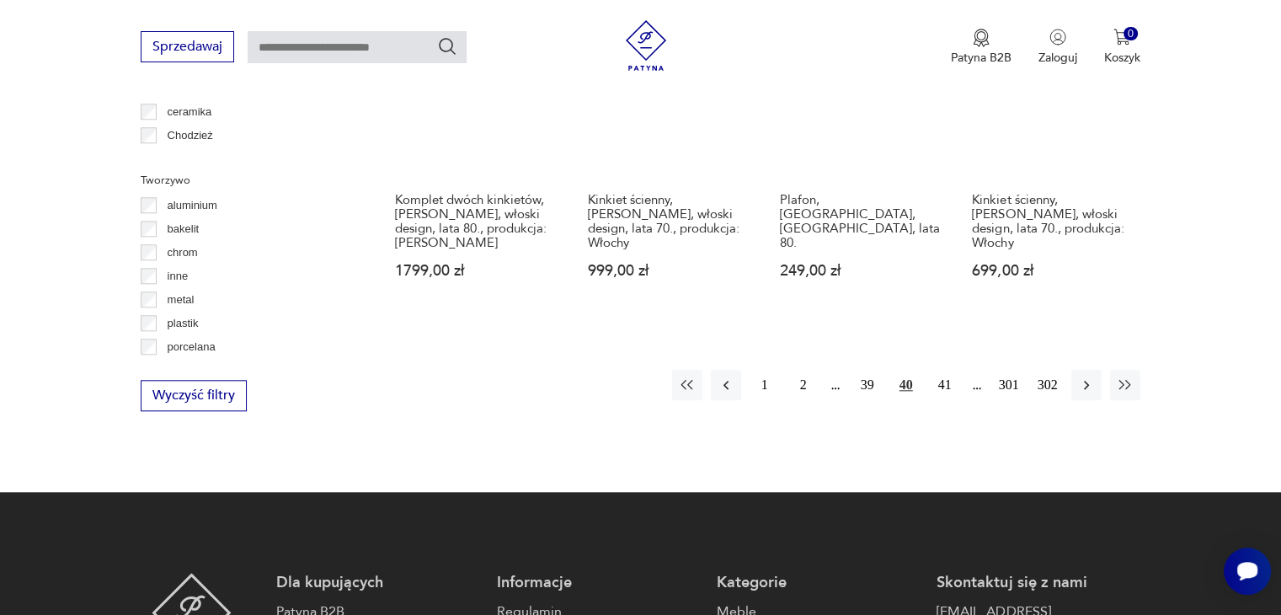
scroll to position [1693, 0]
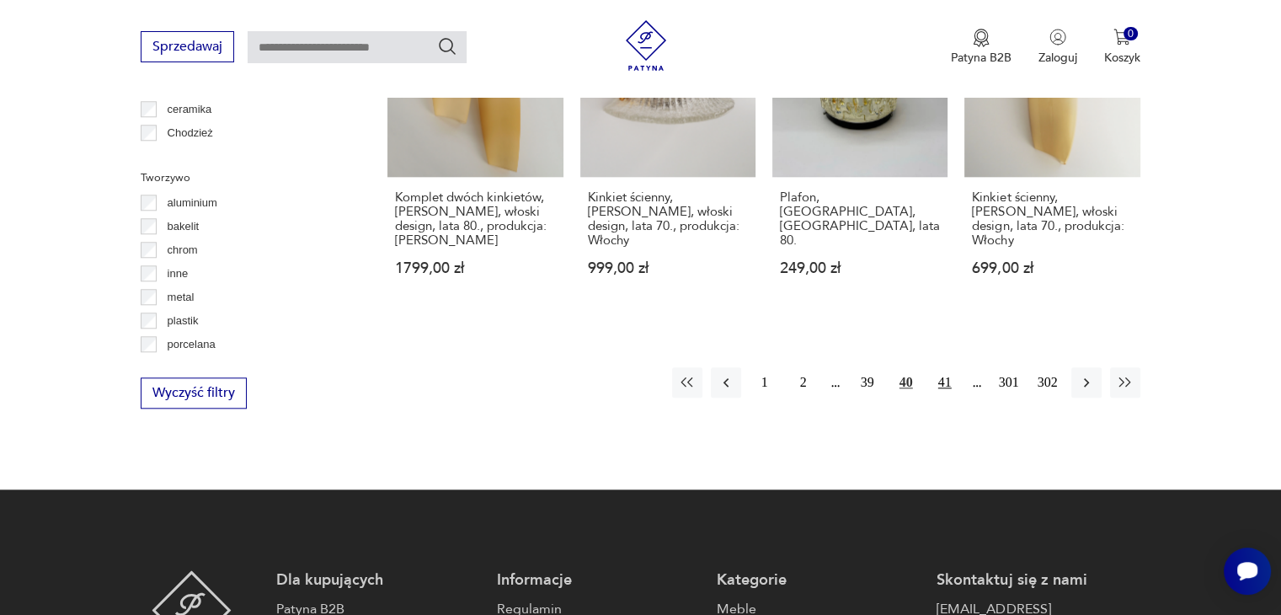
click at [950, 367] on button "41" at bounding box center [945, 382] width 30 height 30
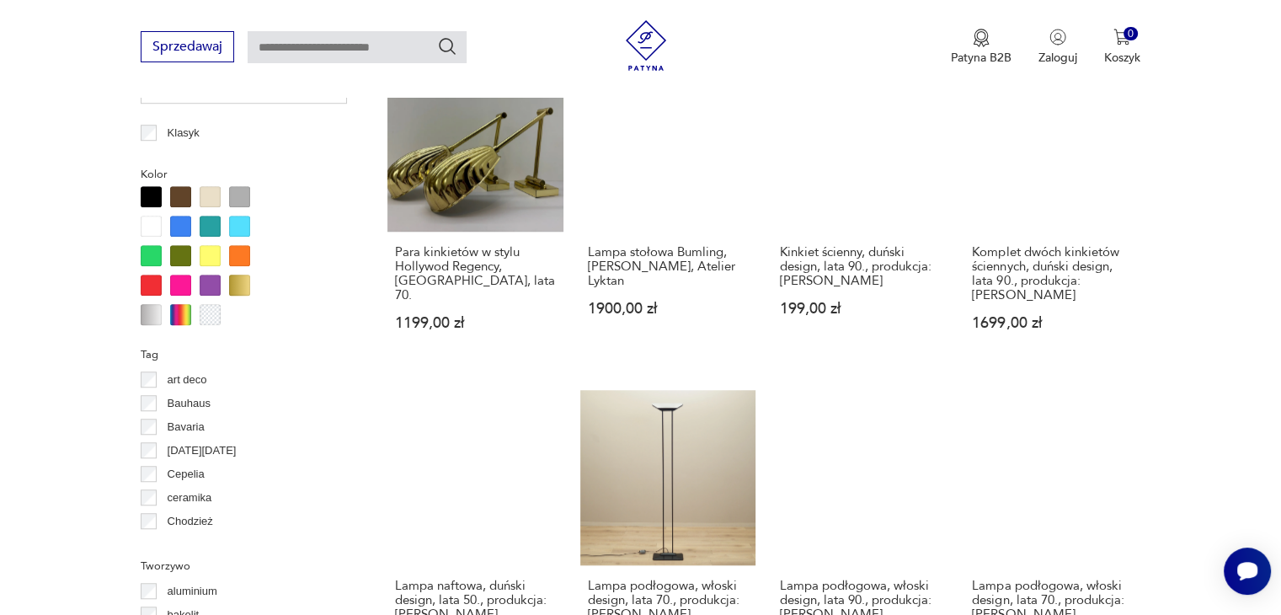
scroll to position [1317, 0]
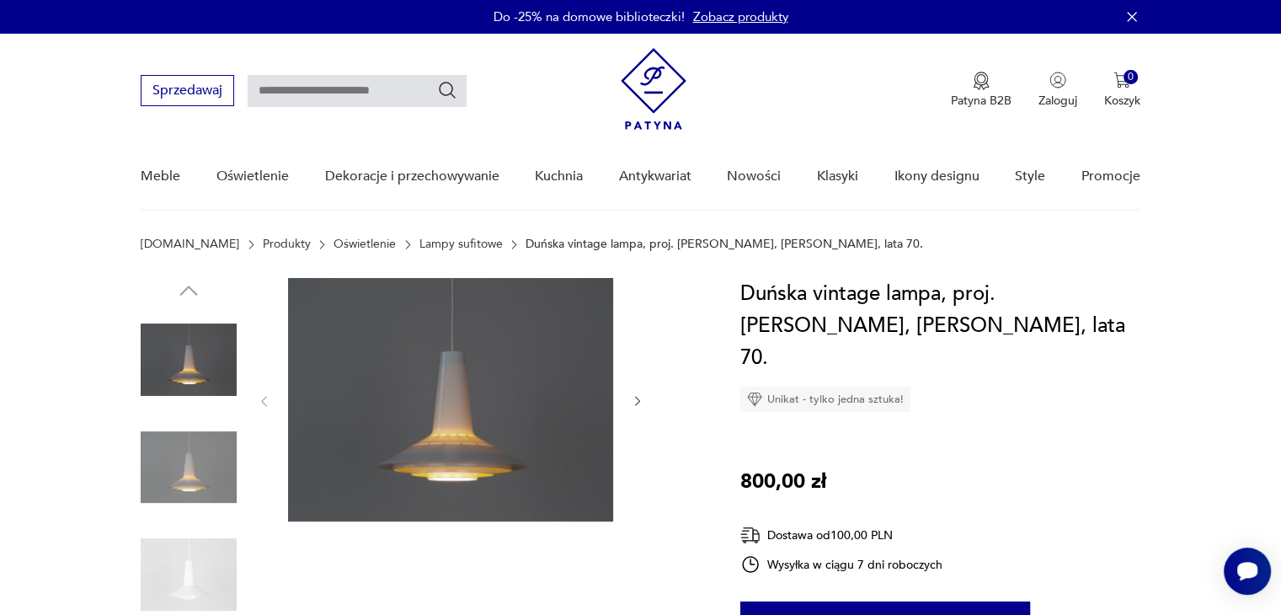
click at [632, 399] on icon "button" at bounding box center [638, 401] width 14 height 14
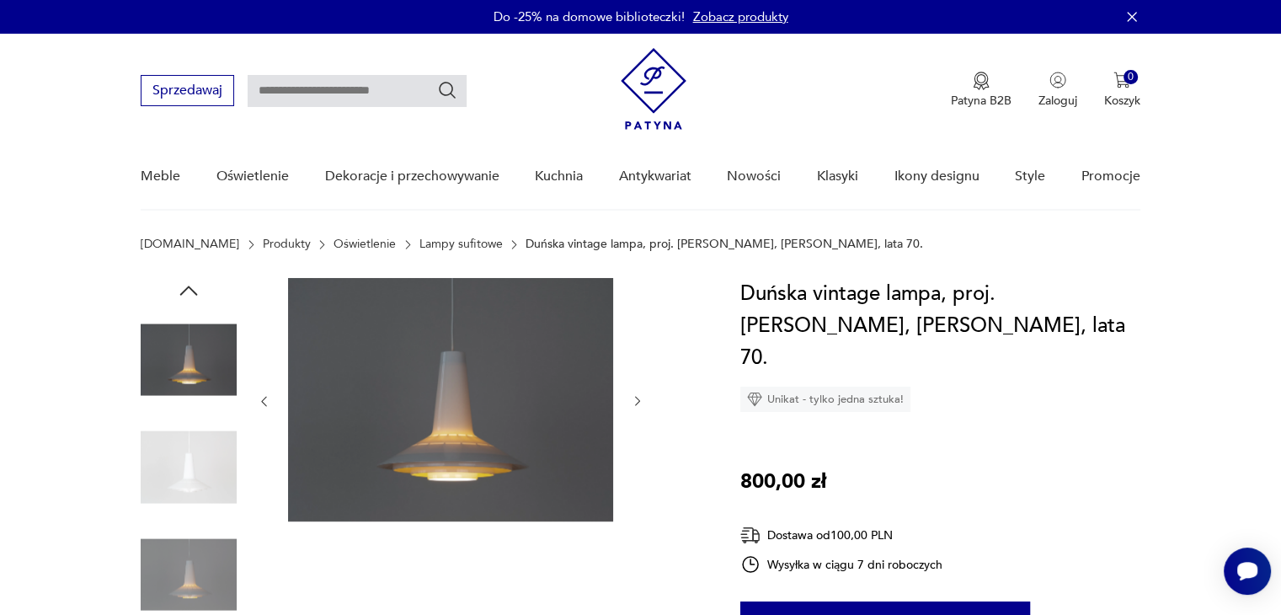
click at [632, 399] on icon "button" at bounding box center [638, 401] width 14 height 14
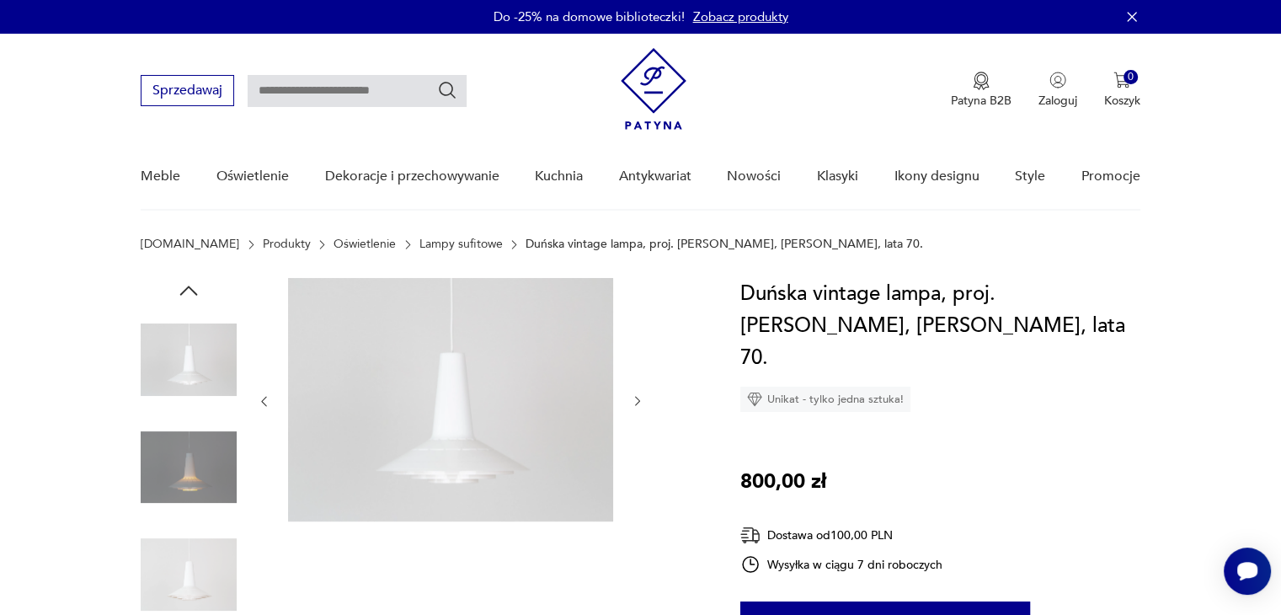
click at [632, 399] on icon "button" at bounding box center [638, 401] width 14 height 14
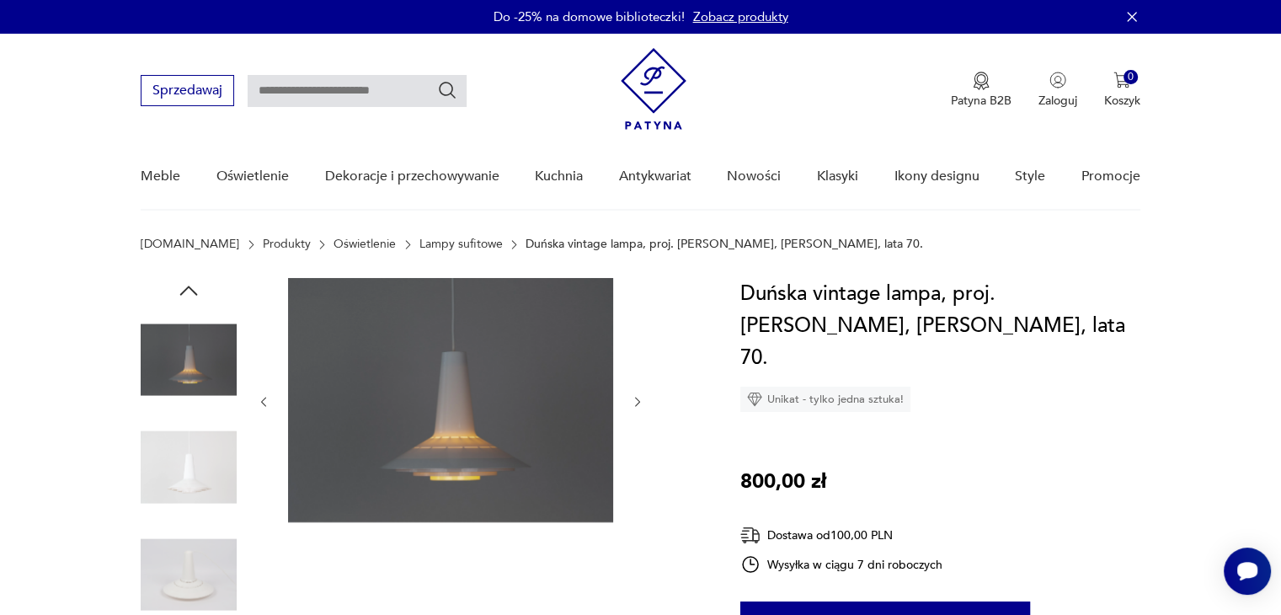
click at [632, 399] on icon "button" at bounding box center [638, 402] width 14 height 14
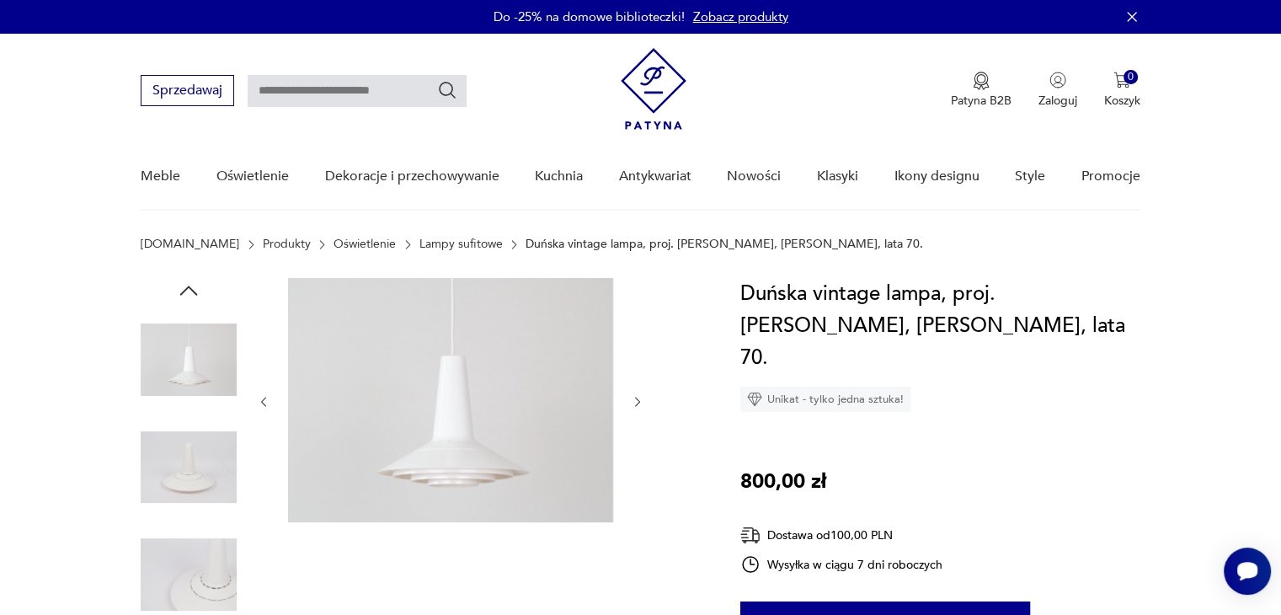
click at [632, 399] on icon "button" at bounding box center [638, 402] width 14 height 14
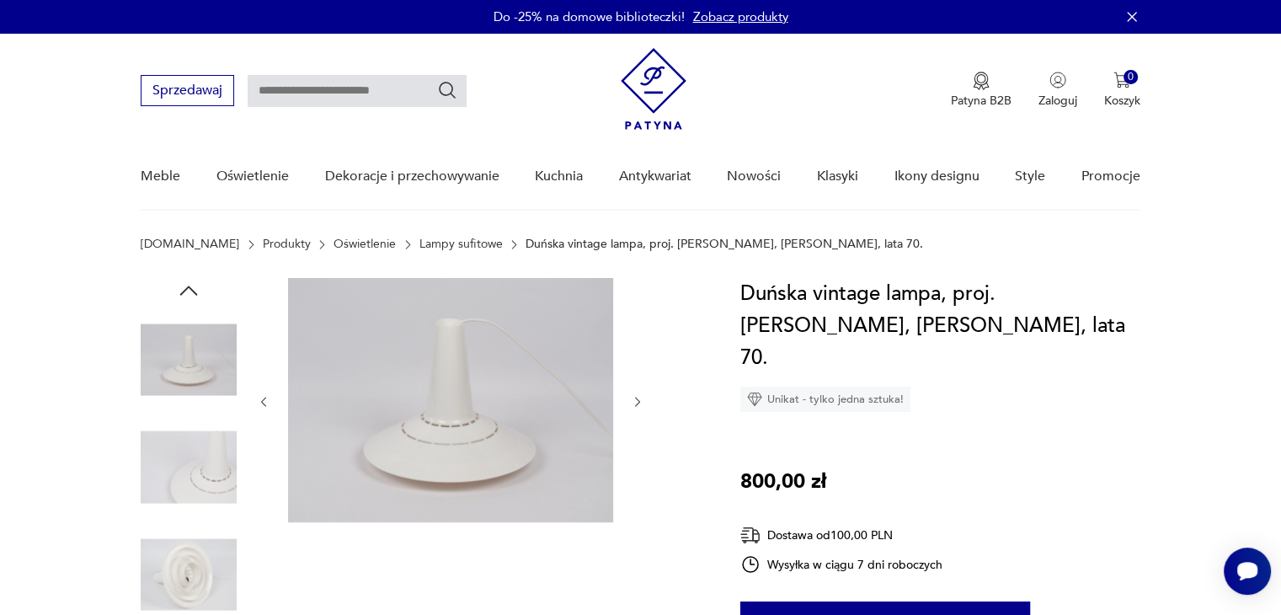
click at [632, 399] on icon "button" at bounding box center [638, 402] width 14 height 14
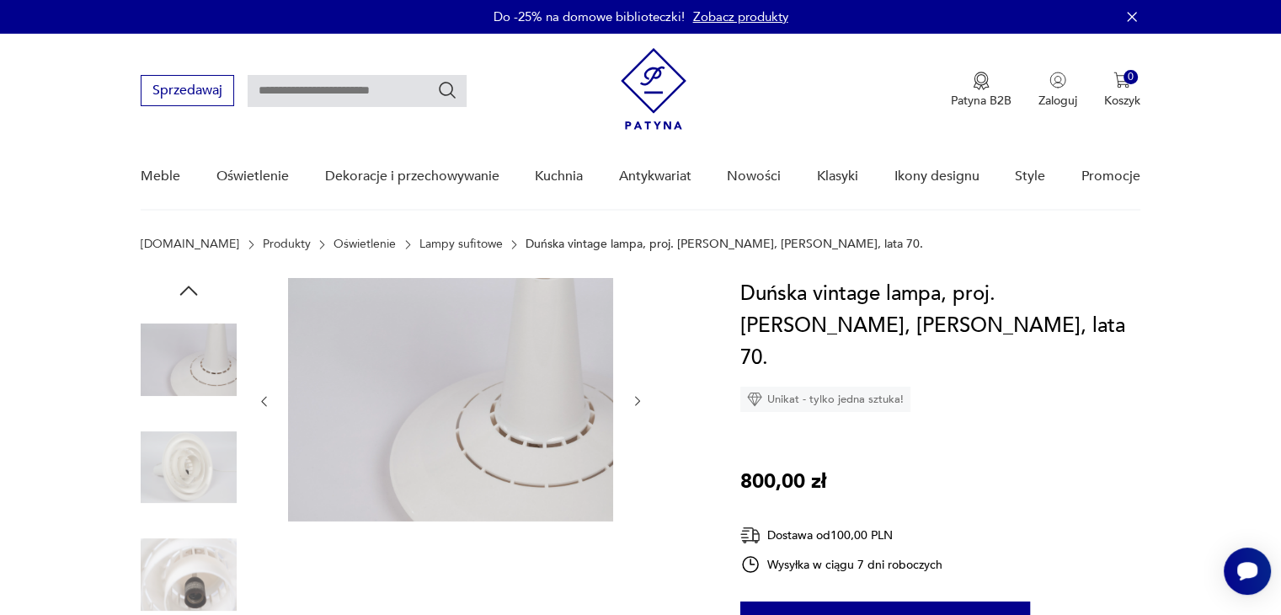
click at [632, 399] on icon "button" at bounding box center [638, 401] width 14 height 14
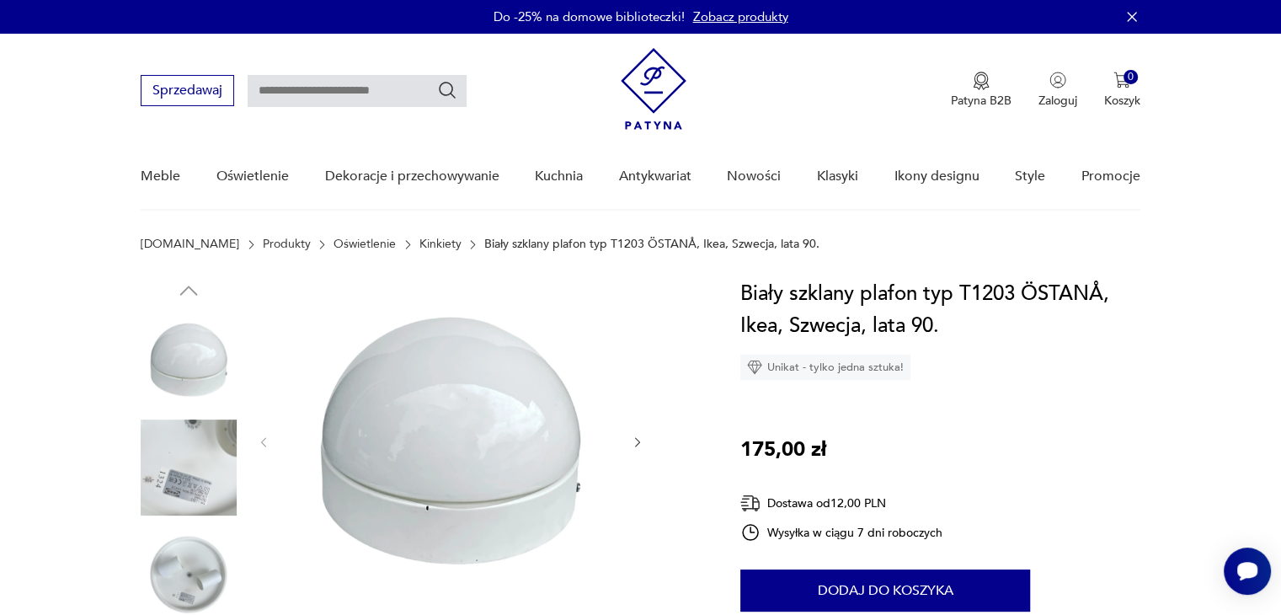
click at [205, 440] on img at bounding box center [189, 467] width 96 height 96
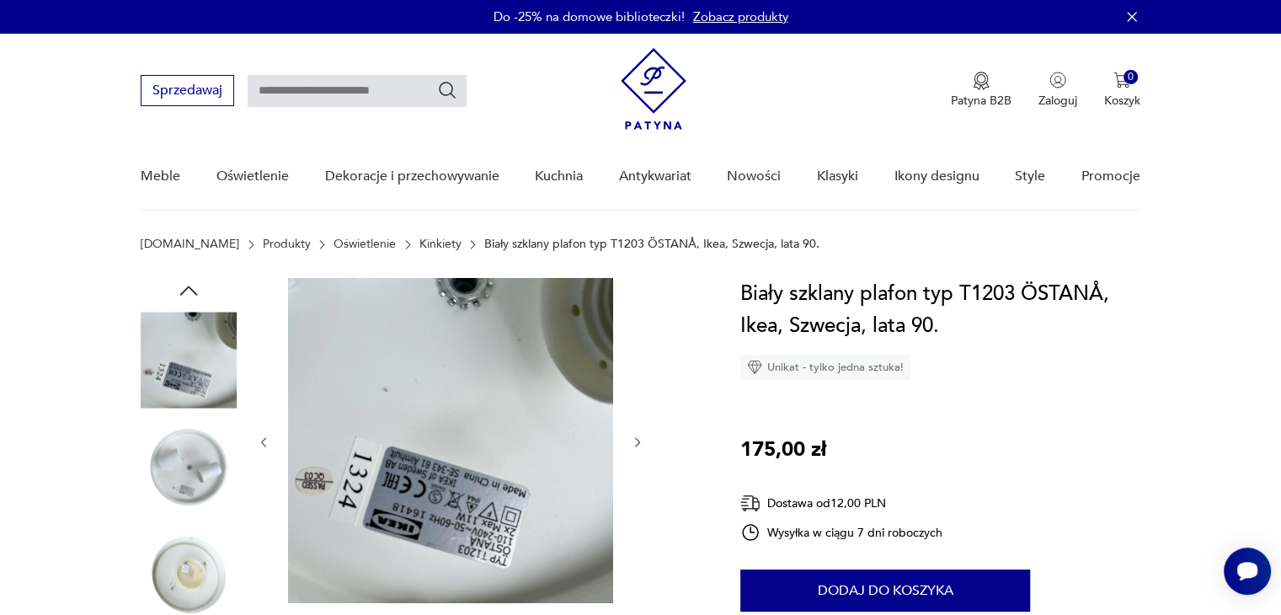
click at [195, 557] on img at bounding box center [189, 574] width 96 height 96
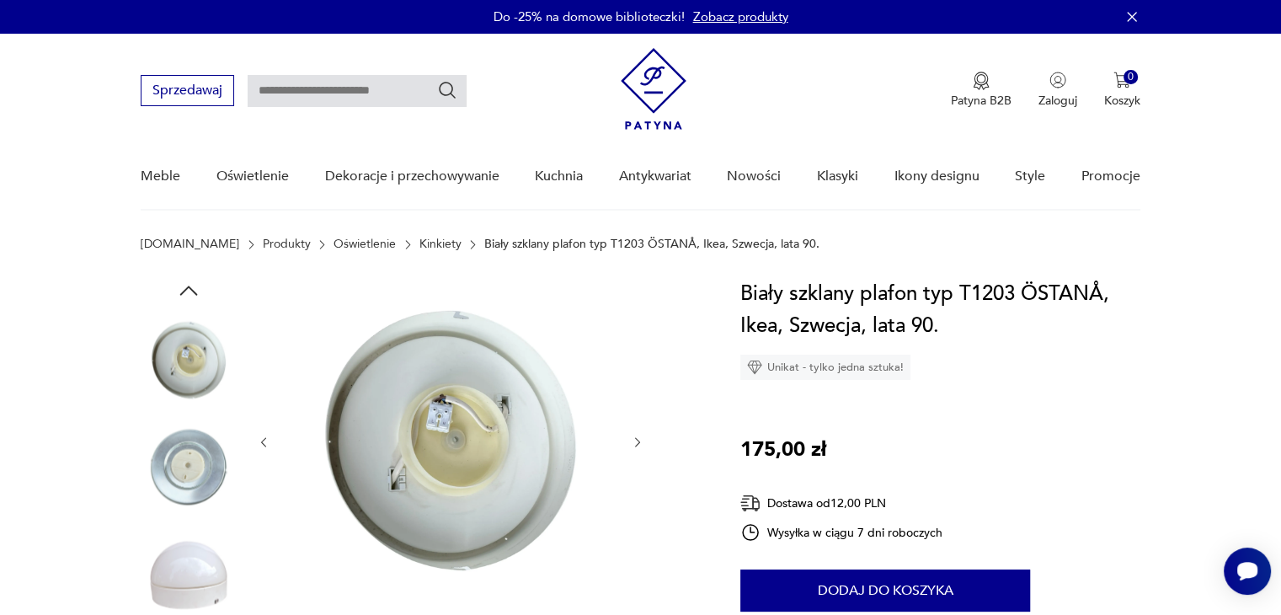
click at [200, 590] on img at bounding box center [189, 574] width 96 height 96
